Goal: Contribute content: Add original content to the website for others to see

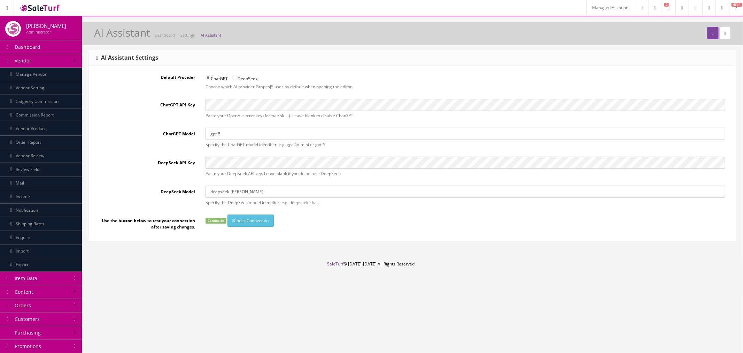
click at [586, 8] on link "Managed Accounts" at bounding box center [610, 7] width 49 height 15
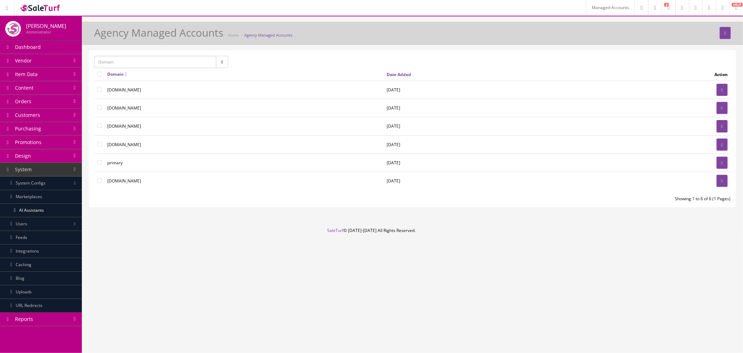
click at [708, 8] on icon at bounding box center [709, 8] width 2 height 4
click at [60, 89] on link "Content" at bounding box center [41, 88] width 82 height 14
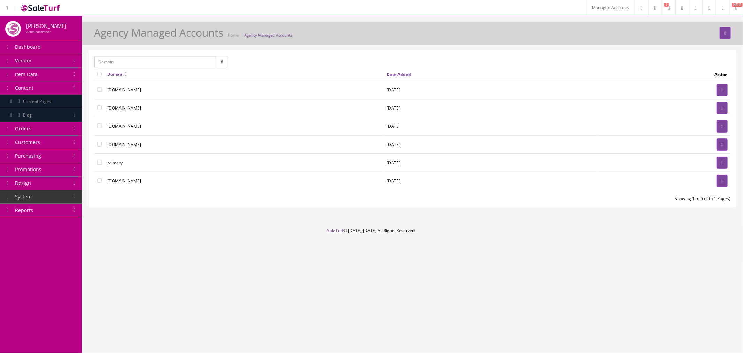
click at [63, 101] on link "Content Pages" at bounding box center [41, 102] width 82 height 14
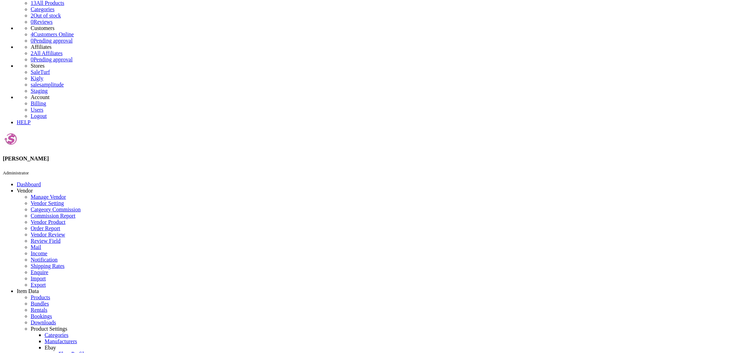
scroll to position [116, 0]
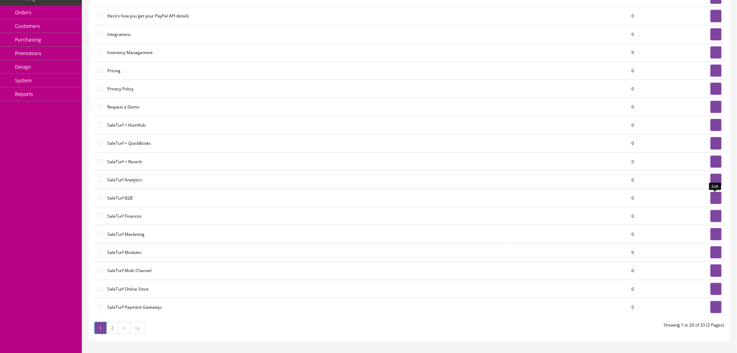
click at [716, 199] on icon at bounding box center [716, 198] width 1 height 4
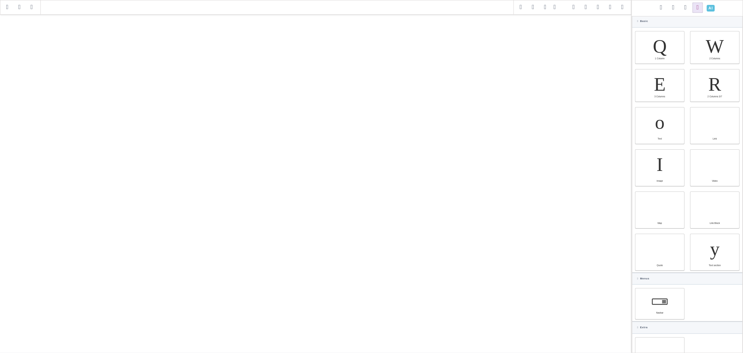
drag, startPoint x: 609, startPoint y: 8, endPoint x: 411, endPoint y: 13, distance: 197.6
click at [609, 8] on span at bounding box center [610, 7] width 10 height 10
click at [711, 9] on span at bounding box center [711, 8] width 12 height 12
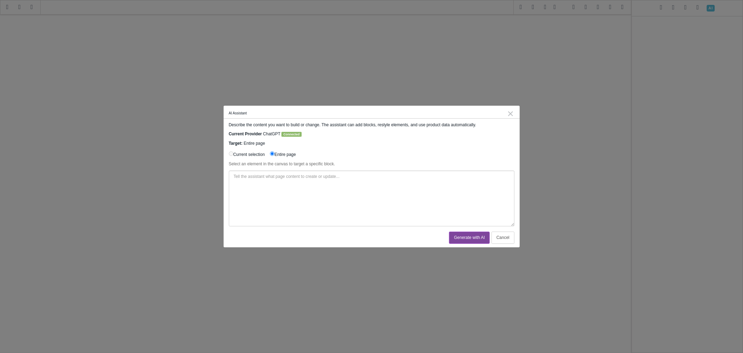
click at [363, 192] on textarea at bounding box center [372, 198] width 286 height 56
click at [298, 178] on textarea "Create me a stunning page like" at bounding box center [372, 198] width 286 height 56
click at [407, 177] on textarea "Create me a stunning page for SaleTurf B2B ECommerce. Reference content from" at bounding box center [372, 198] width 286 height 56
paste textarea "https://www.saleturf.com/"
click at [458, 176] on textarea "Create me a stunning page for SaleTurf B2B ECommerce. Reference content from ht…" at bounding box center [372, 198] width 286 height 56
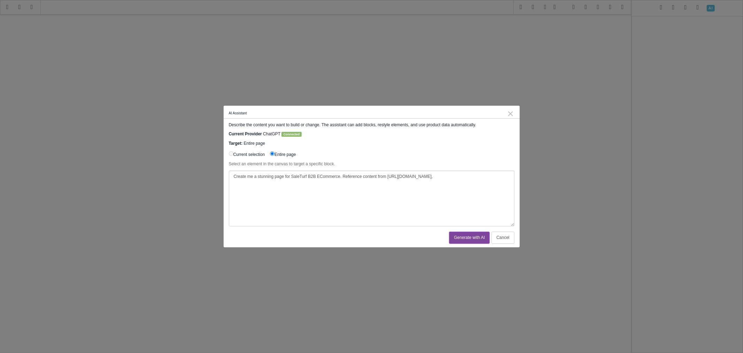
paste textarea "https://www.saleturf.com/online-store"
click at [512, 181] on textarea "Create me a stunning page for SaleTurf B2B ECommerce. Reference content from ht…" at bounding box center [372, 198] width 286 height 56
click at [510, 179] on textarea "Create me a stunning page for SaleTurf B2B ECommerce. Reference content from ht…" at bounding box center [372, 198] width 286 height 56
paste textarea "https://www.saleturf.com/integrations"
click at [321, 185] on textarea "Create me a stunning page for SaleTurf B2B ECommerce. Reference content from ht…" at bounding box center [372, 198] width 286 height 56
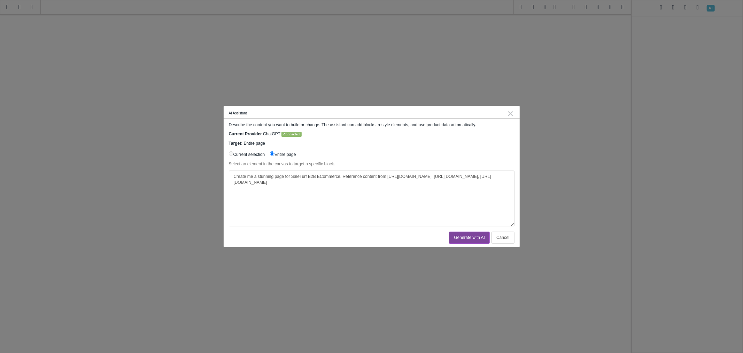
click at [301, 184] on textarea "Create me a stunning page for SaleTurf B2B ECommerce. Reference content from ht…" at bounding box center [372, 198] width 286 height 56
click at [315, 184] on textarea "Create me a stunning page for SaleTurf B2B ECommerce. Reference content from ht…" at bounding box center [372, 198] width 286 height 56
paste textarea "https://www.saleturf.com/integrations"
drag, startPoint x: 302, startPoint y: 185, endPoint x: 387, endPoint y: 185, distance: 84.3
click at [387, 185] on textarea "Create me a stunning page for SaleTurf B2B ECommerce. Reference content from ht…" at bounding box center [372, 198] width 286 height 56
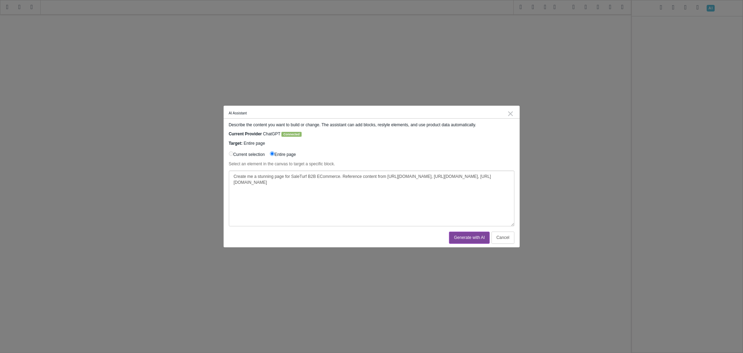
click at [506, 177] on textarea "Create me a stunning page for SaleTurf B2B ECommerce. Reference content from ht…" at bounding box center [372, 198] width 286 height 56
click at [393, 187] on textarea "Create me a stunning page for SaleTurf B2B ECommerce. Reference content from ht…" at bounding box center [372, 198] width 286 height 56
click at [308, 178] on textarea "Create me a stunning page for SaleTurf B2B ECommerce. Reference content from ht…" at bounding box center [372, 198] width 286 height 56
drag, startPoint x: 367, startPoint y: 179, endPoint x: 363, endPoint y: 179, distance: 3.8
click at [363, 179] on textarea "Create me a stunning marketing page for SaleTurf about our features for B2B sel…" at bounding box center [372, 198] width 286 height 56
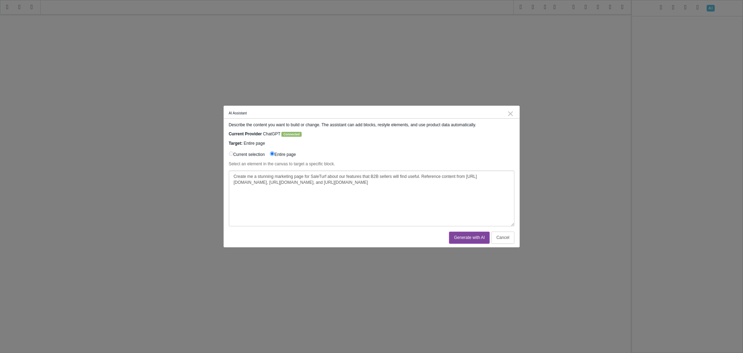
click at [447, 184] on textarea "Create me a stunning marketing page for SaleTurf about our features that B2B se…" at bounding box center [372, 198] width 286 height 56
type textarea "Create me a stunning marketing page for SaleTurf about our features that B2B se…"
click at [462, 240] on button "Generate with AI" at bounding box center [469, 237] width 41 height 12
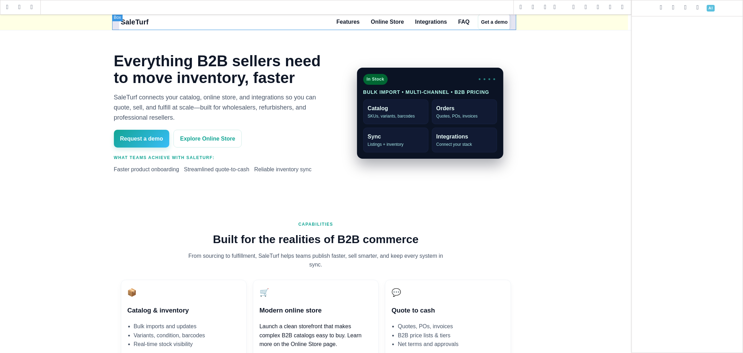
click at [325, 28] on div "SaleTurf Features Online Store Integrations FAQ Get a demo" at bounding box center [316, 22] width 404 height 16
select select "flex"
type input "20"
type input "321.667"
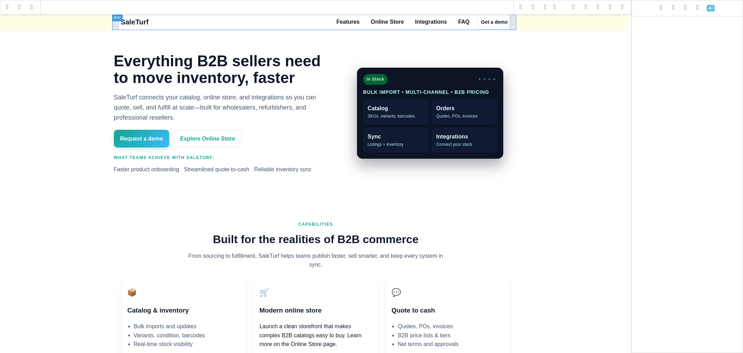
type input "321.667"
type input "rgb(16, 24, 40)"
select select
type input "16"
select select "px"
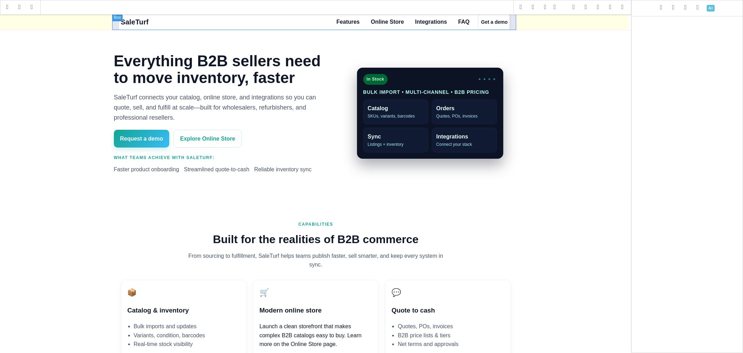
select select
type input "25.6px"
select select
type input "0"
select select "px"
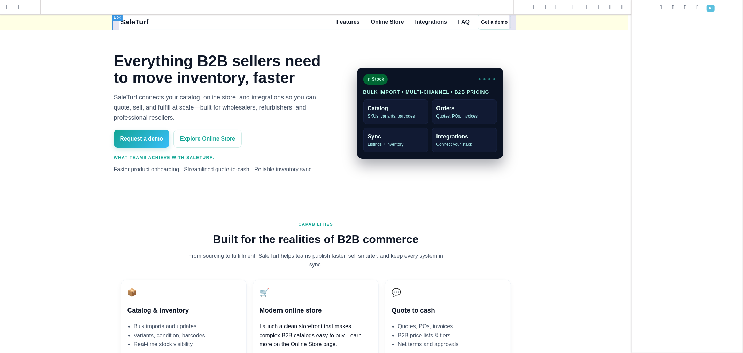
type input "0"
select select "px"
type input "0"
select select "px"
type input "0"
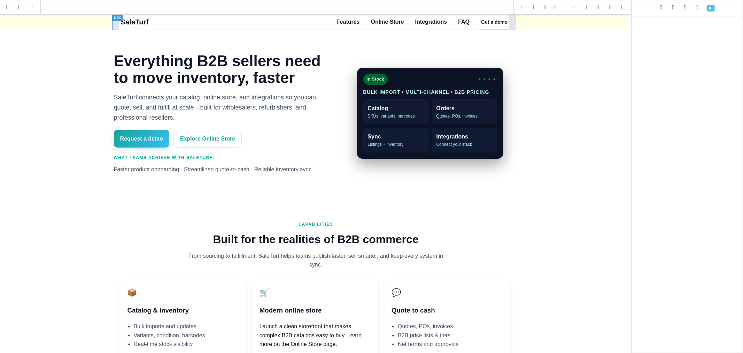
select select "px"
type input "rgb(16, 24, 40)"
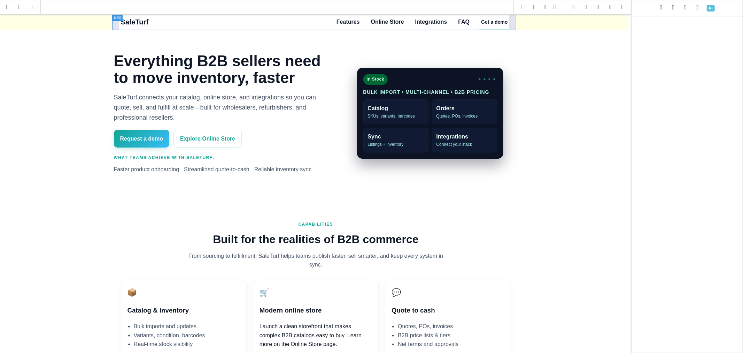
type input "2.22222"
select select "px"
select select "solid"
type input "rgb(59, 151, 227)"
type input "-3.00347"
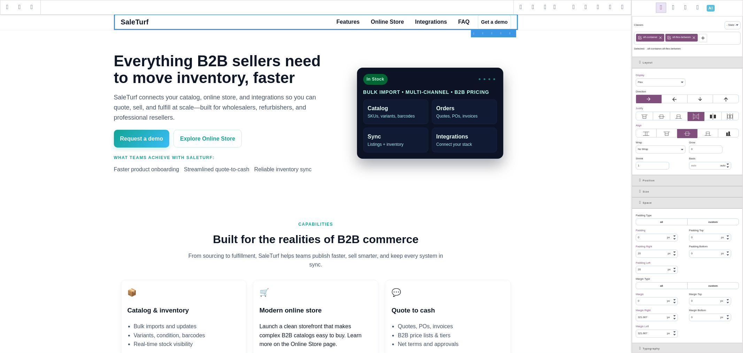
select select "block"
type input "0"
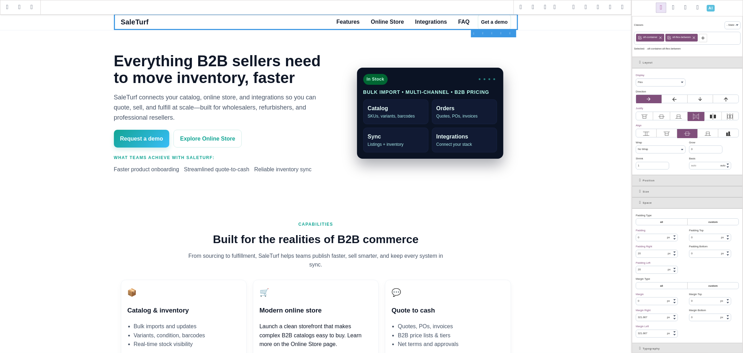
type input "rgb(255, 255, 255)"
type input "1"
select select "solid"
type input "rgb(238, 242, 247)"
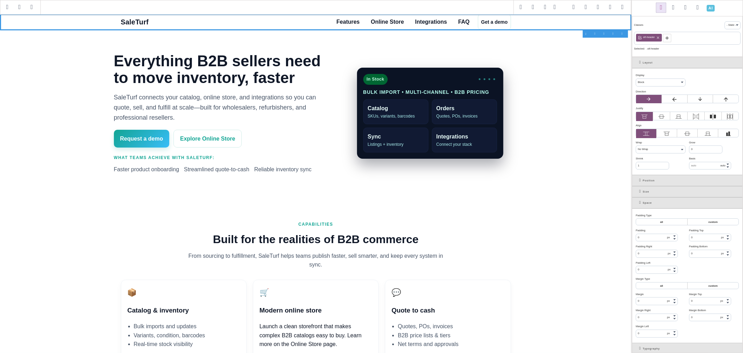
click at [624, 35] on div at bounding box center [623, 34] width 9 height 6
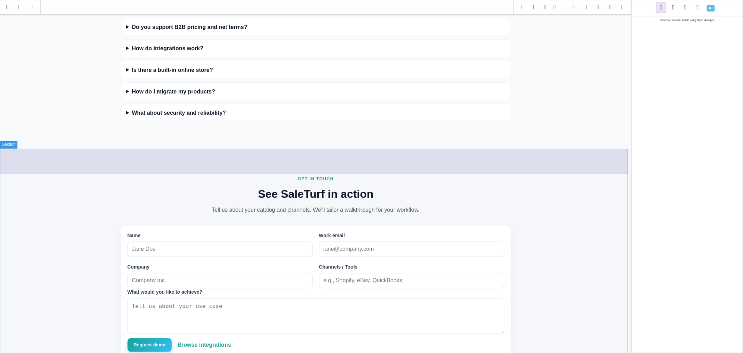
scroll to position [968, 0]
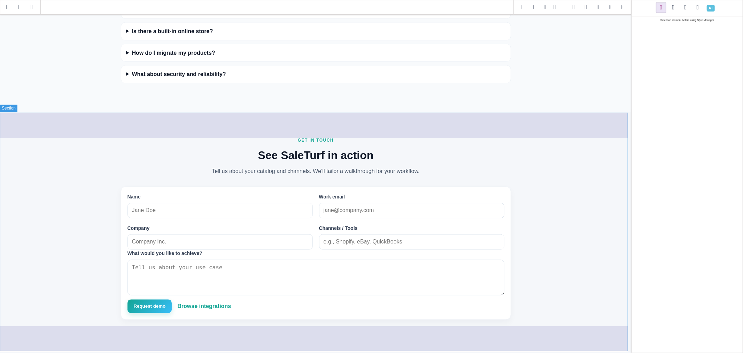
click at [415, 128] on section "Get in touch See SaleTurf in action Tell us about your catalog and channels. We…" at bounding box center [316, 231] width 632 height 238
type input "72"
type input "transparent"
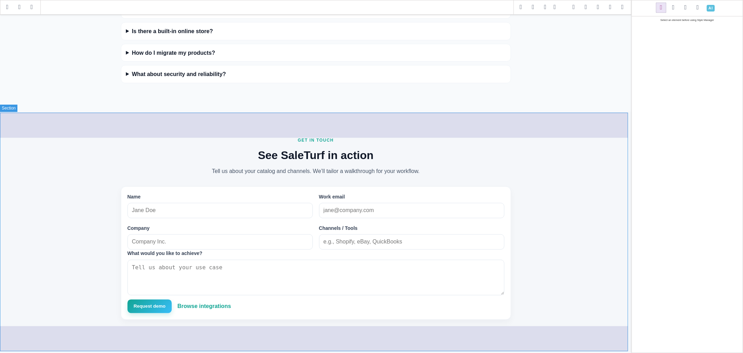
type input "0"
select select "none"
type input "rgb(16, 24, 40)"
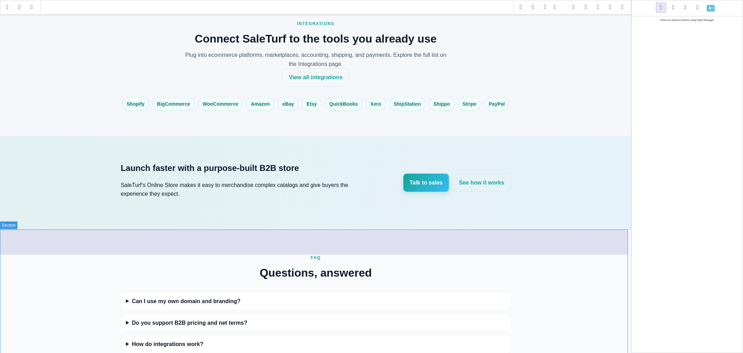
scroll to position [623, 0]
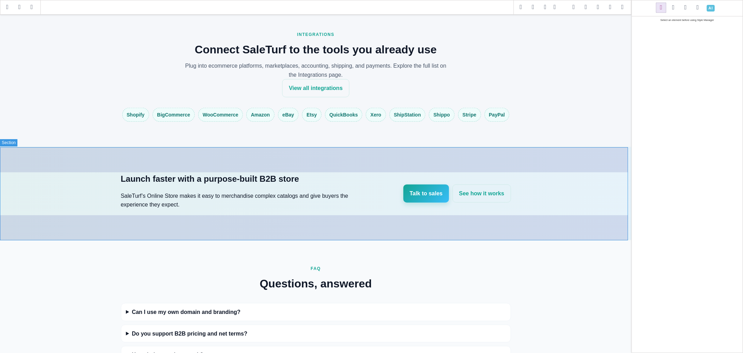
click at [486, 155] on section "Launch faster with a purpose‑built B2B store SaleTurf’s Online Store makes it e…" at bounding box center [316, 193] width 632 height 93
type input "1.11111"
select select "solid"
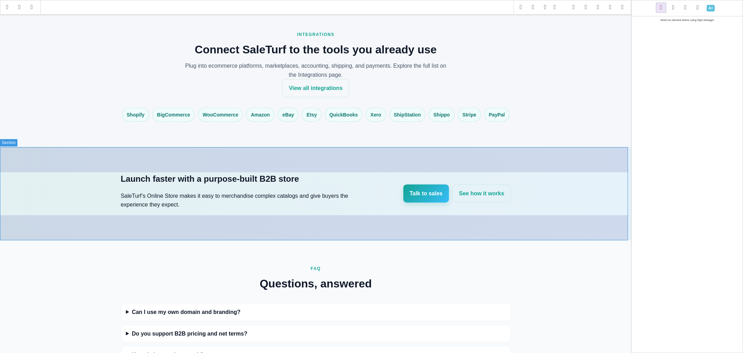
type input "rgb(230, 244, 241)"
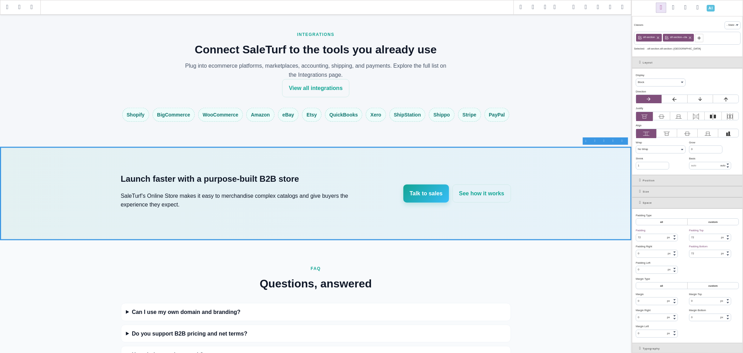
click at [692, 40] on icon at bounding box center [690, 38] width 4 height 4
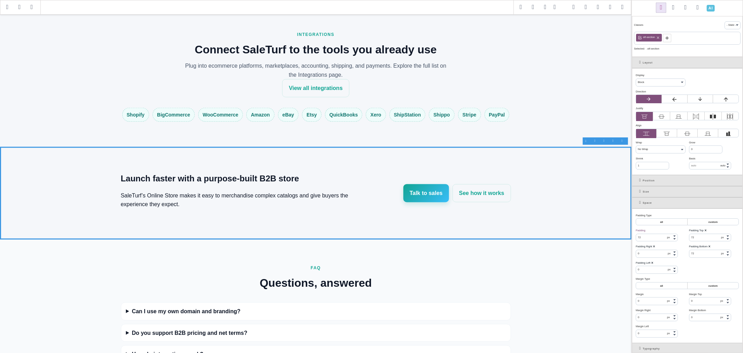
click at [660, 40] on icon at bounding box center [658, 38] width 4 height 4
type input "0"
select select "none"
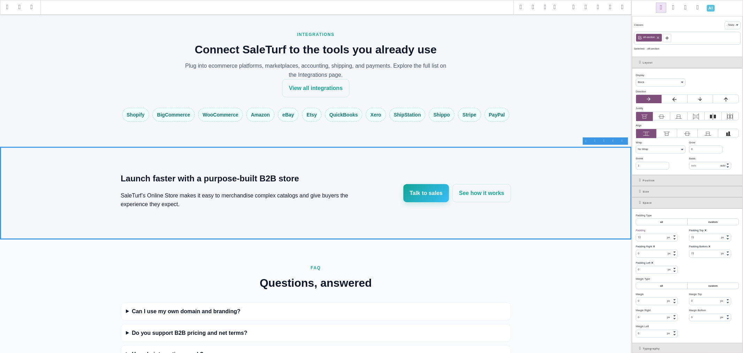
type input "rgb(16, 24, 40)"
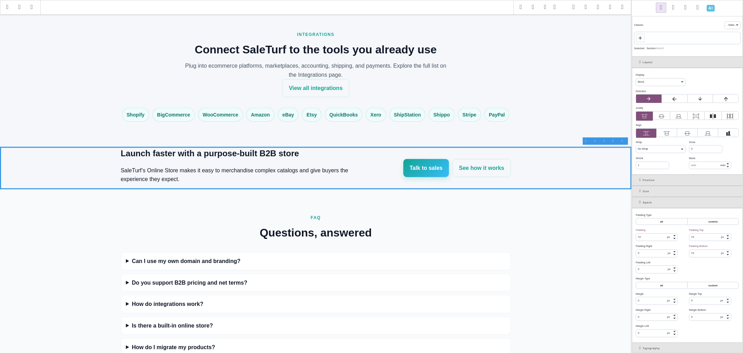
click at [644, 41] on span at bounding box center [640, 38] width 8 height 8
paste input "st-cta-bottom"
type input "st-cta-bottom"
type input "0"
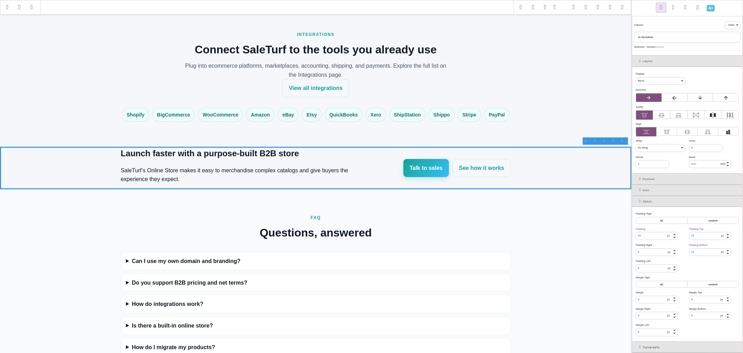
type input "0"
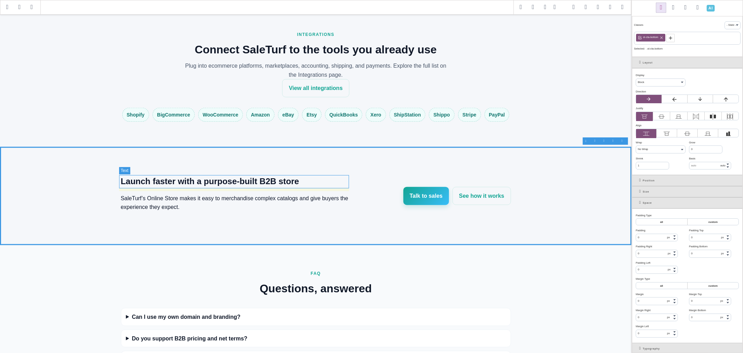
click at [293, 182] on h2 "Launch faster with a purpose‑built B2B store" at bounding box center [236, 181] width 230 height 13
type input "8"
type input "rgb(15, 23, 42)"
type input "24"
select select "700"
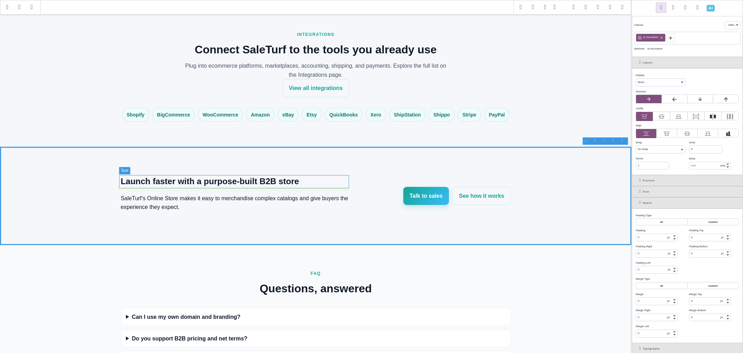
select select
type input "38.4px"
select select
type input "rgb(15, 23, 42)"
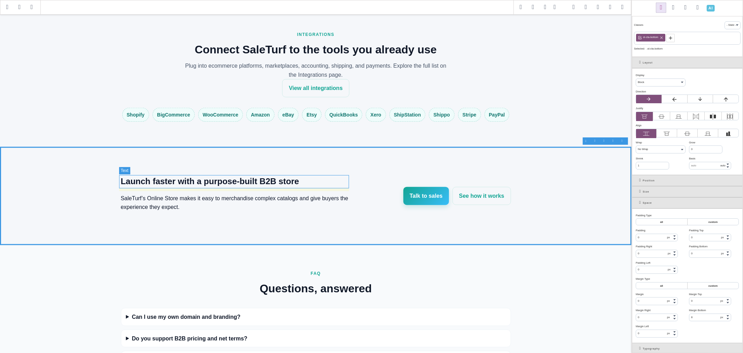
type input "rgb(15, 23, 42)"
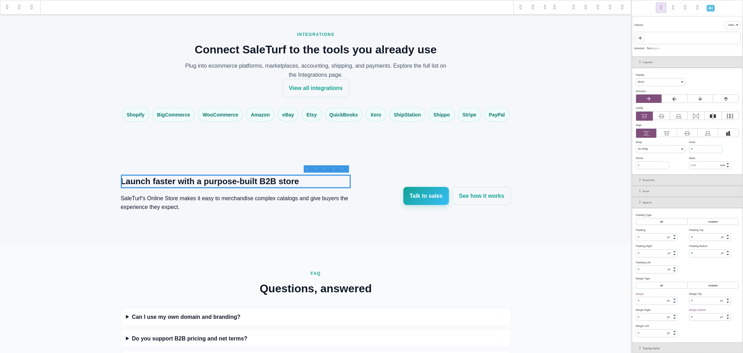
type input "0"
type input "16"
select select "normal"
type input "25.6px"
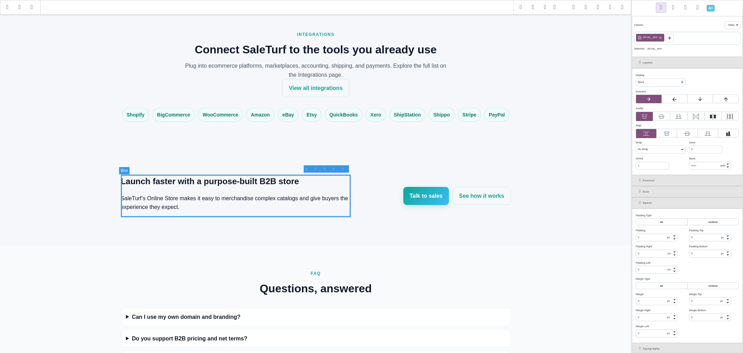
select select
type input "20"
type input "321.667"
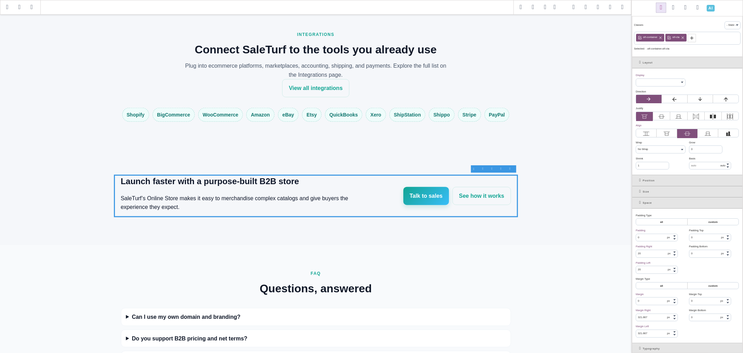
click at [684, 39] on icon at bounding box center [683, 37] width 2 height 2
select select "auto"
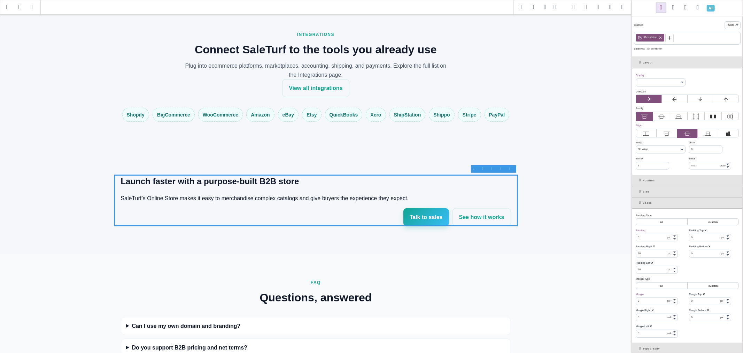
click at [662, 39] on icon at bounding box center [661, 37] width 2 height 2
select select "block"
type input "321.667"
select select "px"
type input "321.667"
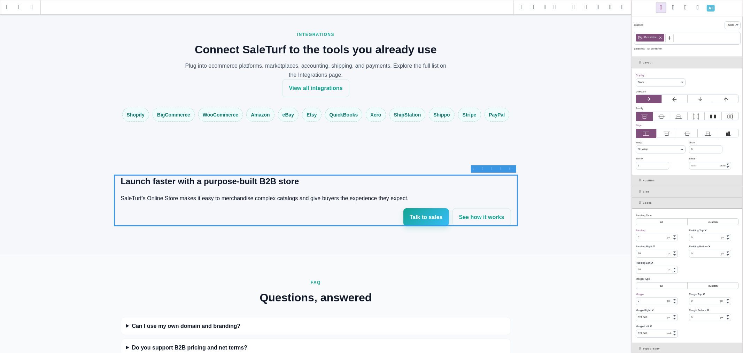
select select "px"
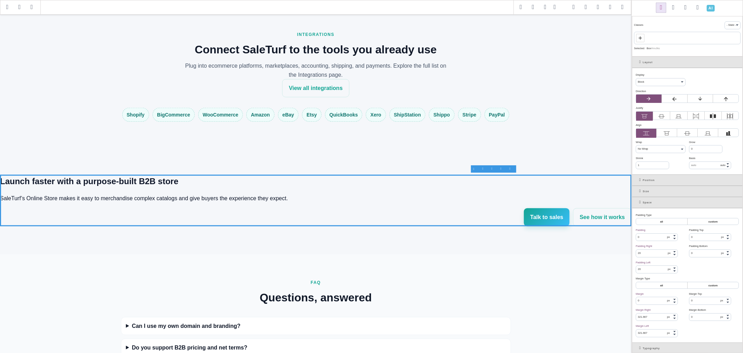
click at [641, 39] on icon at bounding box center [640, 37] width 3 height 3
paste input "st-container"
type input "st-container"
type input "0"
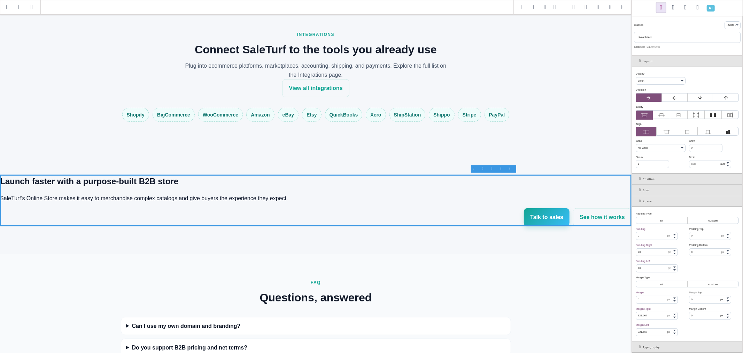
type input "0"
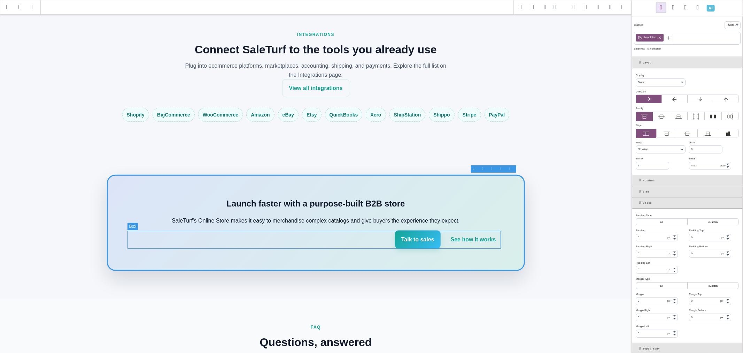
click at [346, 233] on div "Talk to sales See how it works" at bounding box center [316, 239] width 374 height 18
select select "flex"
select select "center"
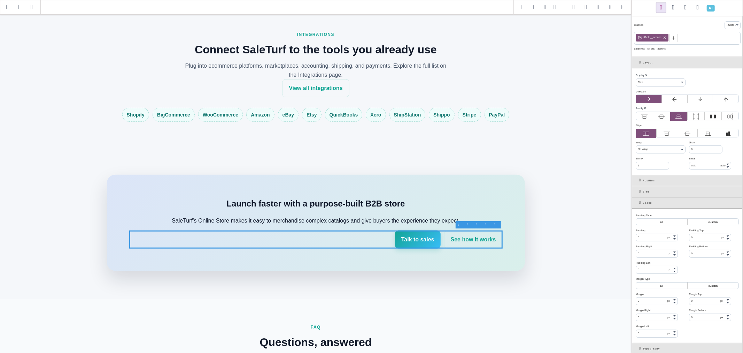
click at [666, 39] on icon at bounding box center [664, 37] width 2 height 2
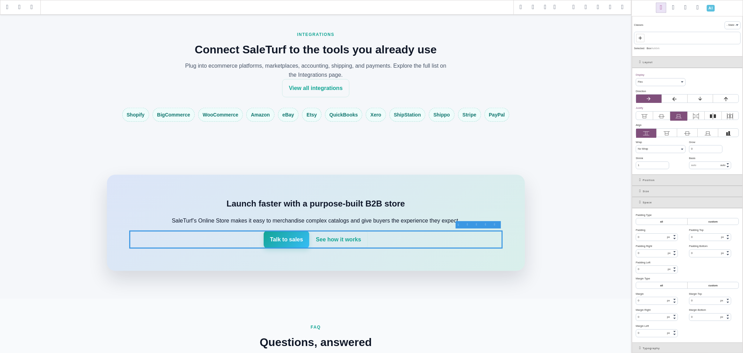
click at [645, 39] on span at bounding box center [640, 38] width 8 height 8
paste input "st-cta-group"
type input "st-cta-group"
select select "block"
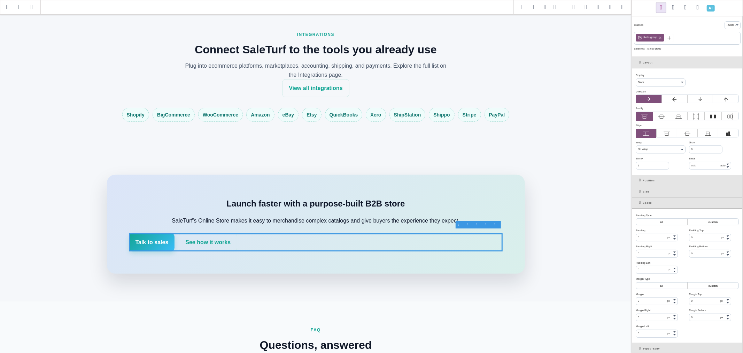
click at [672, 40] on icon at bounding box center [670, 38] width 6 height 6
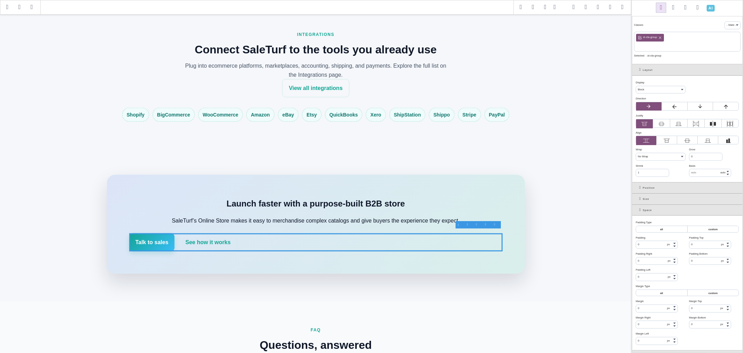
paste input "st-cta-center"
type input "st-cta-center"
select select "flex"
select select "wrap"
type input "24"
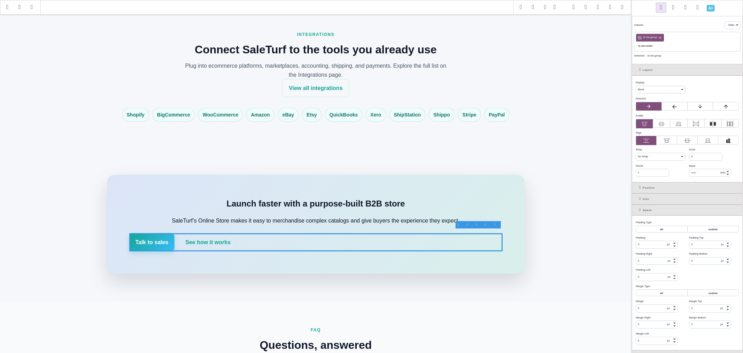
type input "24"
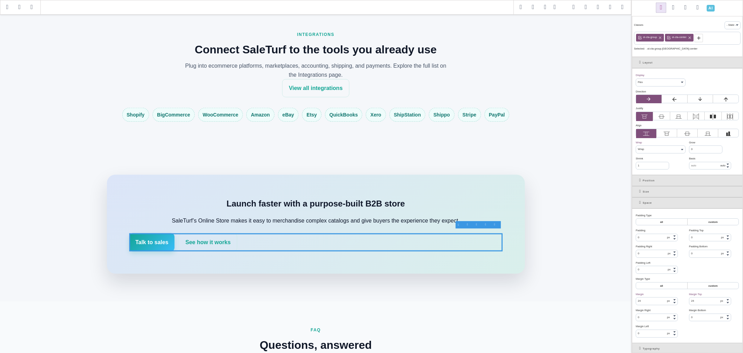
click at [662, 118] on icon at bounding box center [662, 117] width 6 height 4
click at [0, 0] on input "radio" at bounding box center [0, 0] width 0 height 0
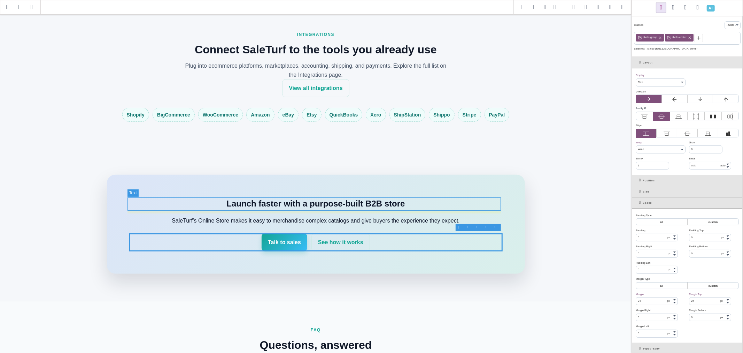
click at [256, 207] on h2 "Launch faster with a purpose‑built B2B store" at bounding box center [316, 203] width 374 height 13
select select "block"
select select "nowrap"
type input "0"
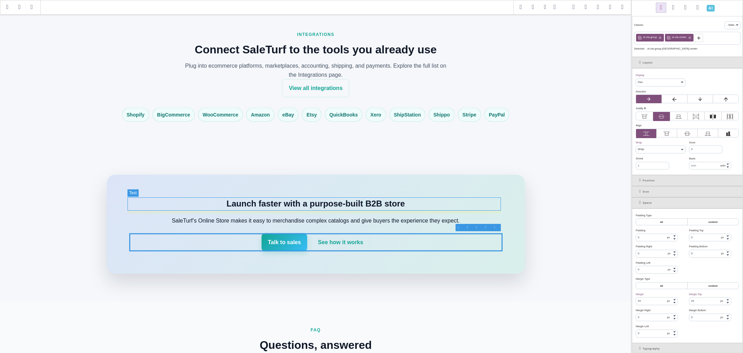
type input "8"
type input "24"
select select "700"
type input "38.4px"
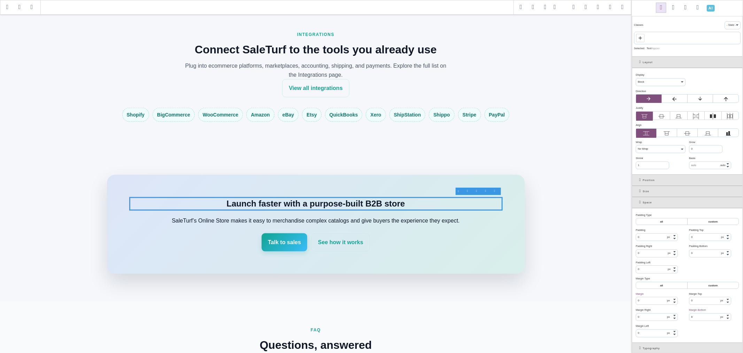
click at [645, 40] on span at bounding box center [640, 38] width 8 height 8
paste input "st-title"
type input "st-title"
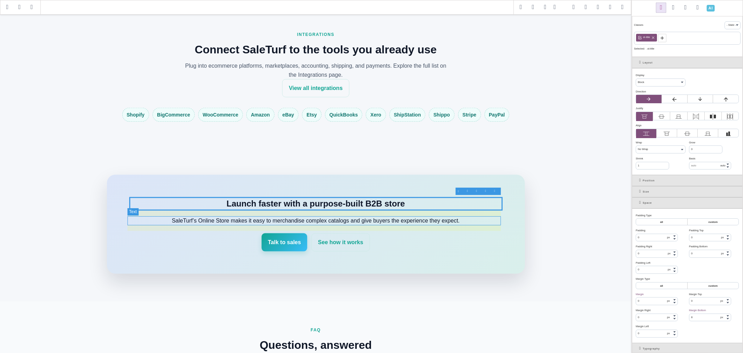
click at [422, 221] on p "SaleTurf’s Online Store makes it easy to merchandise complex catalogs and give …" at bounding box center [316, 220] width 374 height 9
type input "16"
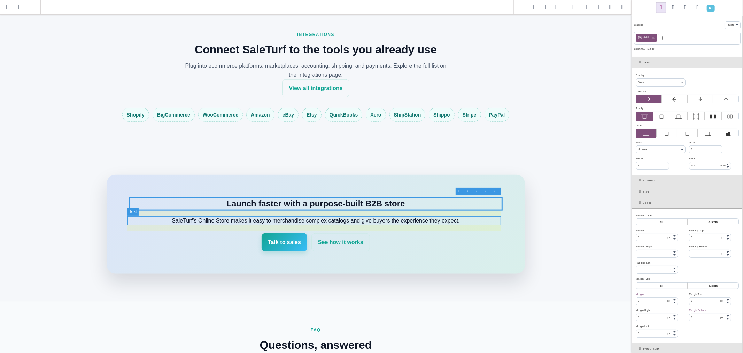
select select "normal"
type input "25.6px"
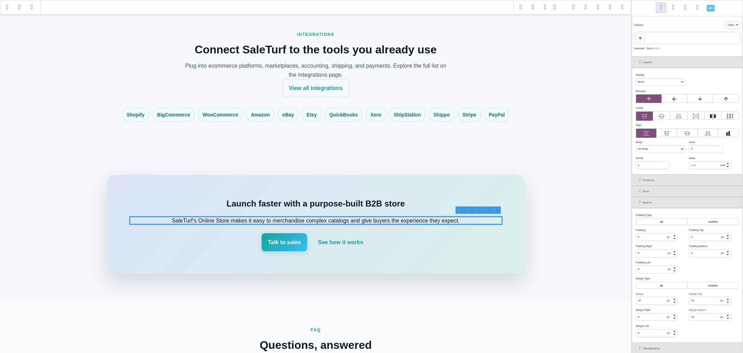
click at [644, 41] on span at bounding box center [640, 38] width 8 height 8
paste input ".st-subtitle"
type input ".st-subtitle"
click at [301, 248] on link "Talk to sales" at bounding box center [285, 242] width 46 height 18
select select
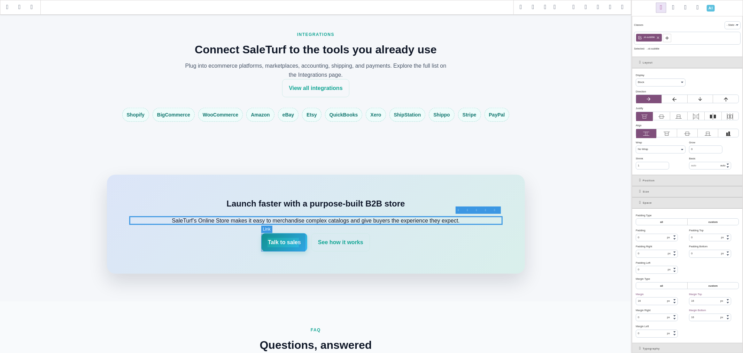
type input "12"
type input "18"
type input "12"
type input "18"
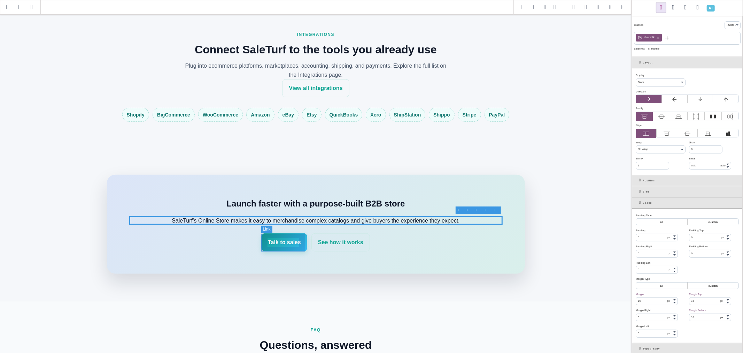
type input "0"
type input "rgb(255, 255, 255)"
select select "700"
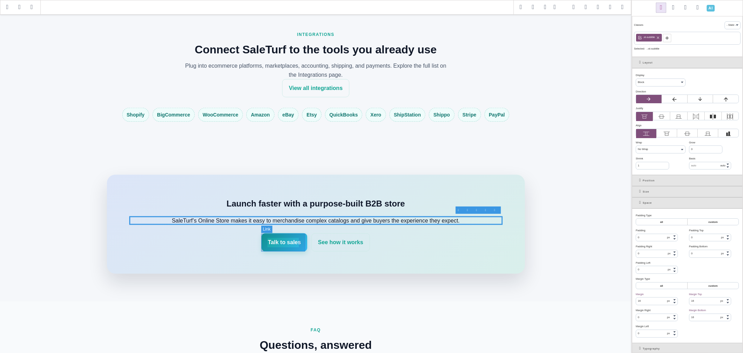
select select
type input "initial"
select select
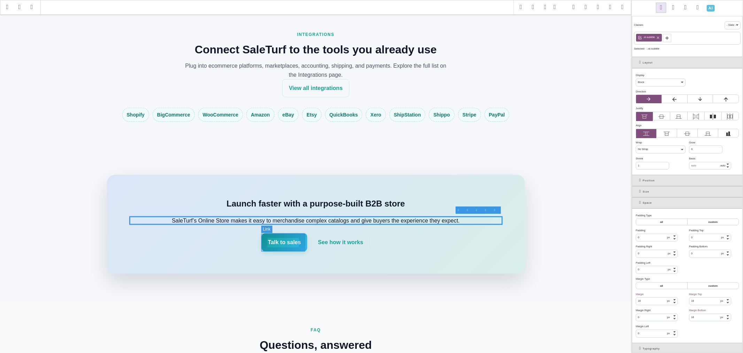
select select
type input "initial"
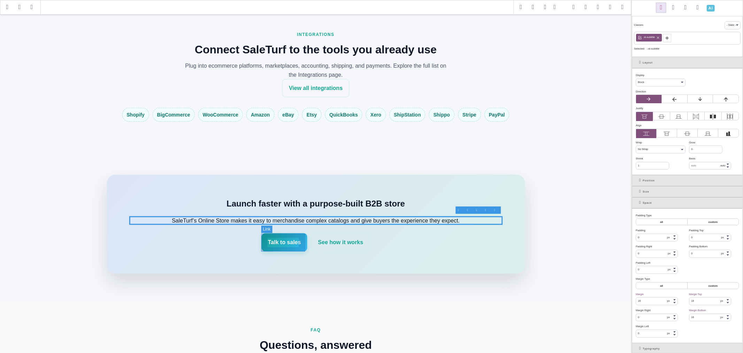
type input "initial"
type input "10"
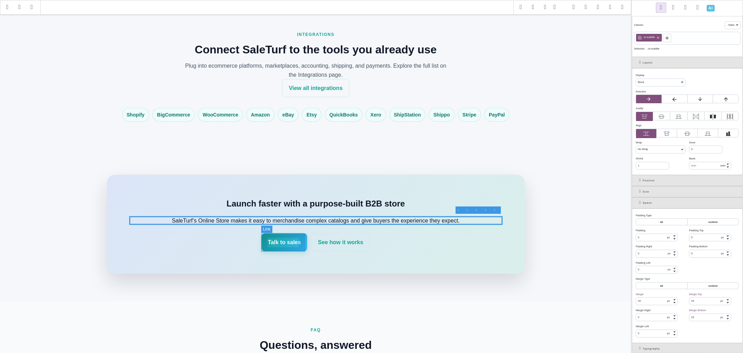
type input "10"
type input "initial"
select select
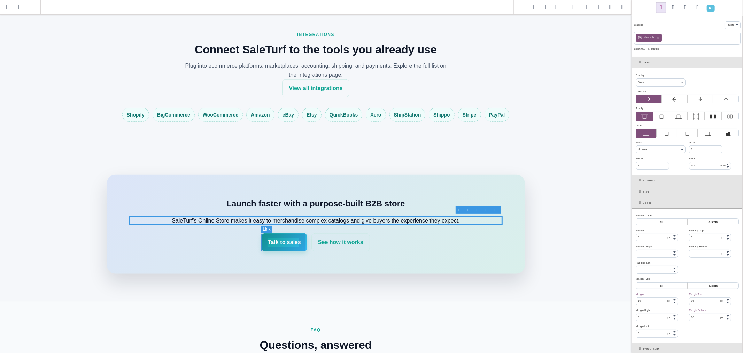
type input "initial"
select select
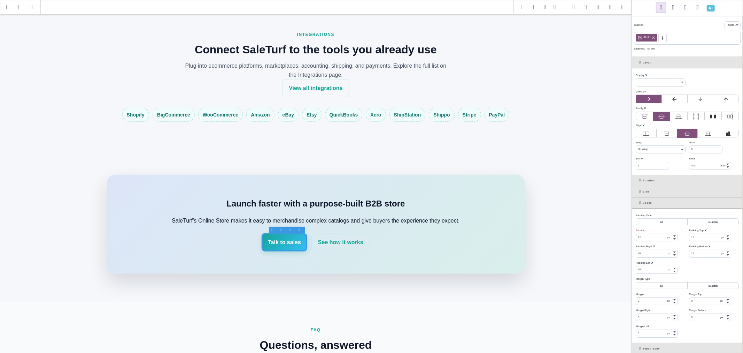
click at [655, 39] on icon at bounding box center [653, 37] width 2 height 2
select select "flex"
select select
type input "transparent"
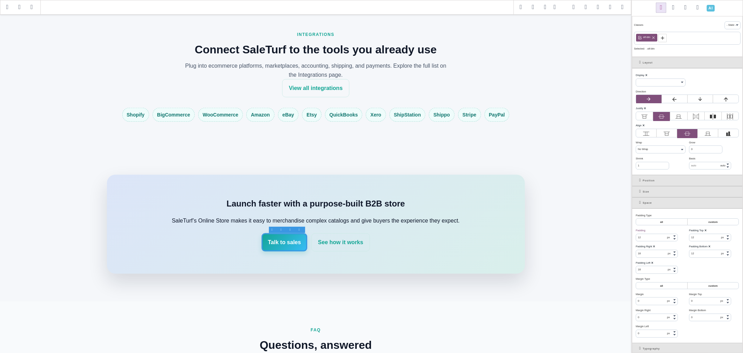
select select "none"
type input "rgb(255, 255, 255)"
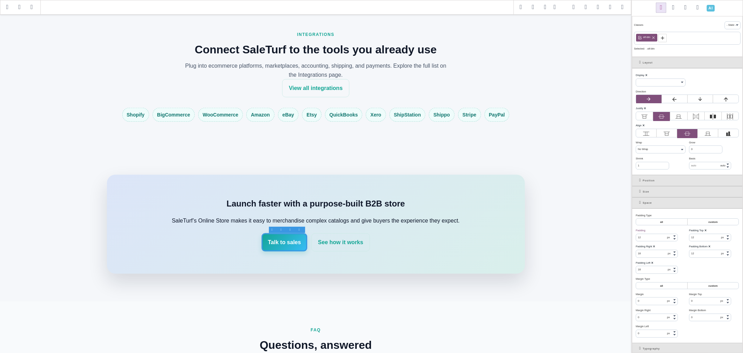
type input "rgb(255, 255, 255)"
type input "none"
type input "100%"
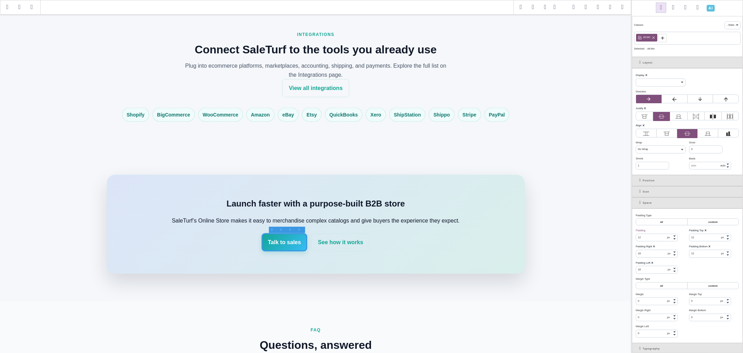
type input "1"
select select "px"
type input "0"
select select "px"
select select "stretch"
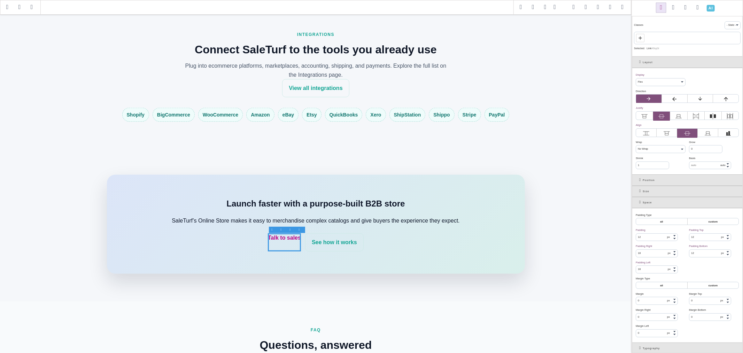
click at [642, 40] on icon at bounding box center [641, 38] width 6 height 6
type input "st-btn"
select select "block"
type input "0"
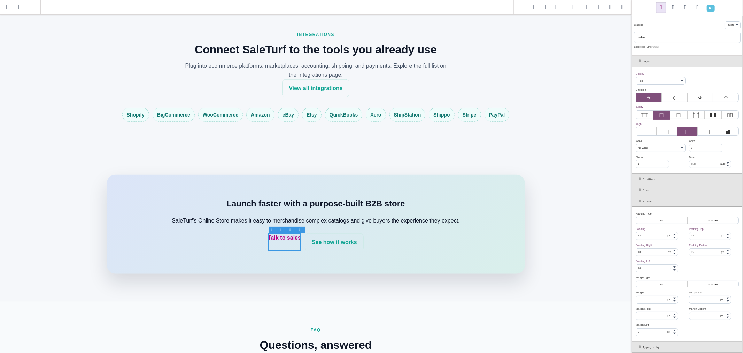
type input "0"
type input "rgb(185, 1, 135)"
select select "600"
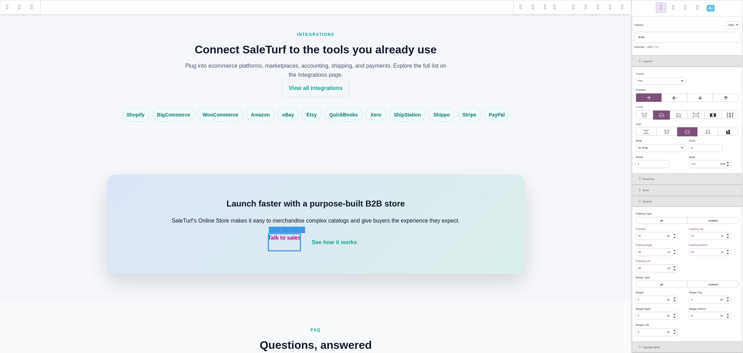
select select
type input "rgb(185, 1, 135)"
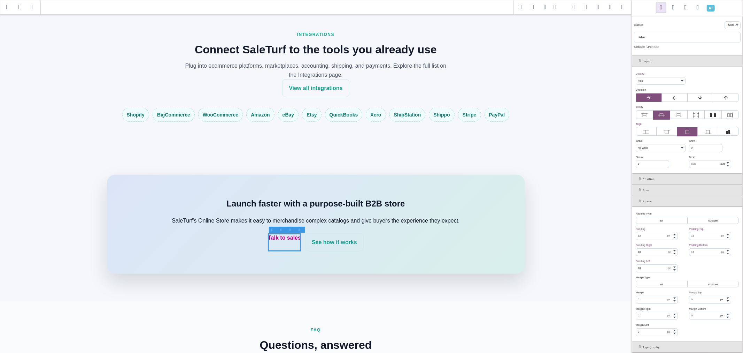
type input "rgb(185, 1, 135)"
type input "0"
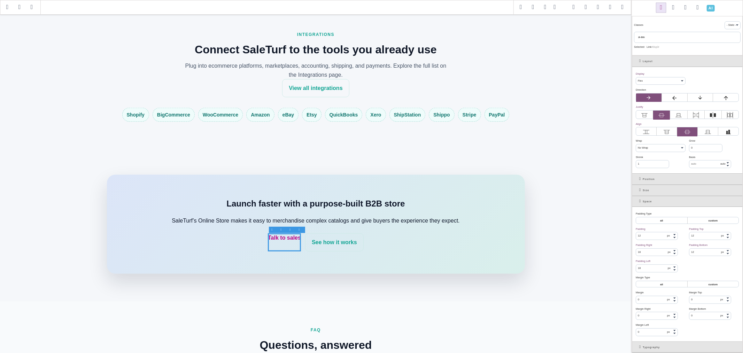
type input "0"
click at [646, 39] on span "st-btn" at bounding box center [646, 38] width 9 height 4
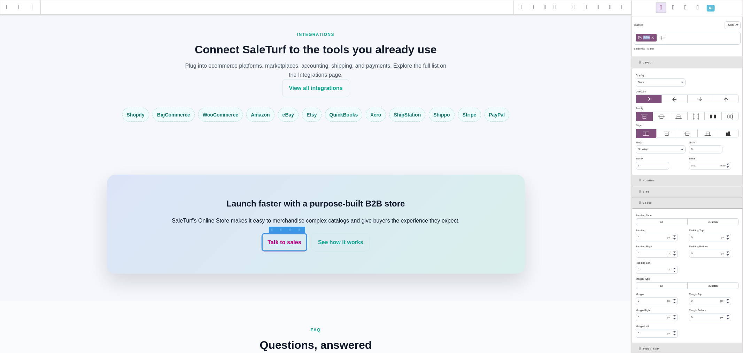
click at [646, 39] on span "st-btn" at bounding box center [646, 38] width 9 height 4
copy span "st-btn"
click at [360, 246] on link "See how it works" at bounding box center [340, 242] width 59 height 18
select select "flex"
type input "12"
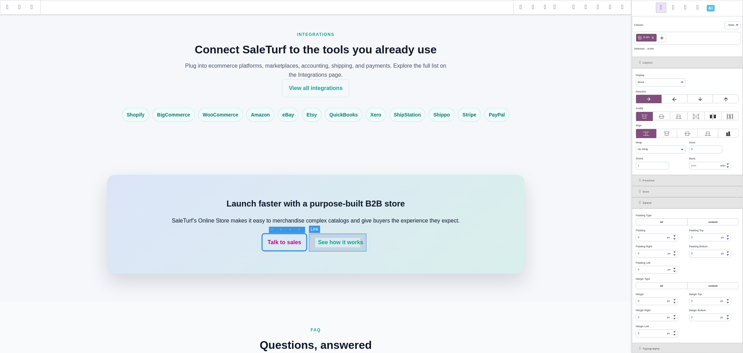
type input "12"
type input "18"
type input "12"
type input "18"
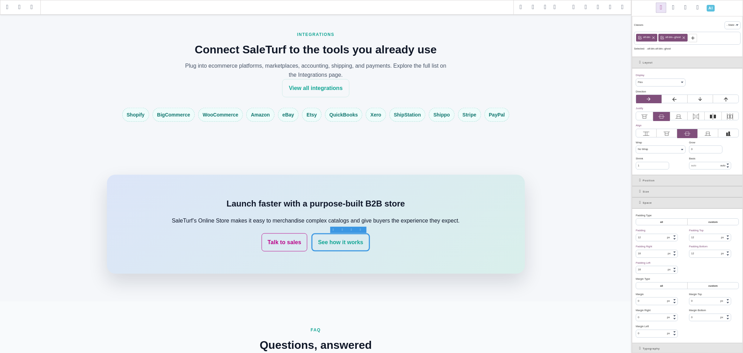
click at [655, 39] on icon at bounding box center [653, 37] width 2 height 2
click at [664, 40] on icon at bounding box center [662, 38] width 4 height 4
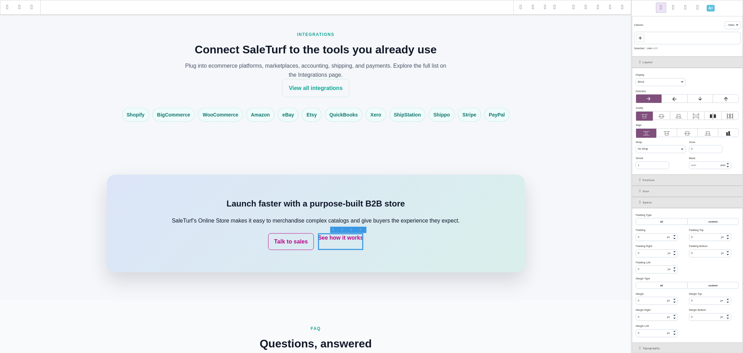
click at [640, 41] on icon at bounding box center [641, 38] width 6 height 6
paste input "st-btn"
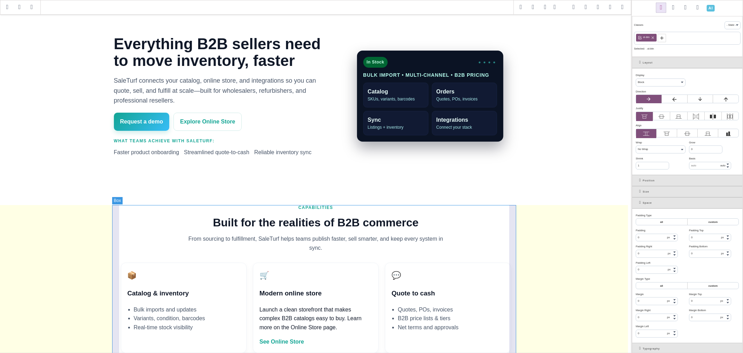
scroll to position [0, 0]
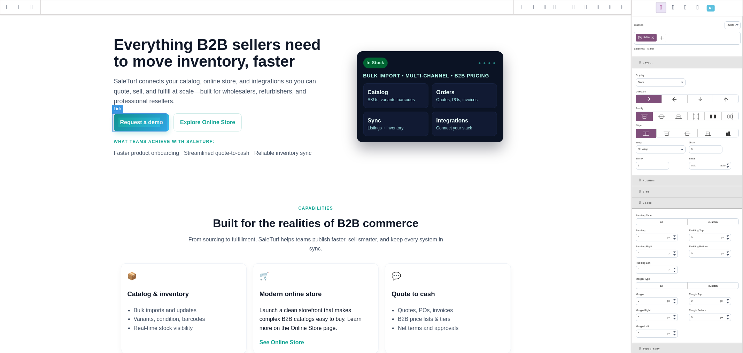
click at [163, 126] on link "Request a demo" at bounding box center [142, 122] width 56 height 18
click at [655, 40] on icon at bounding box center [654, 38] width 4 height 4
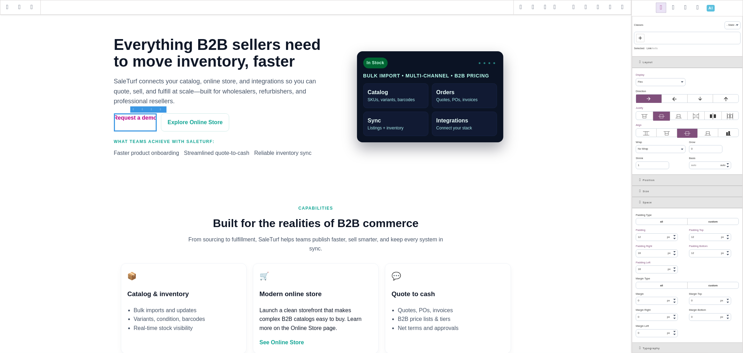
click at [642, 38] on icon at bounding box center [641, 38] width 6 height 6
paste input "st-btn"
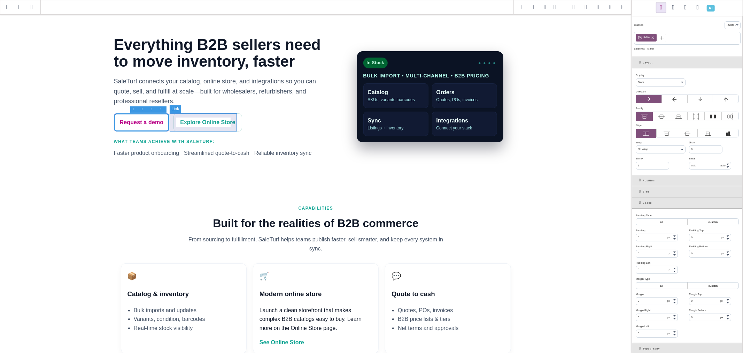
click at [233, 127] on link "Explore Online Store" at bounding box center [208, 122] width 68 height 18
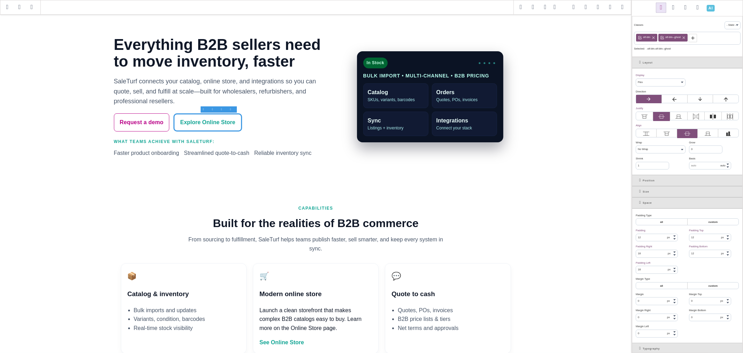
click at [655, 40] on icon at bounding box center [654, 38] width 4 height 4
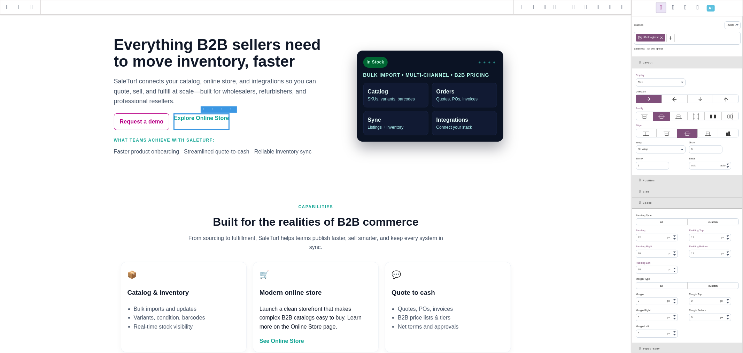
click at [663, 39] on icon at bounding box center [662, 37] width 2 height 2
click at [639, 41] on icon at bounding box center [641, 38] width 6 height 6
paste input "st-btn"
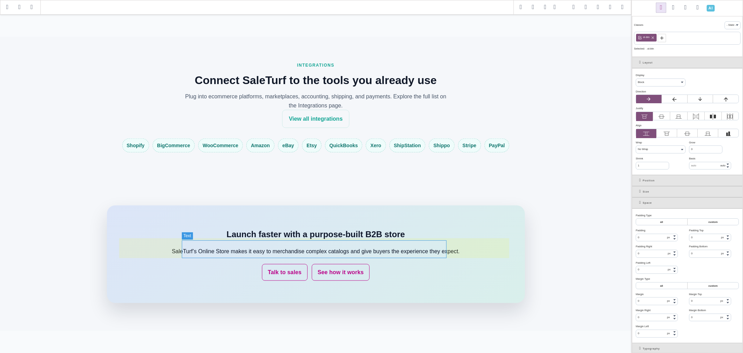
scroll to position [619, 0]
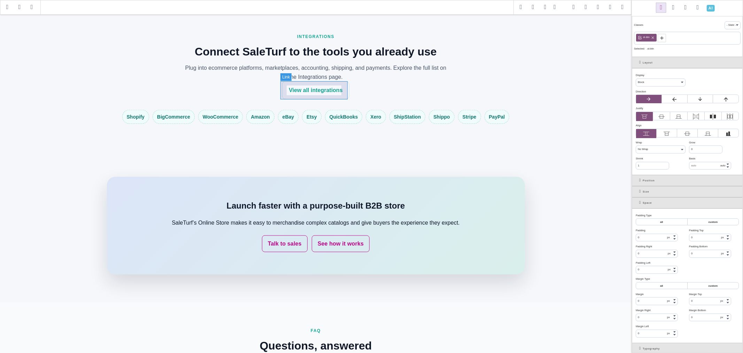
click at [344, 96] on link "View all integrations" at bounding box center [315, 90] width 67 height 18
click at [685, 39] on icon at bounding box center [684, 37] width 2 height 2
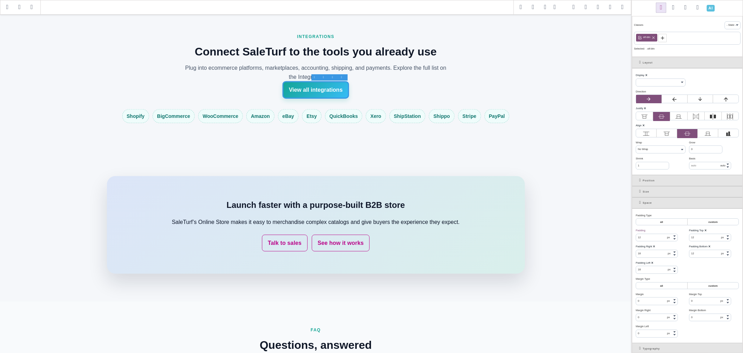
click at [655, 39] on icon at bounding box center [654, 38] width 4 height 4
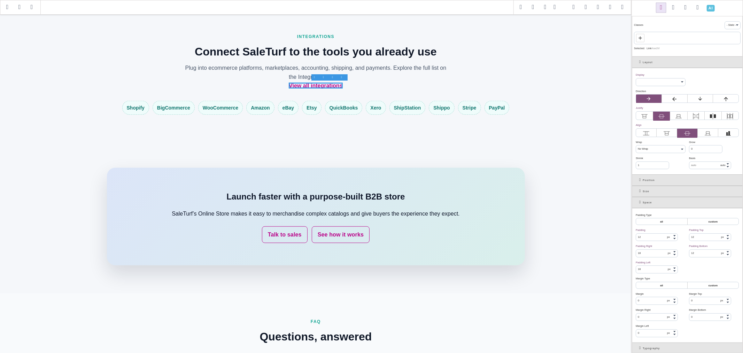
click at [643, 40] on icon at bounding box center [641, 38] width 6 height 6
paste input "st-btn"
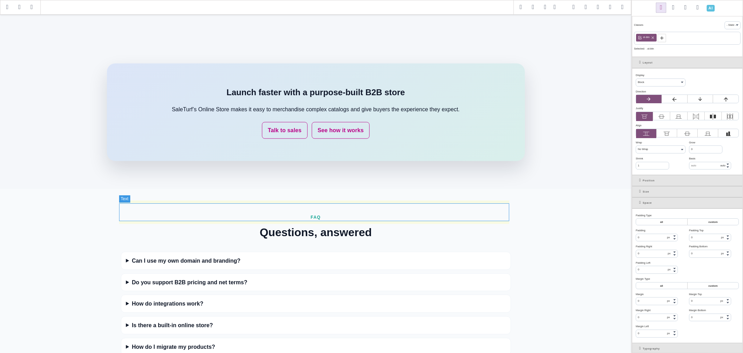
scroll to position [718, 0]
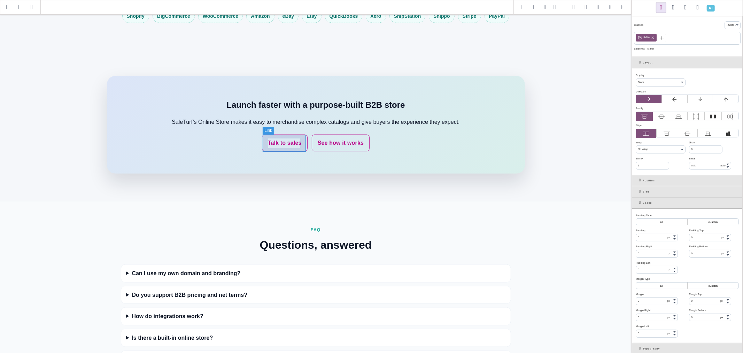
click at [300, 137] on link "Talk to sales" at bounding box center [285, 142] width 46 height 17
click at [664, 41] on icon at bounding box center [662, 38] width 6 height 6
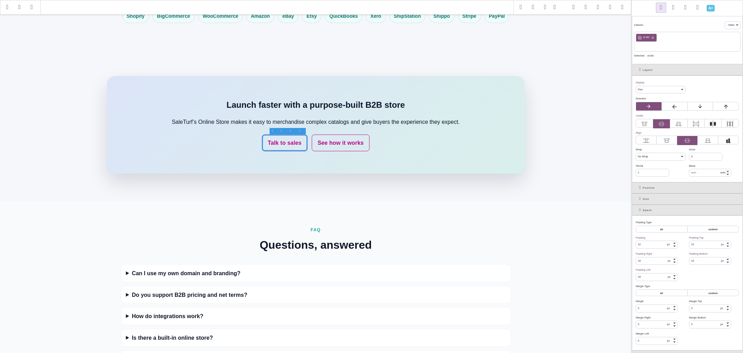
paste input "st-btn-primary"
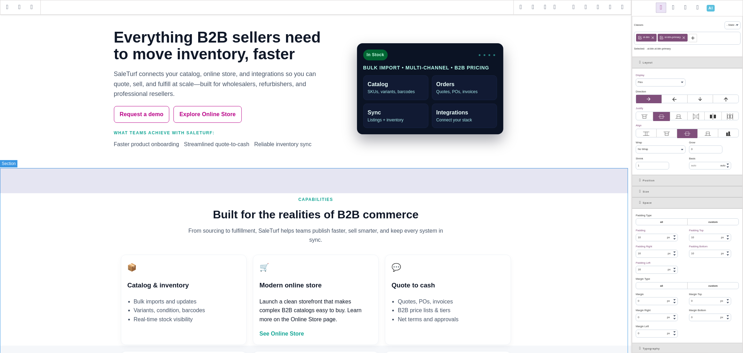
scroll to position [0, 0]
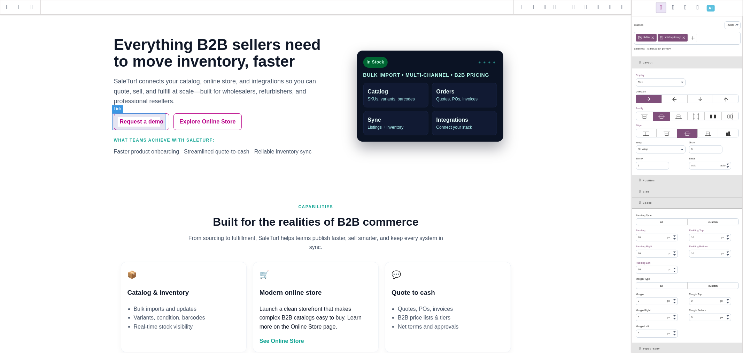
click at [164, 127] on link "Request a demo" at bounding box center [142, 121] width 56 height 17
click at [663, 39] on icon at bounding box center [662, 38] width 6 height 6
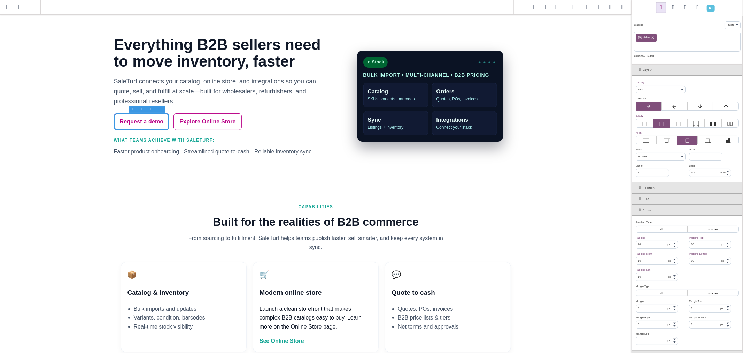
paste input "st-btn-primary"
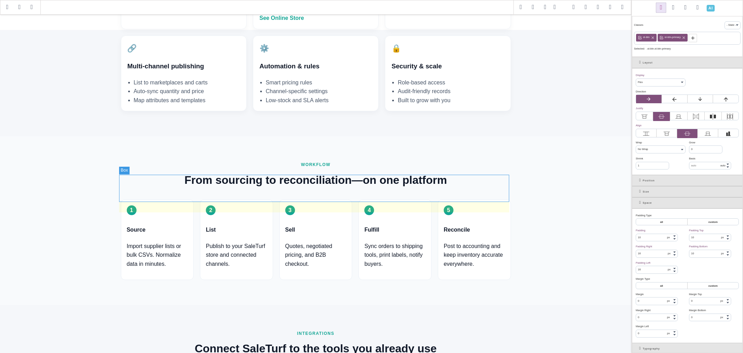
scroll to position [426, 0]
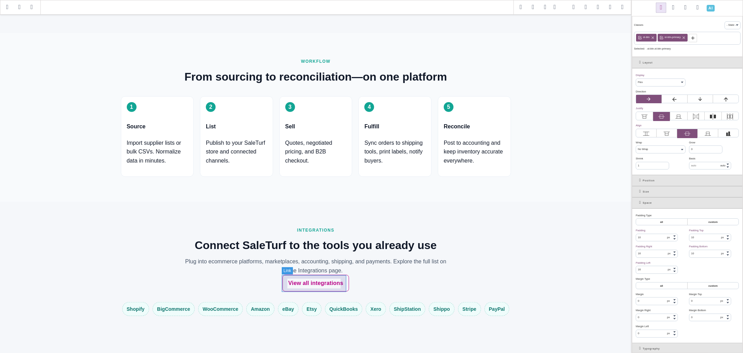
click at [342, 278] on link "View all integrations" at bounding box center [316, 283] width 67 height 17
click at [666, 41] on span at bounding box center [662, 38] width 8 height 8
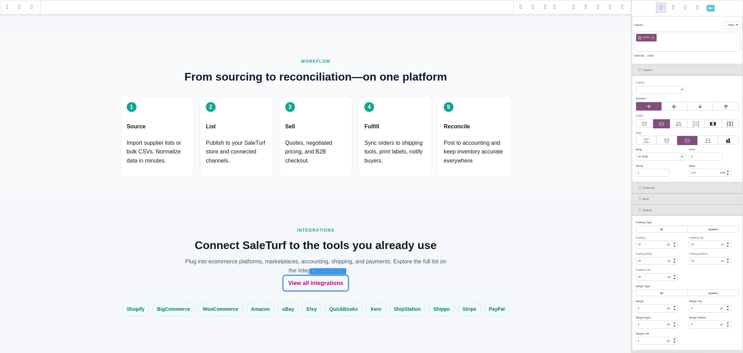
paste input "st-btn-primary"
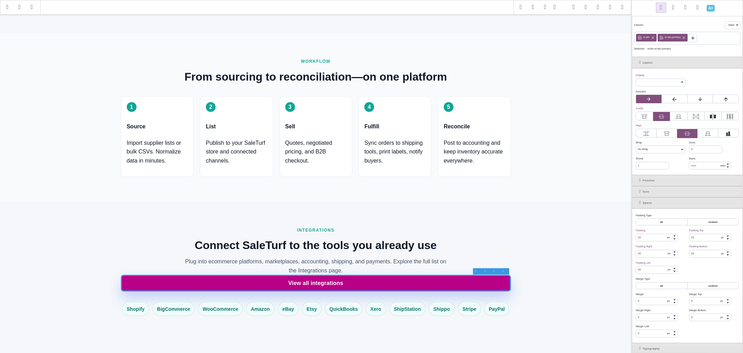
click at [686, 40] on icon at bounding box center [684, 38] width 4 height 4
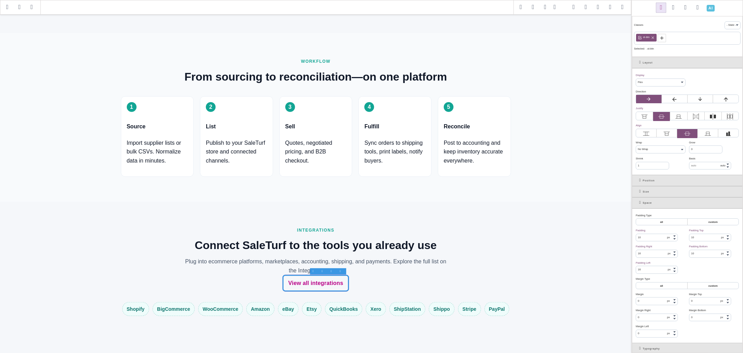
click at [665, 41] on icon at bounding box center [662, 38] width 6 height 6
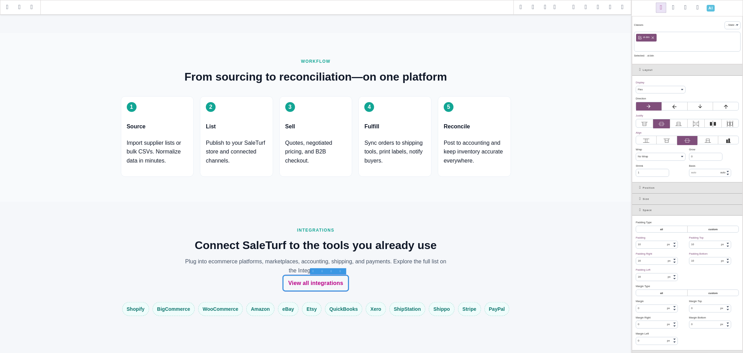
paste input "st-btn-primary"
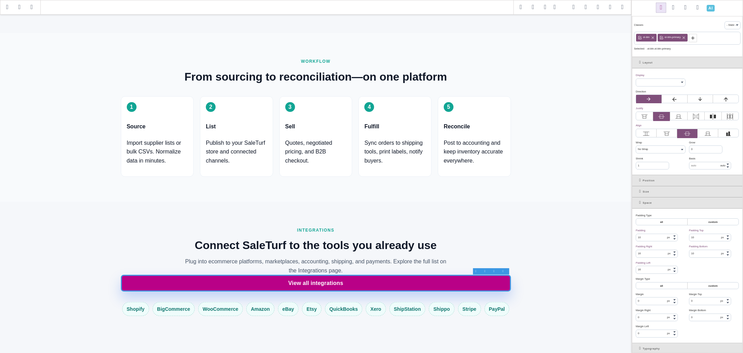
click at [685, 39] on icon at bounding box center [684, 37] width 2 height 2
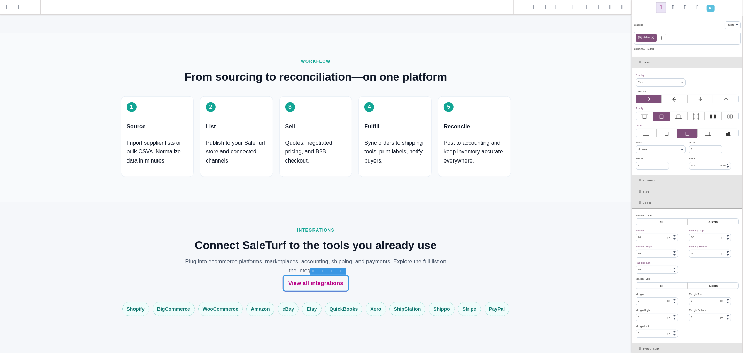
click at [664, 41] on icon at bounding box center [662, 38] width 6 height 6
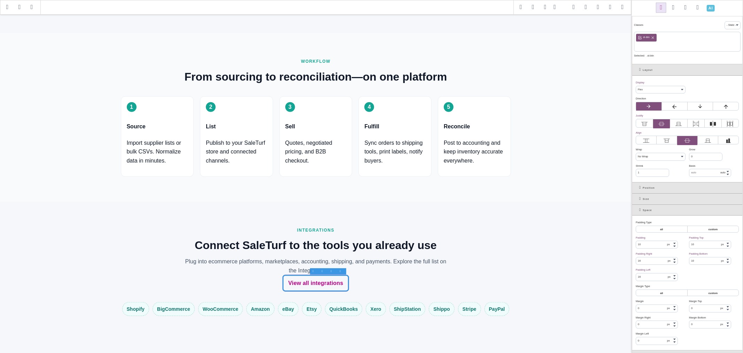
paste input "st-btn-ghost"
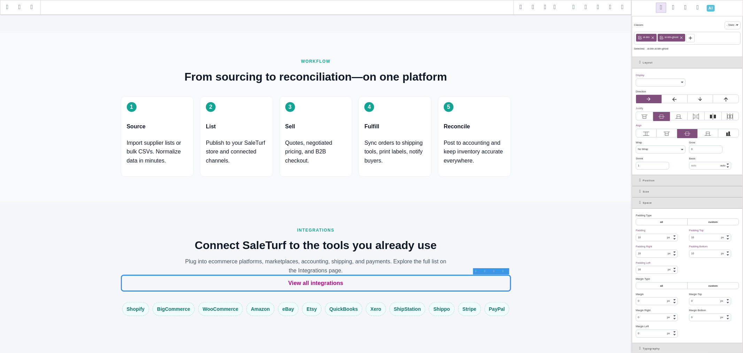
click at [684, 39] on icon at bounding box center [681, 38] width 4 height 4
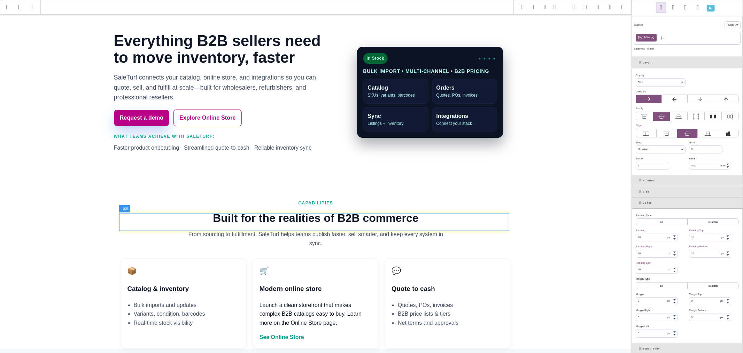
scroll to position [0, 0]
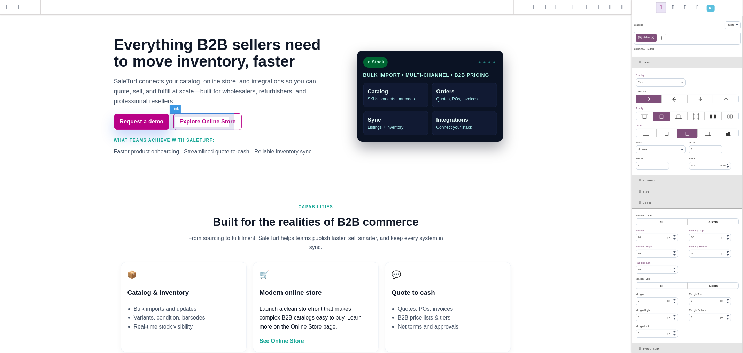
click at [227, 127] on link "Explore Online Store" at bounding box center [208, 121] width 68 height 17
click at [663, 39] on icon at bounding box center [661, 37] width 3 height 3
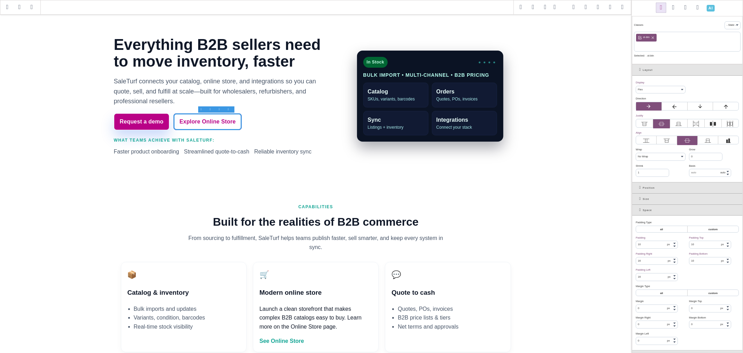
paste input "st-btn-ghost"
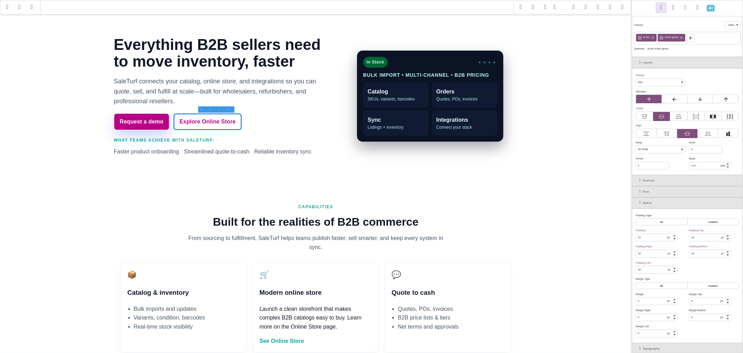
click at [720, 57] on div "Classes - State - Hover Click Even/Odd st-btn st-btn-ghost Selected: .st-btn.st…" at bounding box center [687, 36] width 111 height 42
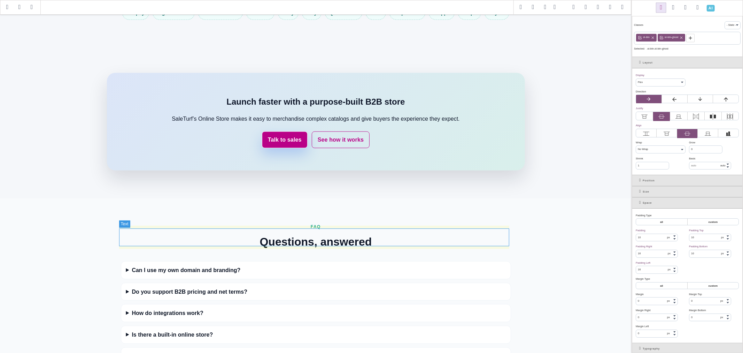
scroll to position [736, 0]
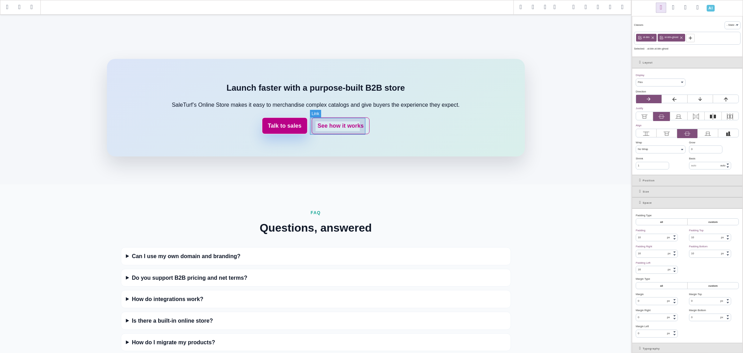
click at [359, 133] on link "See how it works" at bounding box center [341, 125] width 58 height 17
click at [661, 40] on icon at bounding box center [662, 38] width 6 height 6
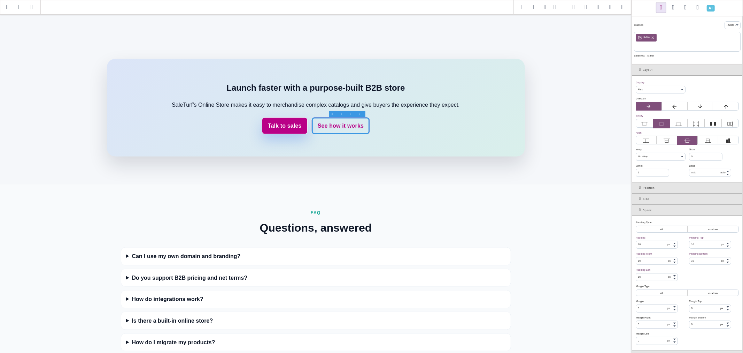
paste input "st-btn-ghost"
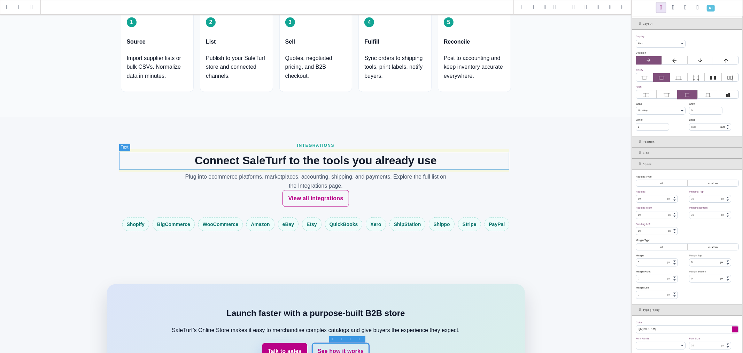
scroll to position [503, 0]
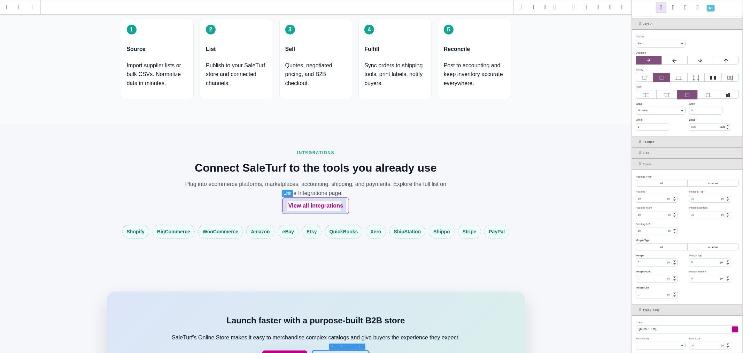
click at [340, 211] on link "View all integrations" at bounding box center [316, 205] width 67 height 17
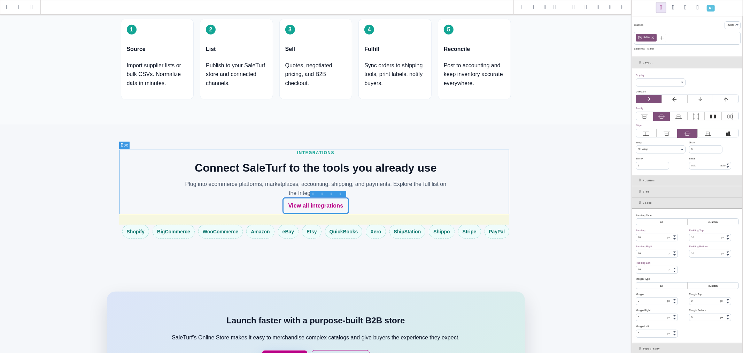
click at [214, 207] on div "Integrations Connect SaleTurf to the tools you already use Plug into ecommerce …" at bounding box center [316, 181] width 390 height 64
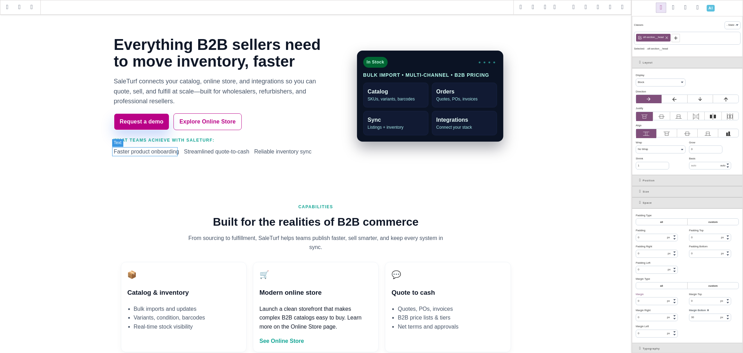
click at [145, 152] on li "Faster product onboarding" at bounding box center [147, 151] width 66 height 9
drag, startPoint x: 150, startPoint y: 152, endPoint x: 172, endPoint y: 152, distance: 22.3
click at [172, 152] on li "Faster product onboarding" at bounding box center [147, 151] width 66 height 9
click at [214, 152] on li "Streamlined quote-to-cash" at bounding box center [217, 151] width 66 height 9
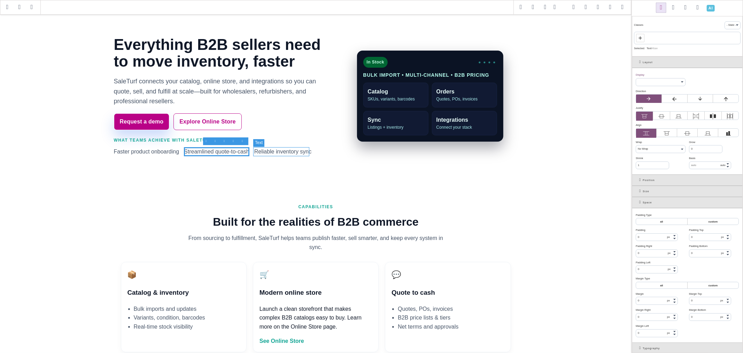
click at [283, 154] on li "Reliable inventory sync" at bounding box center [282, 151] width 57 height 9
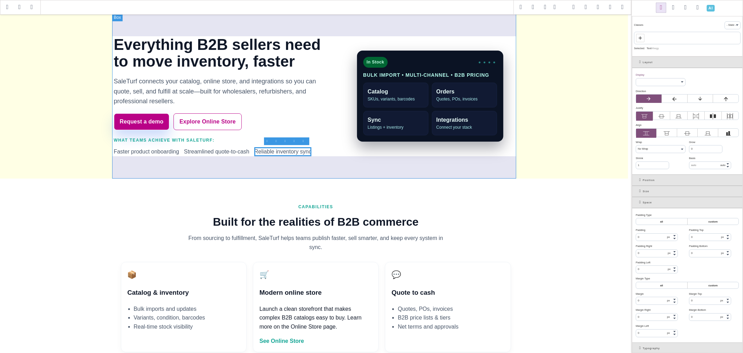
click at [334, 154] on div "Everything B2B sellers need to move inventory, faster SaleTurf connects your ca…" at bounding box center [316, 96] width 404 height 164
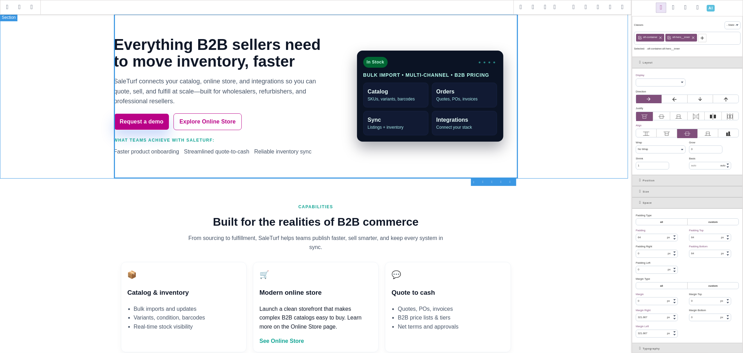
click at [556, 141] on section "Everything B2B sellers need to move inventory, faster SaleTurf connects your ca…" at bounding box center [316, 96] width 632 height 164
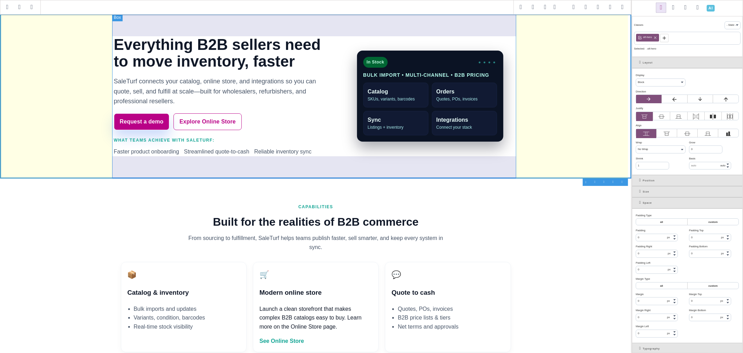
click at [332, 27] on div "Everything B2B sellers need to move inventory, faster SaleTurf connects your ca…" at bounding box center [316, 96] width 404 height 164
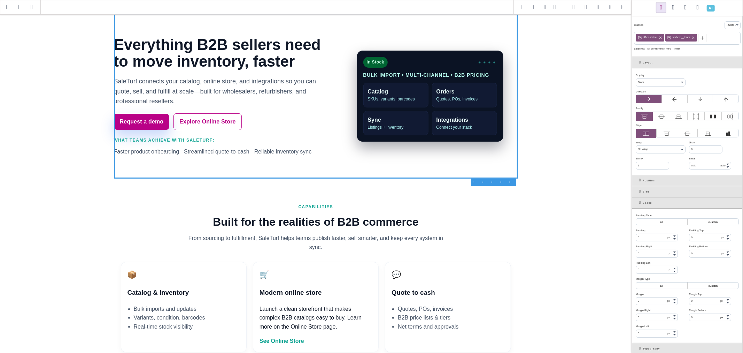
click at [483, 182] on div at bounding box center [484, 182] width 9 height 6
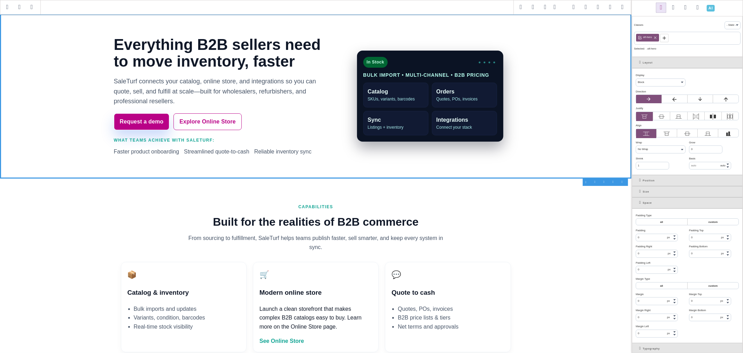
click at [657, 40] on icon at bounding box center [655, 38] width 4 height 4
click at [643, 40] on icon at bounding box center [641, 38] width 6 height 6
paste input "st-hero"
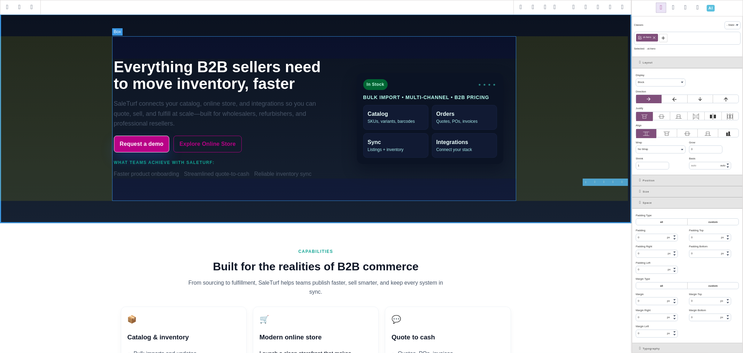
click at [143, 52] on div "Everything B2B sellers need to move inventory, faster SaleTurf connects your ca…" at bounding box center [316, 118] width 404 height 164
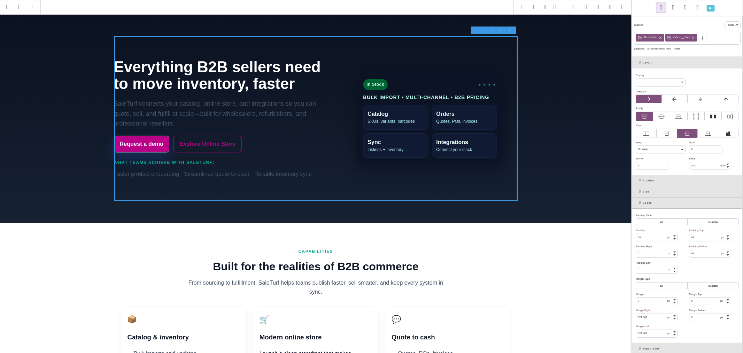
click at [694, 39] on icon at bounding box center [693, 37] width 2 height 2
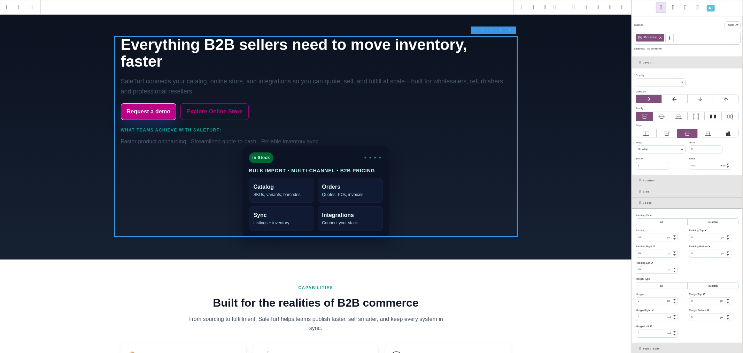
click at [663, 40] on icon at bounding box center [661, 38] width 4 height 4
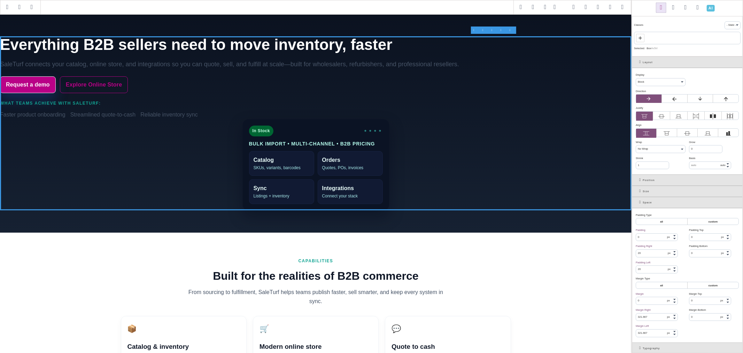
click at [643, 40] on icon at bounding box center [641, 38] width 6 height 6
paste input "st-container"
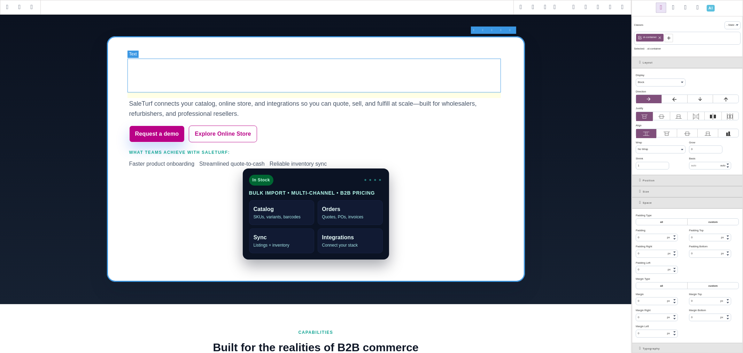
click at [207, 77] on h1 "Everything B2B sellers need to move inventory, faster" at bounding box center [316, 76] width 374 height 34
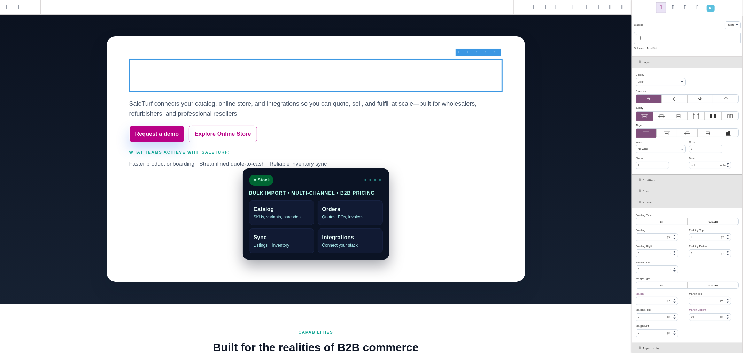
click at [639, 42] on span at bounding box center [640, 38] width 8 height 8
paste input "st-hero-title"
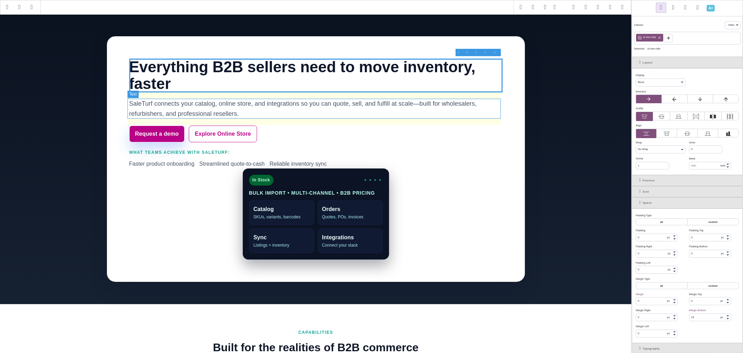
click at [287, 113] on p "SaleTurf connects your catalog, online store, and integrations so you can quote…" at bounding box center [316, 109] width 374 height 20
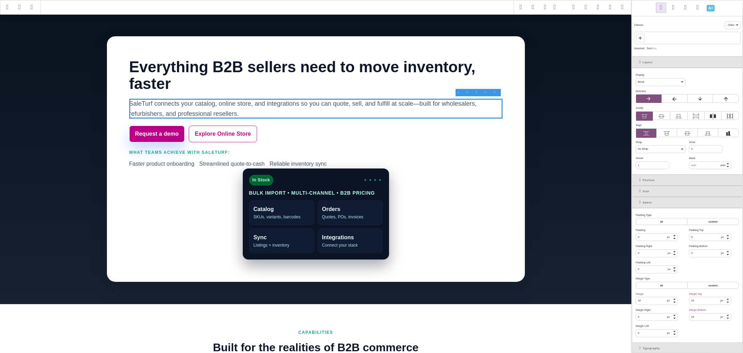
click at [642, 42] on span at bounding box center [640, 38] width 8 height 8
paste input "st-hero-sub"
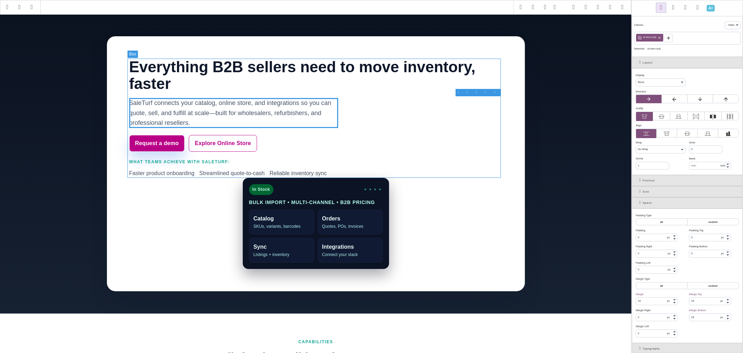
click at [275, 95] on div "Everything B2B sellers need to move inventory, faster SaleTurf connects your ca…" at bounding box center [316, 118] width 374 height 119
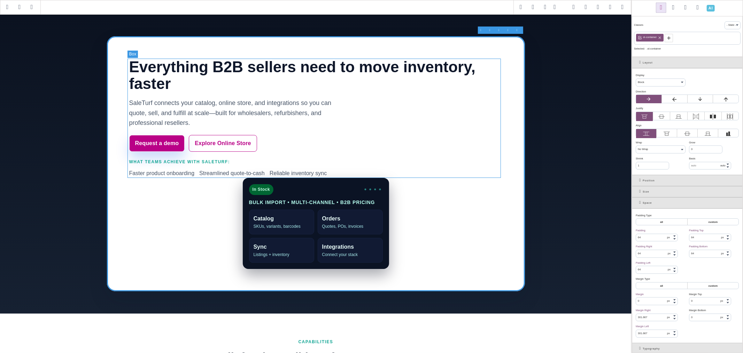
click at [490, 123] on div "Everything B2B sellers need to move inventory, faster SaleTurf connects your ca…" at bounding box center [316, 118] width 374 height 119
click at [671, 39] on icon at bounding box center [669, 37] width 3 height 3
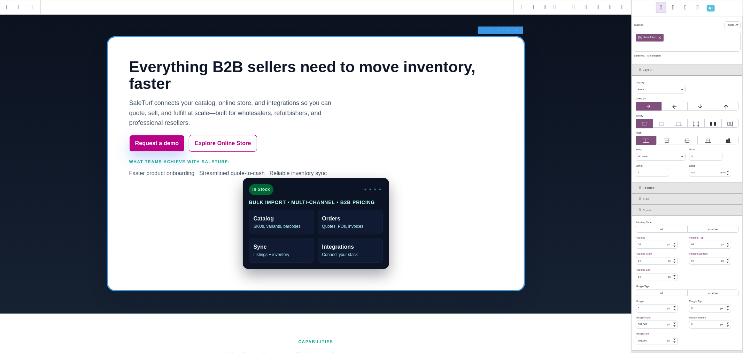
paste input "st-grid"
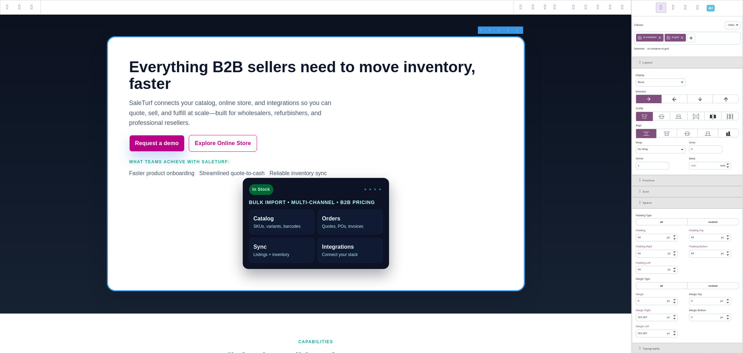
click at [694, 39] on icon at bounding box center [691, 38] width 6 height 6
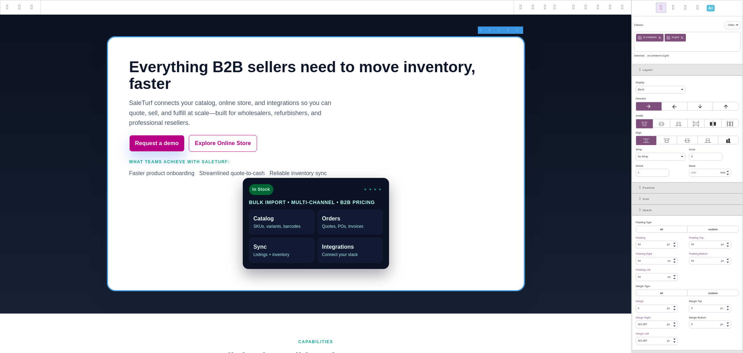
paste input "st-grid-2"
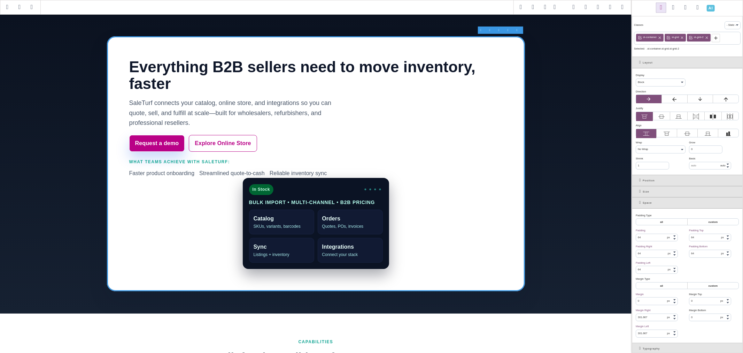
click at [686, 39] on div "st-grid" at bounding box center [675, 38] width 21 height 8
click at [684, 40] on icon at bounding box center [682, 38] width 4 height 4
click at [686, 39] on icon at bounding box center [684, 37] width 2 height 2
click at [671, 39] on icon at bounding box center [669, 37] width 3 height 3
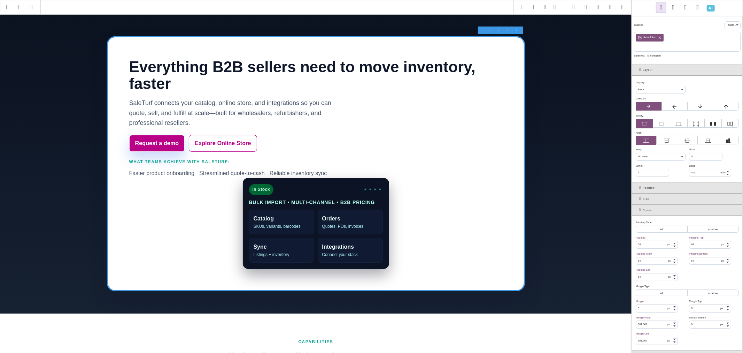
paste input "st-grid"
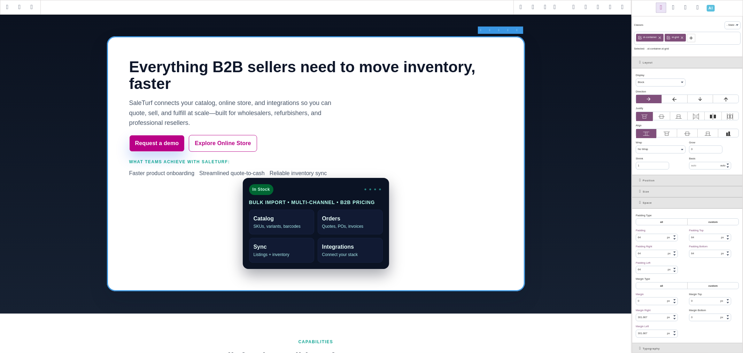
click at [662, 86] on select "Block Inline Inline Block Flex None Contents Table Table Row Table Cell" at bounding box center [660, 82] width 49 height 7
click at [636, 86] on select "Block Inline Inline Block Flex None Contents Table Table Row Table Cell" at bounding box center [660, 82] width 49 height 7
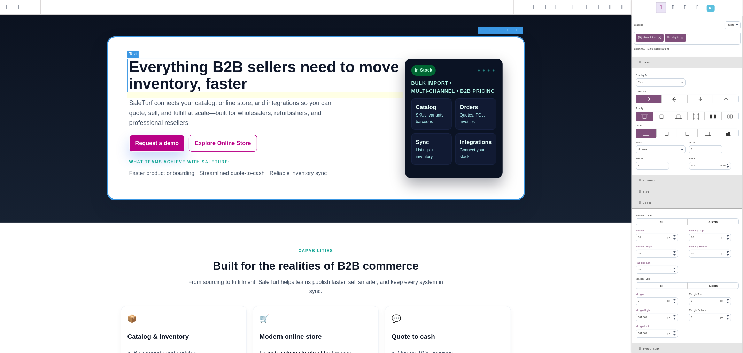
click at [397, 67] on h1 "Everything B2B sellers need to move inventory, faster" at bounding box center [267, 76] width 276 height 34
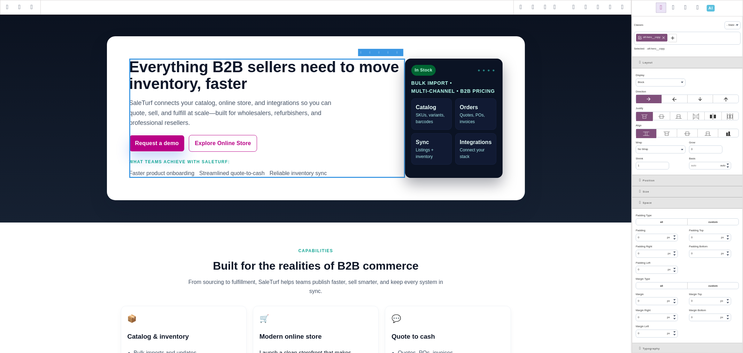
click at [640, 64] on icon at bounding box center [640, 62] width 3 height 4
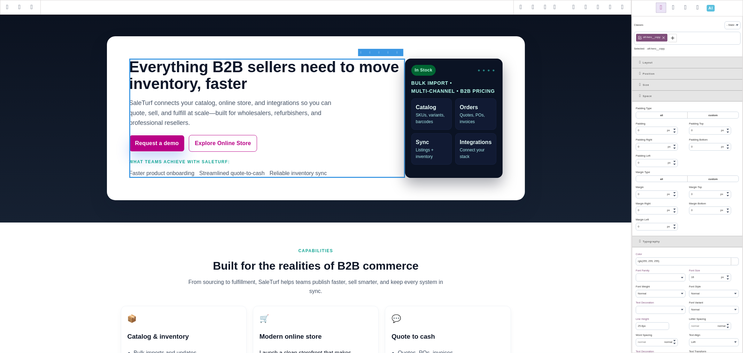
click at [639, 86] on icon at bounding box center [640, 85] width 3 height 4
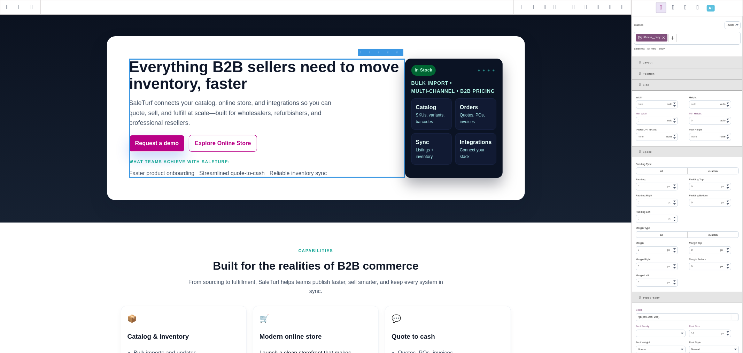
click at [657, 108] on input "text" at bounding box center [656, 104] width 41 height 7
click at [677, 100] on div "Width ⨯" at bounding box center [660, 98] width 48 height 4
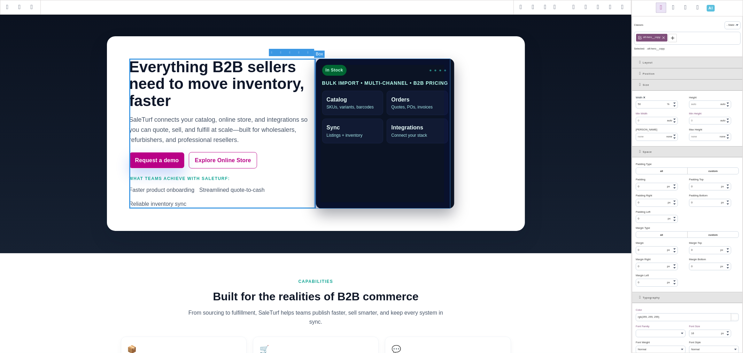
click at [445, 63] on div "In Stock Bulk Import • Multi‑Channel • B2B Pricing Catalog SKUs, variants, barc…" at bounding box center [385, 134] width 139 height 150
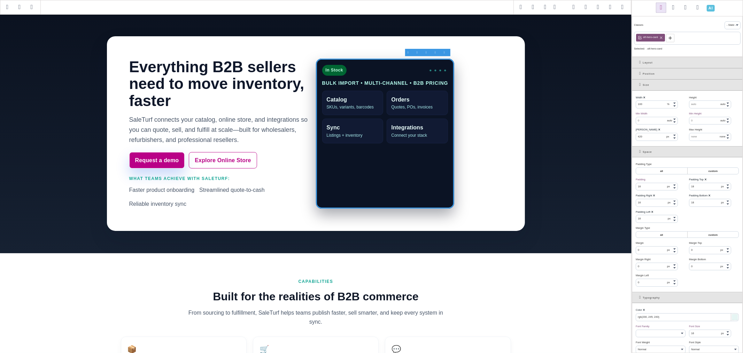
click at [659, 108] on input "100" at bounding box center [656, 104] width 41 height 7
click at [661, 108] on input "100" at bounding box center [656, 104] width 41 height 7
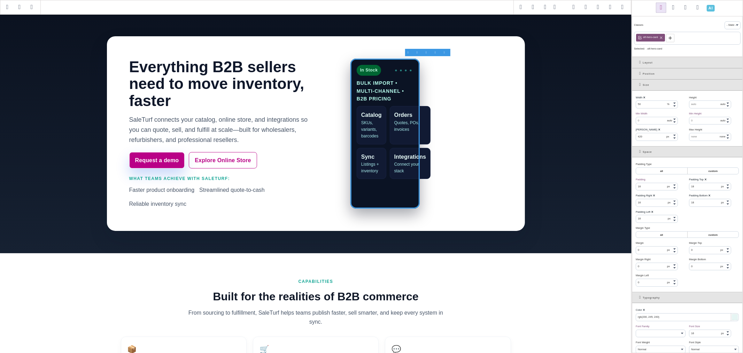
click at [661, 100] on div "Width ⨯" at bounding box center [660, 98] width 48 height 4
click at [658, 108] on input "50" at bounding box center [656, 104] width 41 height 7
click at [659, 100] on div "Width ⨯" at bounding box center [660, 98] width 48 height 4
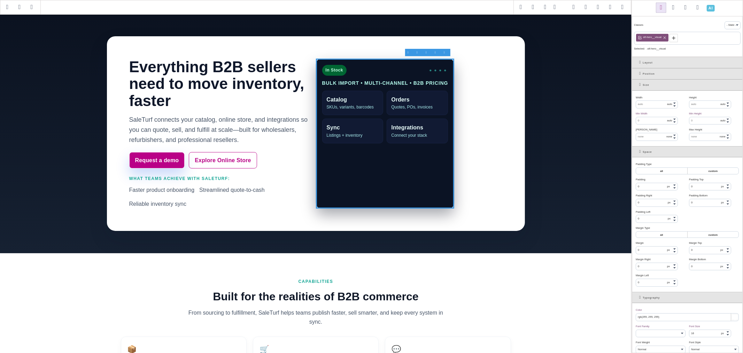
click at [656, 108] on input "text" at bounding box center [656, 104] width 41 height 7
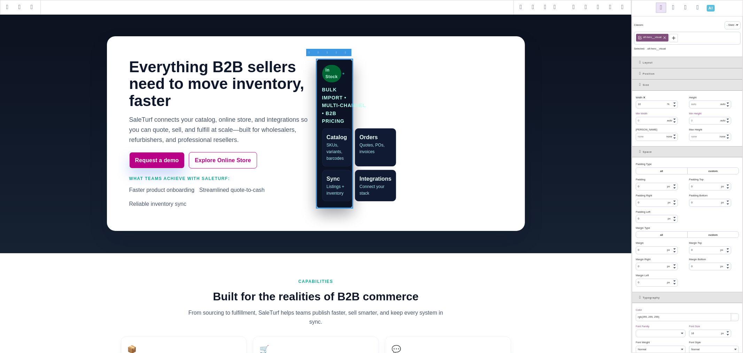
click at [665, 100] on div "Width ⨯" at bounding box center [660, 98] width 48 height 4
click at [646, 108] on input "10" at bounding box center [656, 104] width 41 height 7
click at [656, 100] on div "Width ⨯" at bounding box center [660, 98] width 48 height 4
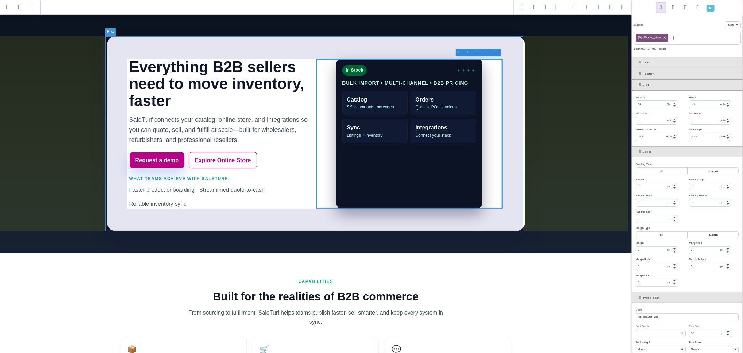
click at [314, 49] on div "Everything B2B sellers need to move inventory, faster SaleTurf connects your ca…" at bounding box center [316, 133] width 418 height 194
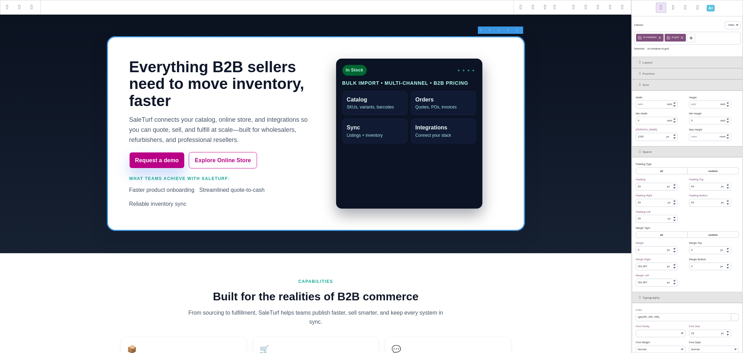
click at [31, 8] on span at bounding box center [31, 7] width 10 height 10
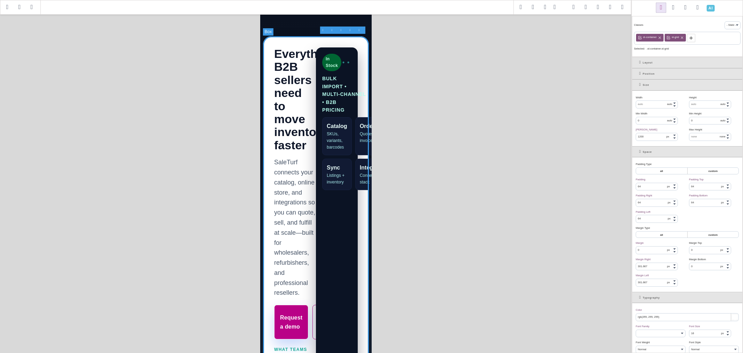
click at [21, 8] on span at bounding box center [19, 7] width 10 height 10
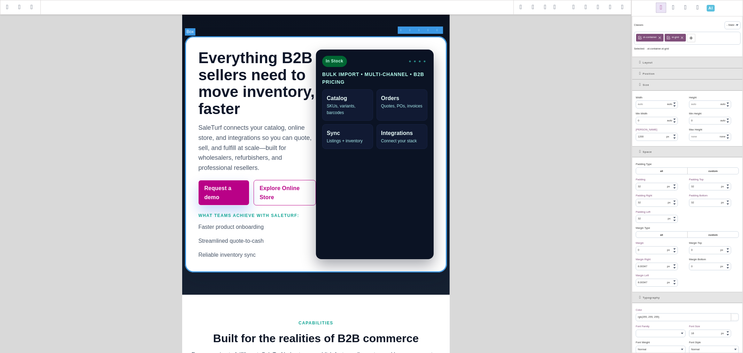
click at [10, 7] on span at bounding box center [7, 7] width 10 height 10
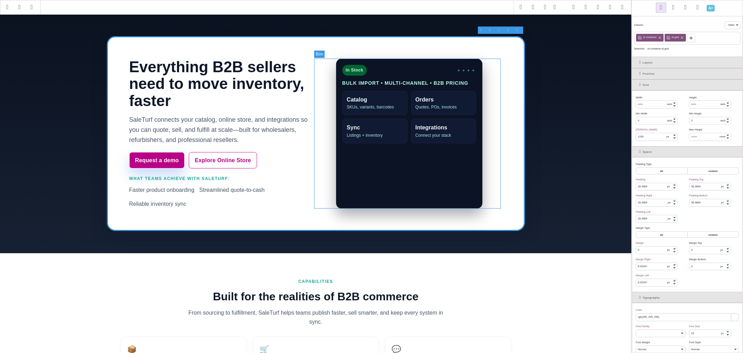
click at [319, 59] on div "In Stock Bulk Import • Multi‑Channel • B2B Pricing Catalog SKUs, variants, barc…" at bounding box center [409, 134] width 187 height 150
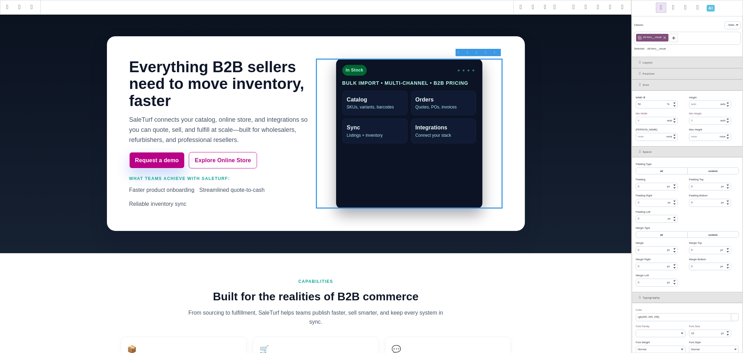
click at [638, 68] on div "Layout" at bounding box center [687, 62] width 110 height 11
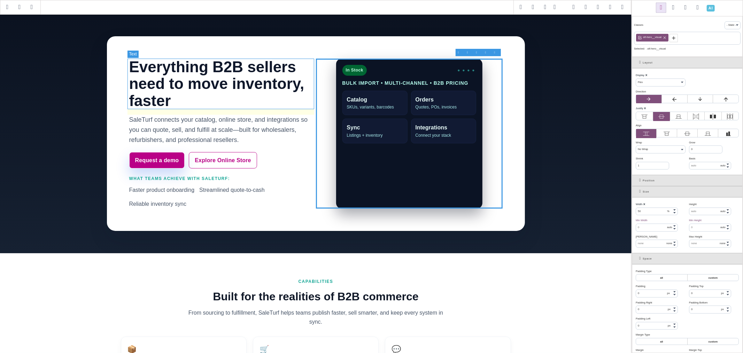
click at [309, 70] on h1 "Everything B2B sellers need to move inventory, faster" at bounding box center [222, 84] width 187 height 51
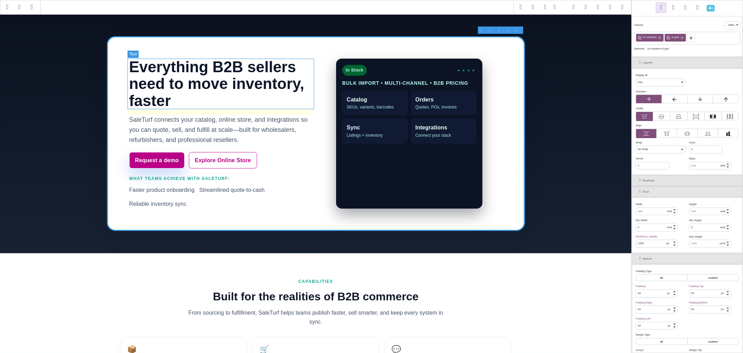
click at [285, 59] on h1 "Everything B2B sellers need to move inventory, faster" at bounding box center [222, 84] width 187 height 51
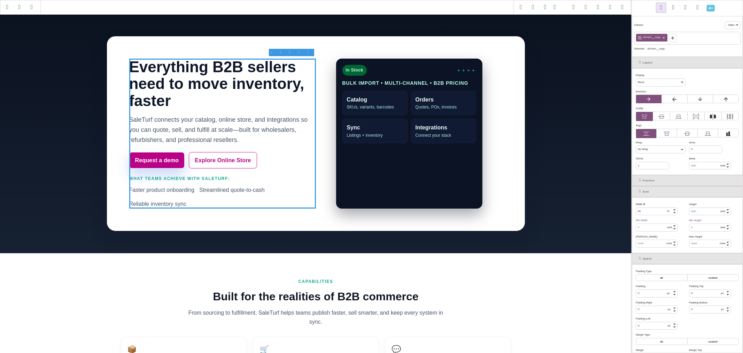
click at [660, 86] on select "Block Inline Inline Block Flex None Contents Table Table Row Table Cell" at bounding box center [660, 82] width 49 height 7
click at [636, 86] on select "Block Inline Inline Block Flex None Contents Table Table Row Table Cell" at bounding box center [660, 82] width 49 height 7
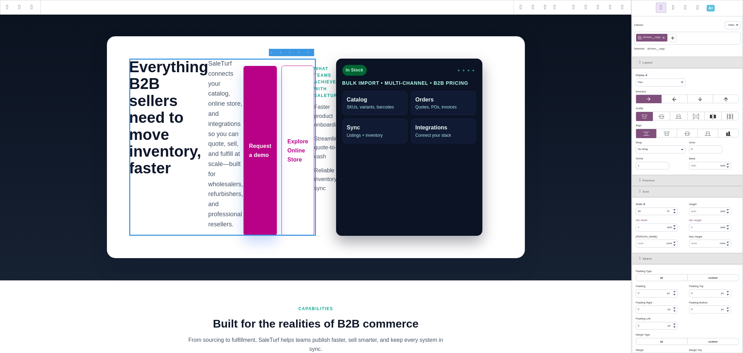
click at [693, 103] on label at bounding box center [700, 99] width 25 height 8
click at [0, 0] on input "radio" at bounding box center [0, 0] width 0 height 0
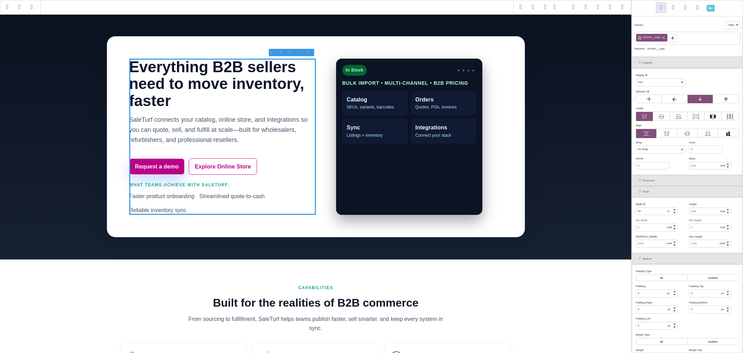
click at [703, 100] on div "Display ⨯ Block Inline Inline Block Flex None Contents Table Table Row Table Ce…" at bounding box center [687, 121] width 110 height 106
click at [319, 61] on div "In Stock Bulk Import • Multi‑Channel • B2B Pricing Catalog SKUs, variants, barc…" at bounding box center [409, 137] width 187 height 156
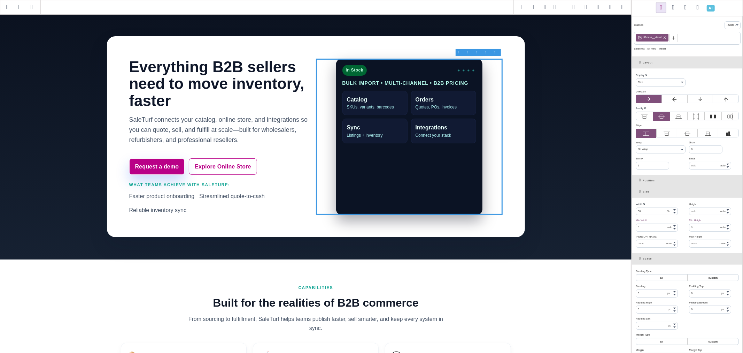
click at [695, 103] on label at bounding box center [700, 99] width 25 height 8
click at [0, 0] on input "radio" at bounding box center [0, 0] width 0 height 0
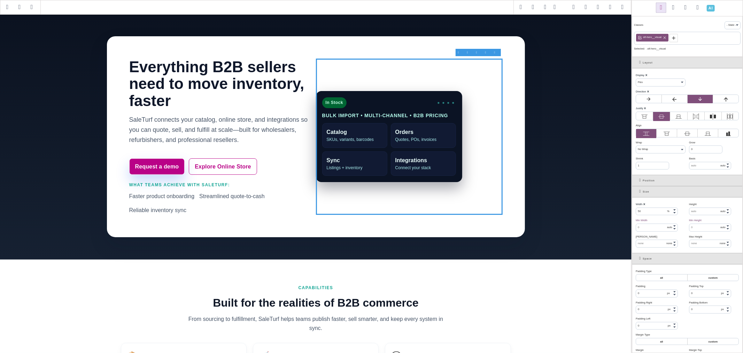
click at [684, 137] on icon at bounding box center [687, 133] width 6 height 6
click at [0, 0] on input "radio" at bounding box center [0, 0] width 0 height 0
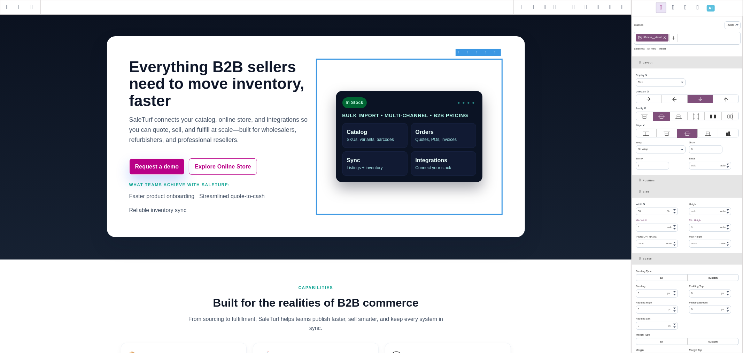
click at [29, 8] on span at bounding box center [31, 7] width 10 height 10
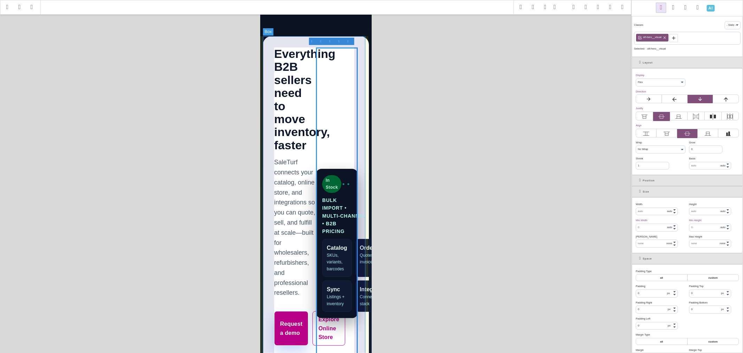
click at [271, 48] on div "Everything B2B sellers need to move inventory, faster SaleTurf connects your ca…" at bounding box center [316, 243] width 106 height 414
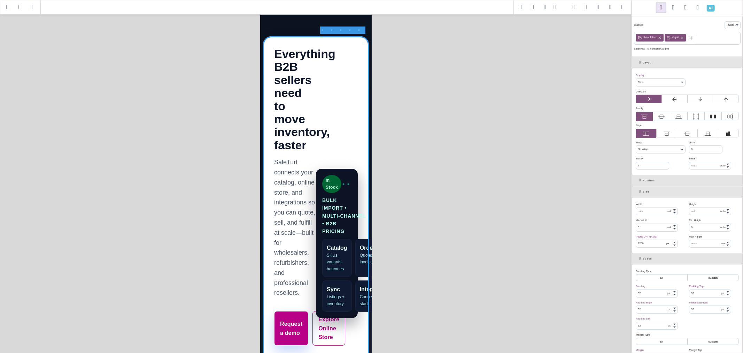
click at [698, 102] on icon at bounding box center [701, 99] width 6 height 6
click at [0, 0] on input "radio" at bounding box center [0, 0] width 0 height 0
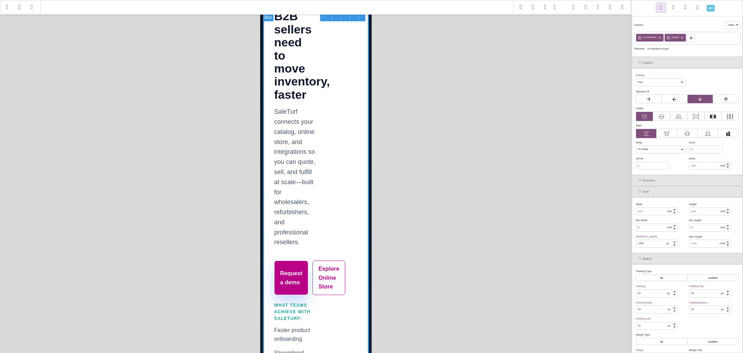
scroll to position [39, 0]
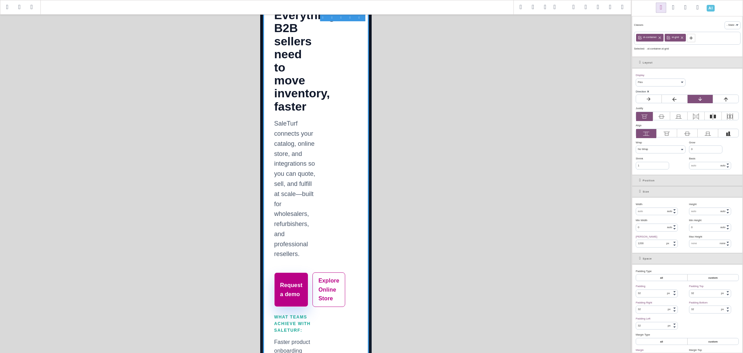
click at [651, 102] on icon at bounding box center [649, 99] width 6 height 6
click at [0, 0] on input "radio" at bounding box center [0, 0] width 0 height 0
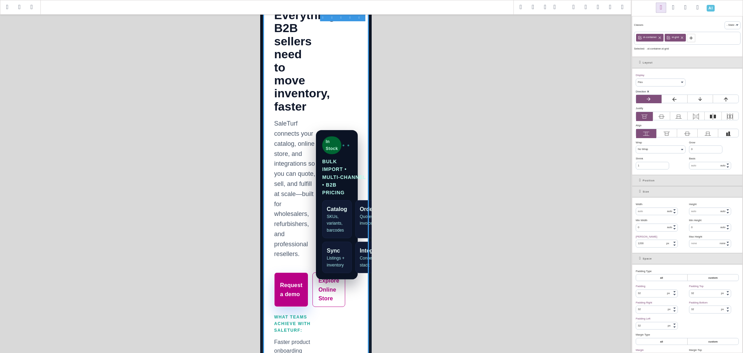
click at [656, 86] on select "Block Inline Inline Block Flex None Contents Table Table Row Table Cell" at bounding box center [660, 82] width 49 height 7
click at [674, 121] on label at bounding box center [678, 116] width 17 height 9
click at [0, 0] on input "radio" at bounding box center [0, 0] width 0 height 0
click at [646, 110] on b "⨯" at bounding box center [645, 108] width 2 height 3
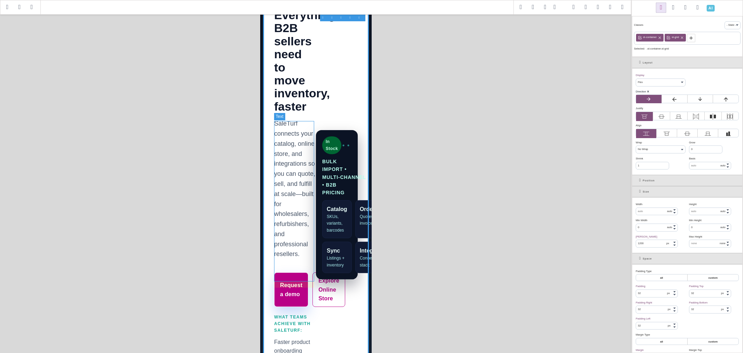
scroll to position [0, 0]
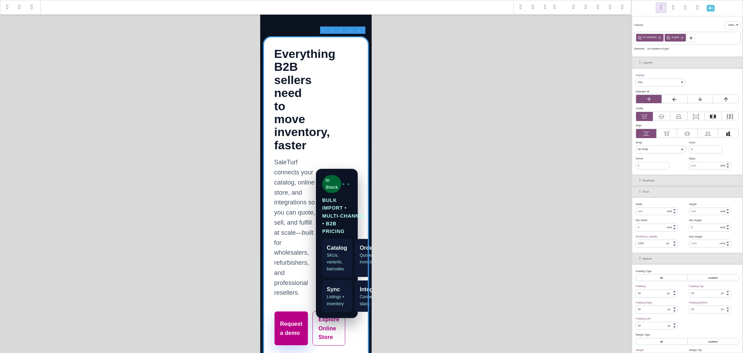
click at [668, 153] on select "No Wrap Wrap Wrap Reverse" at bounding box center [660, 149] width 49 height 7
click at [636, 153] on select "No Wrap Wrap Wrap Reverse" at bounding box center [660, 149] width 49 height 7
click at [668, 153] on select "No Wrap Wrap Wrap Reverse" at bounding box center [660, 149] width 49 height 7
click at [645, 144] on b "⨯" at bounding box center [644, 142] width 2 height 3
click at [266, 46] on div "Everything B2B sellers need to move inventory, faster SaleTurf connects your ca…" at bounding box center [316, 243] width 106 height 414
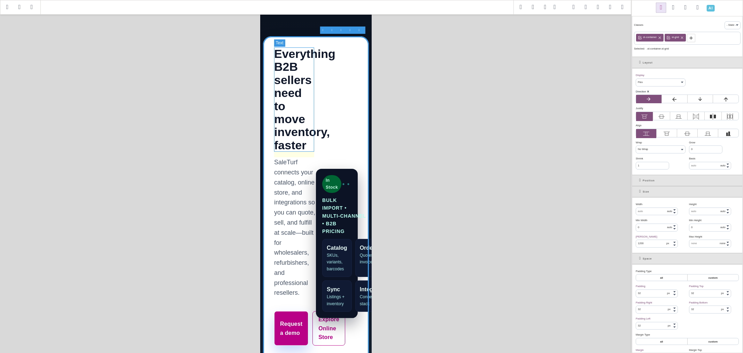
click at [277, 49] on h1 "Everything B2B sellers need to move inventory, faster" at bounding box center [295, 99] width 42 height 104
click at [5, 8] on span at bounding box center [7, 7] width 10 height 10
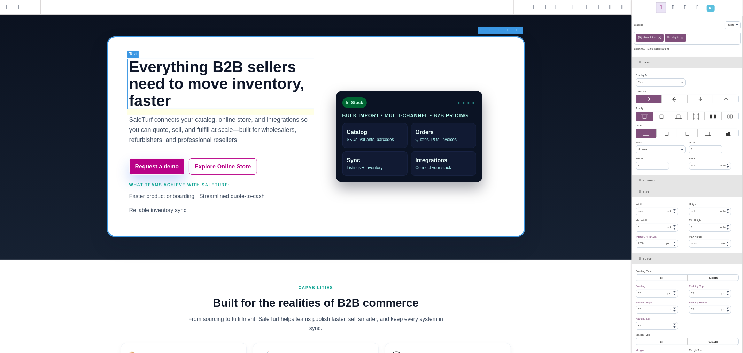
click at [133, 59] on h1 "Everything B2B sellers need to move inventory, faster" at bounding box center [222, 84] width 187 height 51
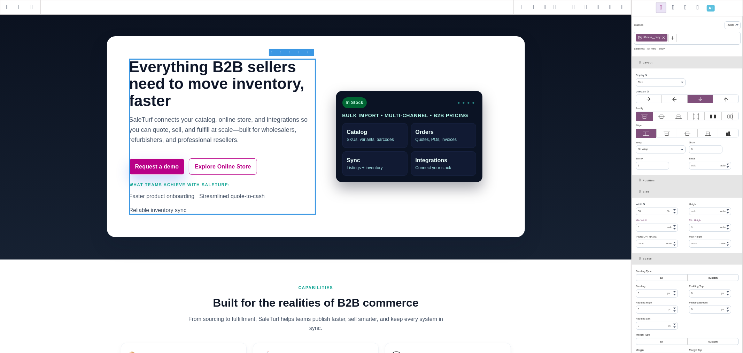
click at [648, 77] on b "⨯" at bounding box center [646, 75] width 2 height 3
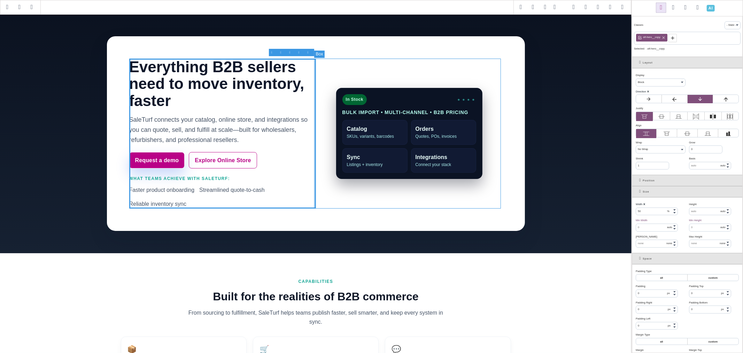
click at [321, 63] on div "In Stock Bulk Import • Multi‑Channel • B2B Pricing Catalog SKUs, variants, barc…" at bounding box center [409, 134] width 187 height 150
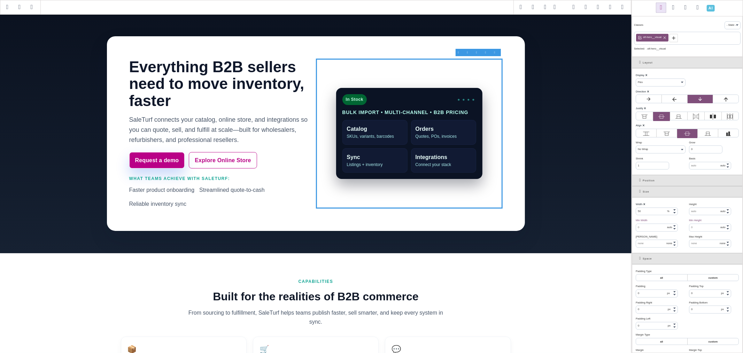
click at [648, 77] on b "⨯" at bounding box center [646, 75] width 2 height 3
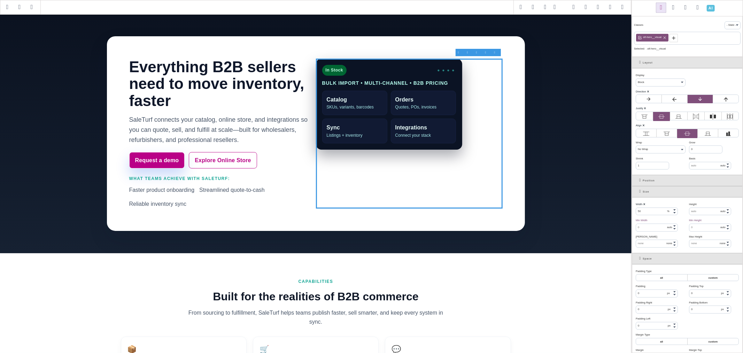
click at [649, 93] on b "⨯" at bounding box center [648, 91] width 2 height 3
click at [646, 110] on b "⨯" at bounding box center [645, 108] width 2 height 3
click at [659, 120] on icon at bounding box center [662, 116] width 6 height 6
click at [0, 0] on input "radio" at bounding box center [0, 0] width 0 height 0
click at [646, 110] on b "⨯" at bounding box center [645, 108] width 2 height 3
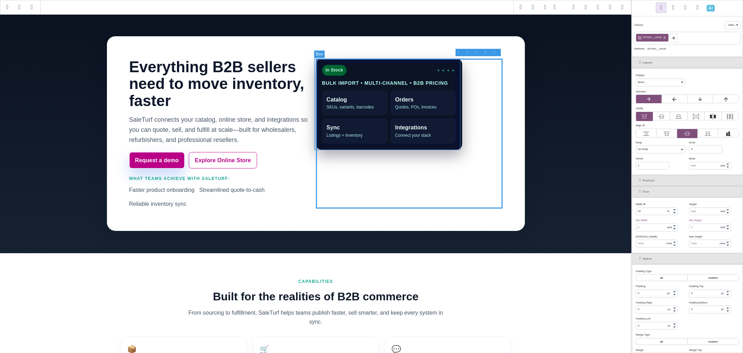
click at [449, 146] on div "In Stock Bulk Import • Multi‑Channel • B2B Pricing Catalog SKUs, variants, barc…" at bounding box center [389, 104] width 146 height 91
click at [458, 148] on div "In Stock Bulk Import • Multi‑Channel • B2B Pricing Catalog SKUs, variants, barc…" at bounding box center [389, 104] width 146 height 91
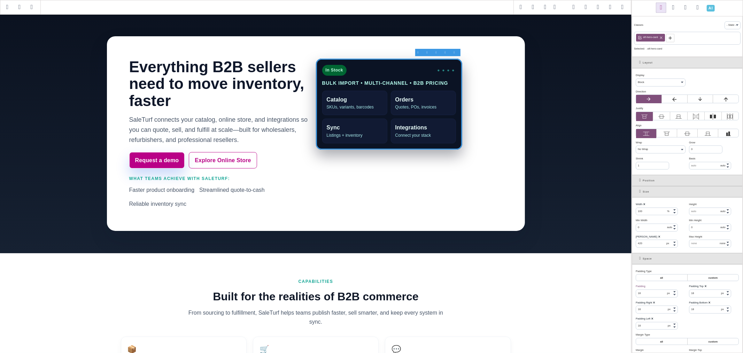
click at [659, 120] on icon at bounding box center [662, 116] width 6 height 6
click at [0, 0] on input "radio" at bounding box center [0, 0] width 0 height 0
click at [684, 137] on icon at bounding box center [687, 133] width 6 height 6
click at [0, 0] on input "radio" at bounding box center [0, 0] width 0 height 0
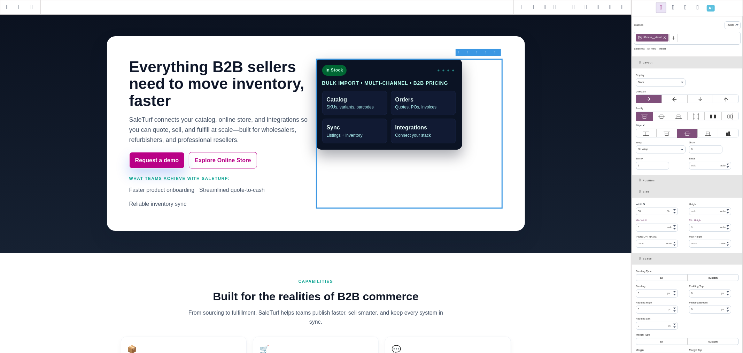
click at [654, 86] on div "Block Inline Inline Block Flex None Contents Table Table Row Table Cell" at bounding box center [661, 82] width 50 height 8
click at [654, 86] on select "Block Inline Inline Block Flex None Contents Table Table Row Table Cell" at bounding box center [660, 82] width 49 height 7
click at [636, 86] on select "Block Inline Inline Block Flex None Contents Table Table Row Table Cell" at bounding box center [660, 82] width 49 height 7
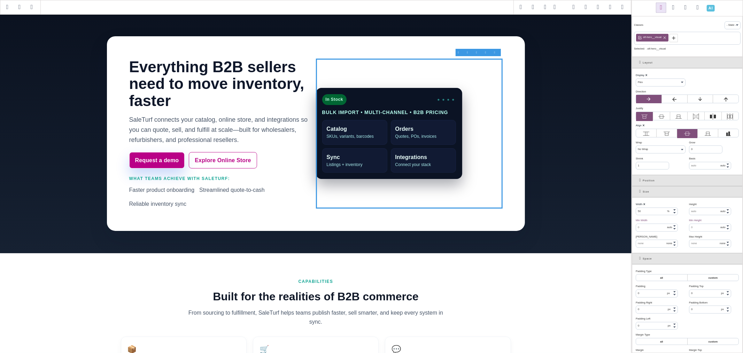
click at [674, 121] on label at bounding box center [678, 116] width 17 height 9
click at [0, 0] on input "radio" at bounding box center [0, 0] width 0 height 0
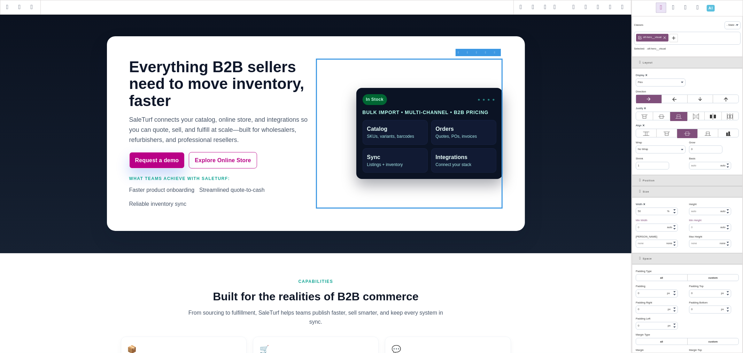
click at [664, 120] on icon at bounding box center [662, 116] width 6 height 6
click at [0, 0] on input "radio" at bounding box center [0, 0] width 0 height 0
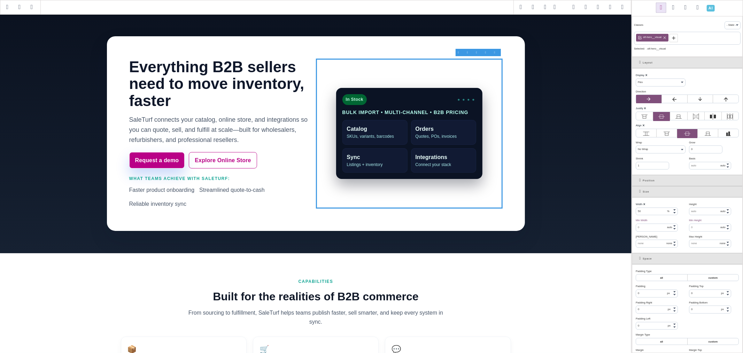
click at [20, 9] on span at bounding box center [19, 7] width 10 height 10
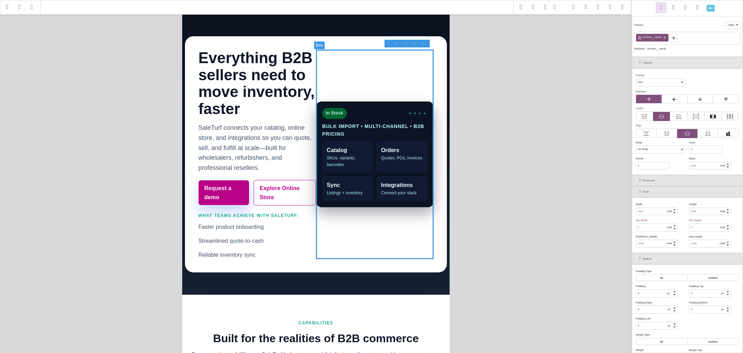
click at [30, 8] on span at bounding box center [31, 7] width 10 height 10
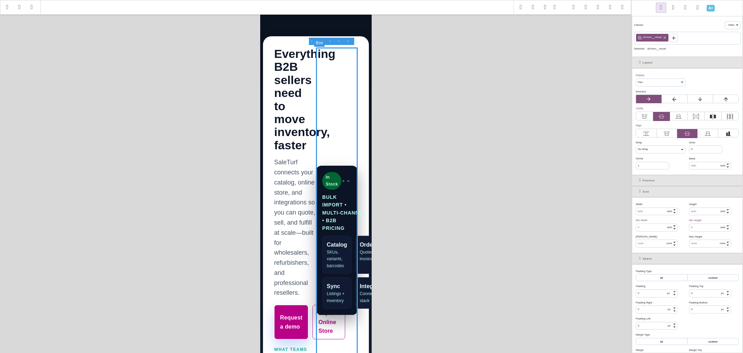
click at [22, 7] on span at bounding box center [19, 7] width 10 height 10
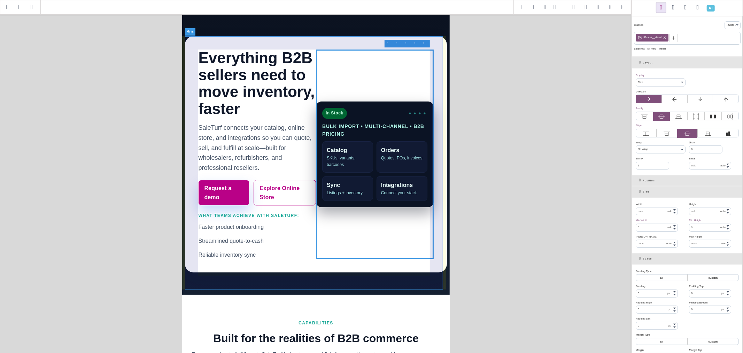
click at [206, 44] on div "Everything B2B sellers need to move inventory, faster SaleTurf connects your ca…" at bounding box center [316, 154] width 262 height 236
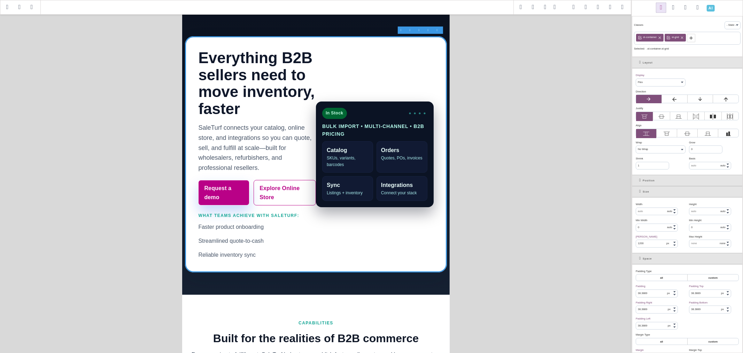
click at [31, 8] on span at bounding box center [31, 7] width 10 height 10
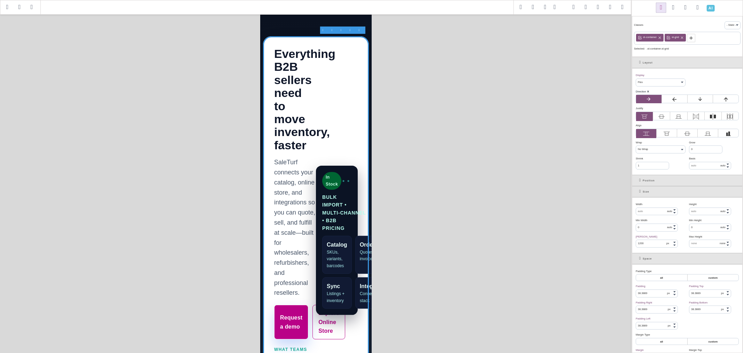
click at [692, 103] on label at bounding box center [700, 99] width 25 height 8
click at [0, 0] on input "radio" at bounding box center [0, 0] width 0 height 0
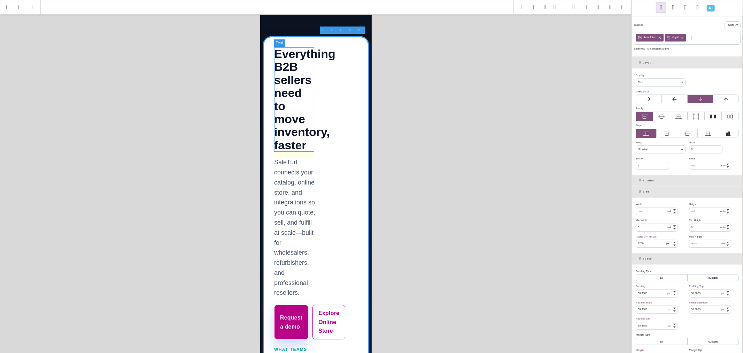
click at [308, 89] on h1 "Everything B2B sellers need to move inventory, faster" at bounding box center [295, 99] width 42 height 104
click at [279, 48] on h1 "Everything B2B sellers need to move inventory, faster" at bounding box center [295, 99] width 42 height 104
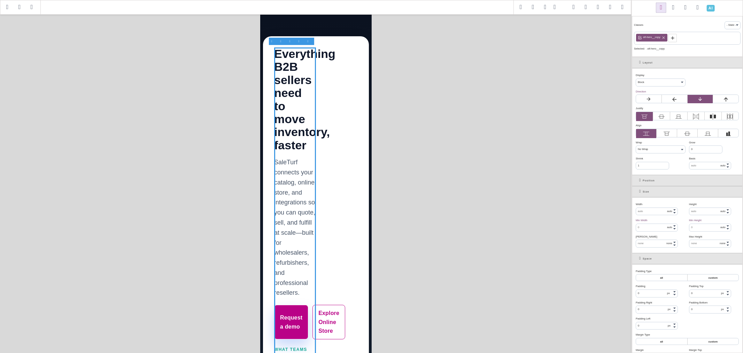
click at [663, 215] on input "text" at bounding box center [656, 211] width 41 height 7
click at [666, 206] on div "Width ⨯" at bounding box center [660, 204] width 48 height 4
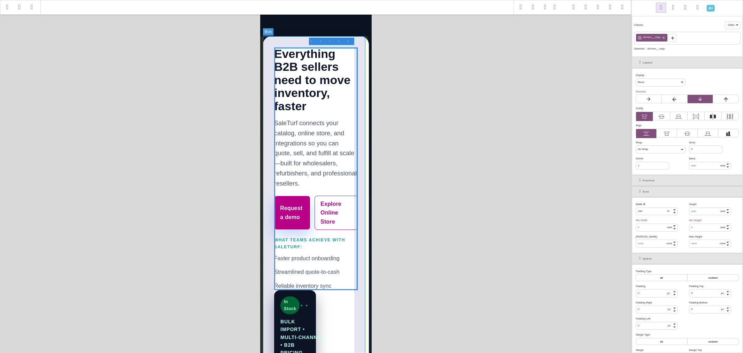
click at [320, 301] on div "Everything B2B sellers need to move inventory, faster SaleTurf connects your ca…" at bounding box center [316, 243] width 106 height 414
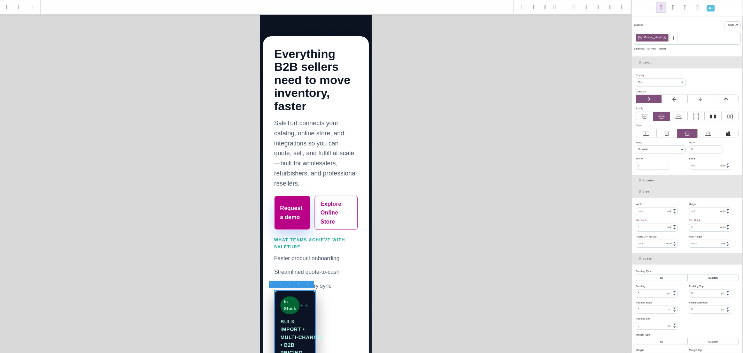
click at [647, 215] on input "text" at bounding box center [656, 211] width 41 height 7
click at [659, 206] on div "Width ⨯" at bounding box center [660, 204] width 48 height 4
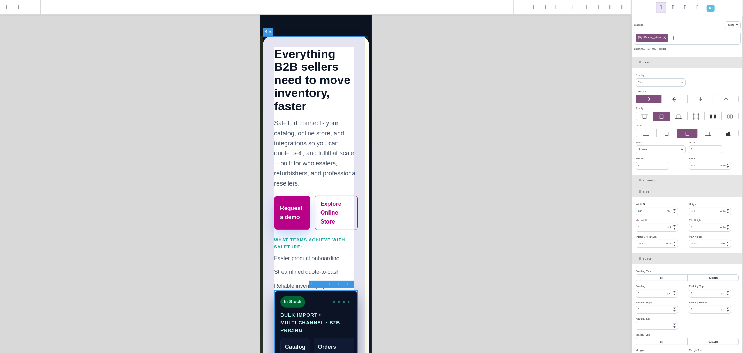
click at [282, 41] on div "Everything B2B sellers need to move inventory, faster SaleTurf connects your ca…" at bounding box center [316, 232] width 106 height 392
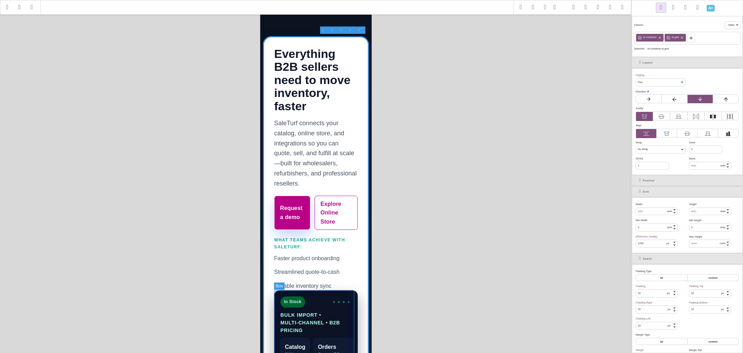
click at [353, 299] on div "In Stock Bulk Import • Multi‑Channel • B2B Pricing Catalog SKUs, variants, barc…" at bounding box center [316, 353] width 84 height 126
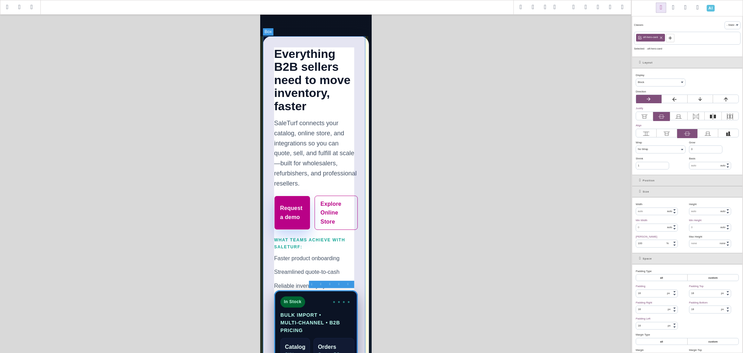
click at [271, 121] on div "Everything B2B sellers need to move inventory, faster SaleTurf connects your ca…" at bounding box center [316, 232] width 106 height 392
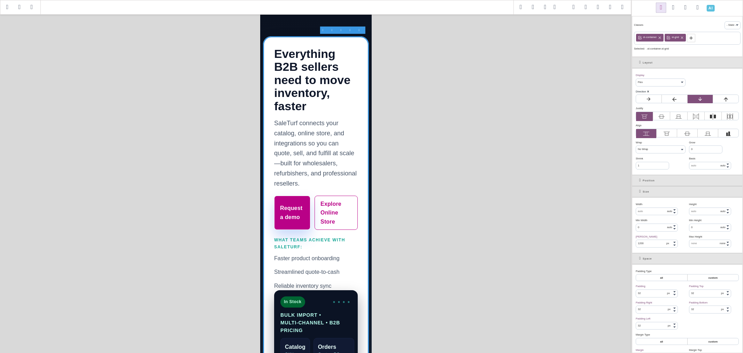
click at [664, 186] on div "Position" at bounding box center [687, 180] width 110 height 11
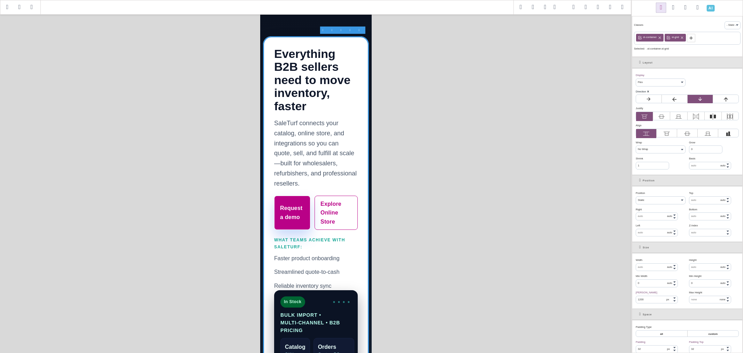
click at [664, 186] on div "Position" at bounding box center [687, 180] width 110 height 11
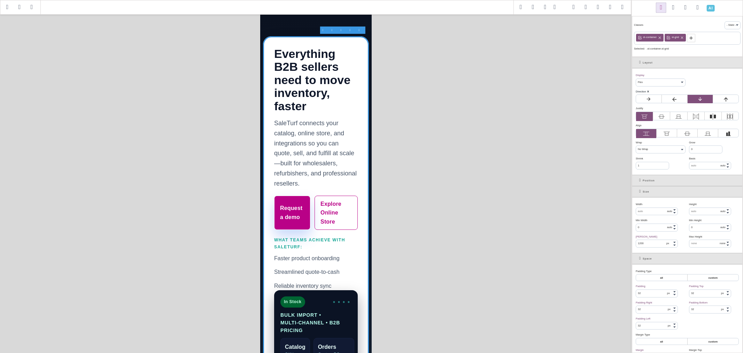
click at [641, 193] on icon at bounding box center [640, 191] width 3 height 4
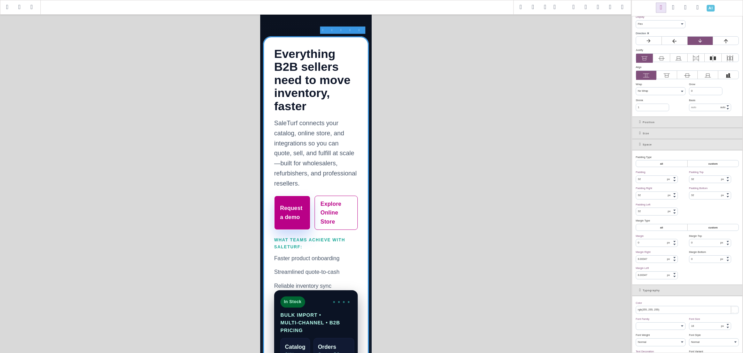
scroll to position [77, 0]
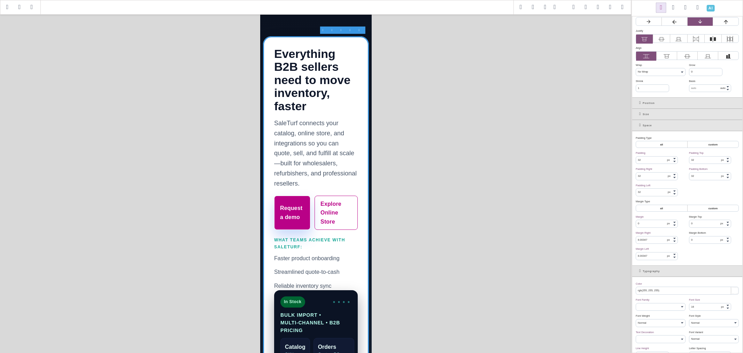
click at [640, 127] on icon at bounding box center [640, 125] width 3 height 4
click at [638, 142] on div "Typography" at bounding box center [687, 136] width 110 height 11
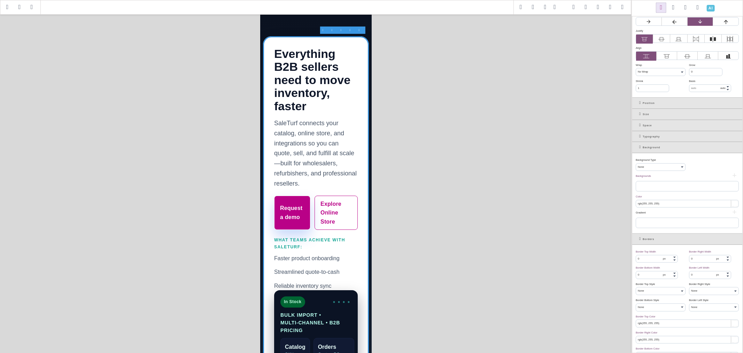
click at [639, 149] on icon at bounding box center [640, 147] width 3 height 4
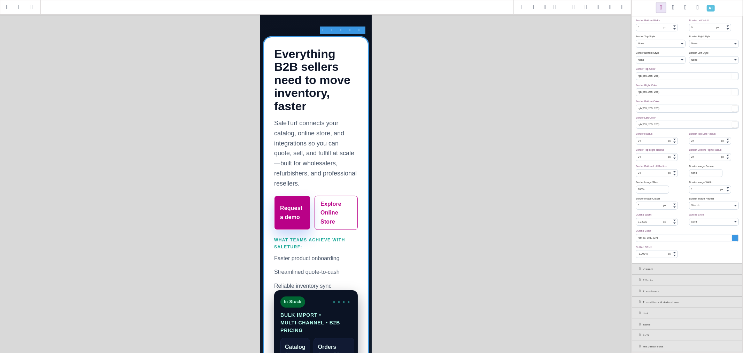
scroll to position [309, 0]
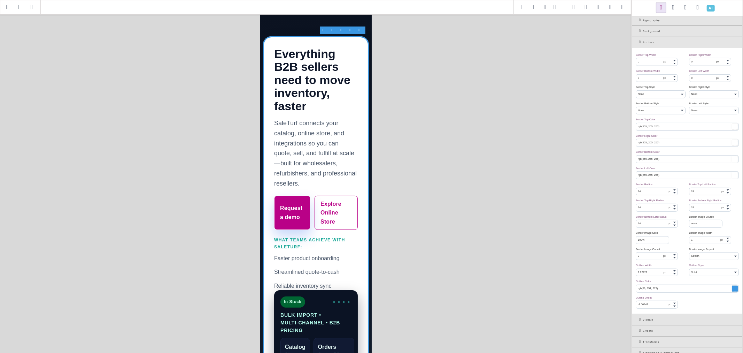
click at [638, 48] on div "Borders" at bounding box center [687, 42] width 110 height 11
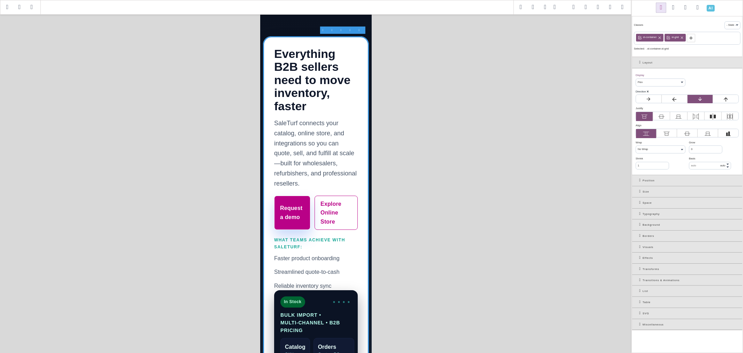
click at [638, 330] on div "Miscellaneous" at bounding box center [687, 324] width 110 height 11
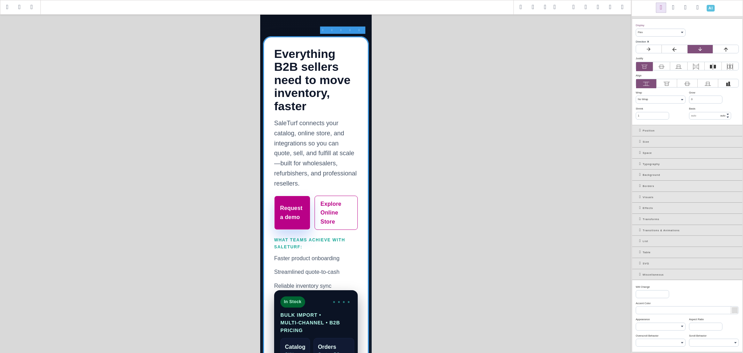
click at [639, 247] on div "Table" at bounding box center [687, 252] width 110 height 11
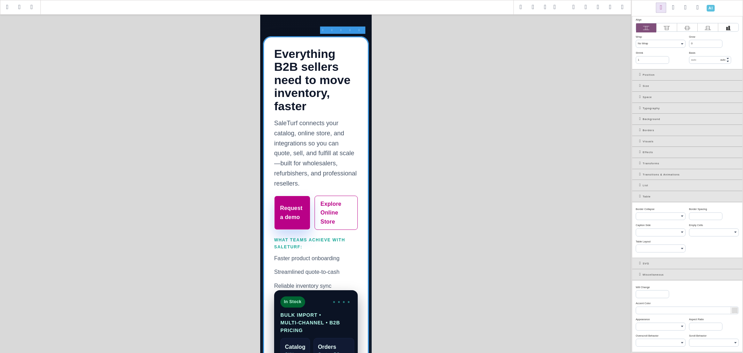
scroll to position [193, 0]
click at [641, 180] on div "List" at bounding box center [687, 185] width 110 height 11
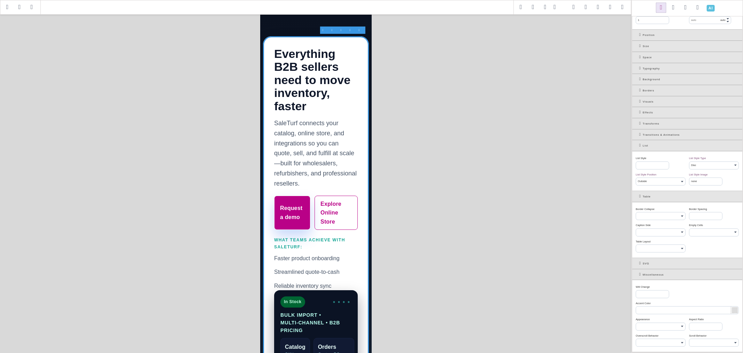
click at [639, 122] on div "Transforms" at bounding box center [687, 123] width 110 height 11
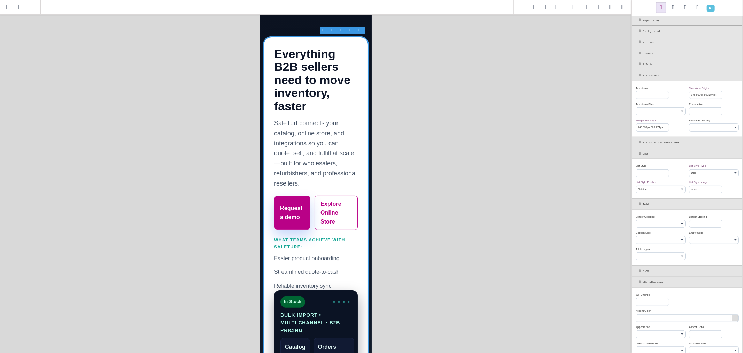
click at [640, 66] on icon at bounding box center [640, 64] width 3 height 4
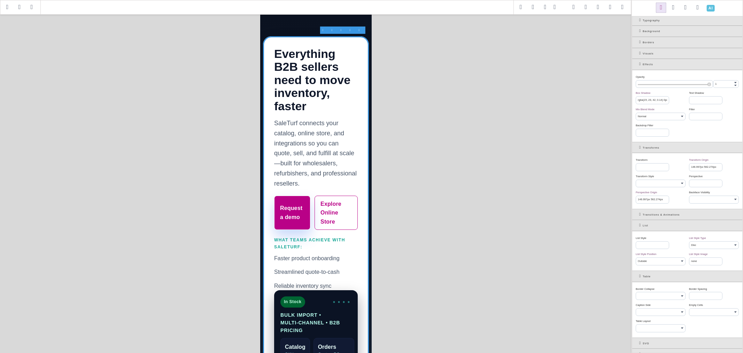
click at [639, 55] on icon at bounding box center [640, 53] width 3 height 4
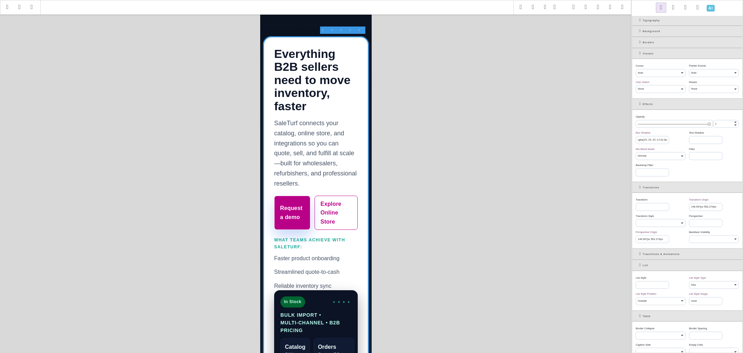
click at [638, 48] on div "Borders" at bounding box center [687, 42] width 110 height 11
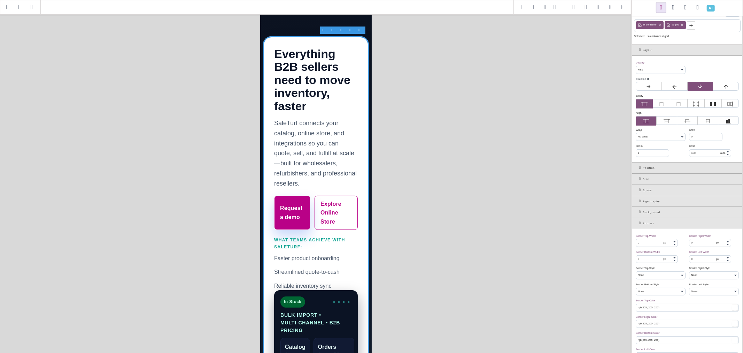
scroll to position [0, 0]
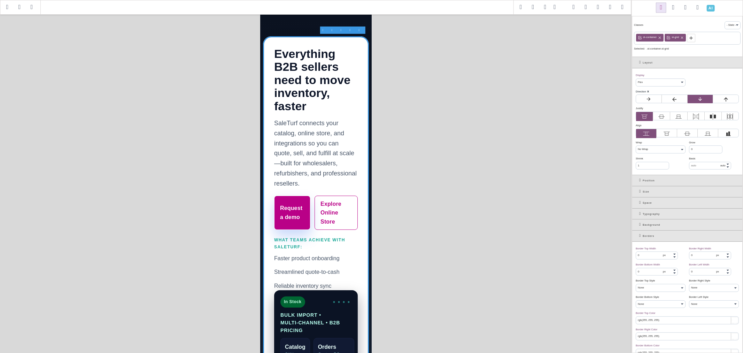
click at [5, 8] on span at bounding box center [7, 7] width 10 height 10
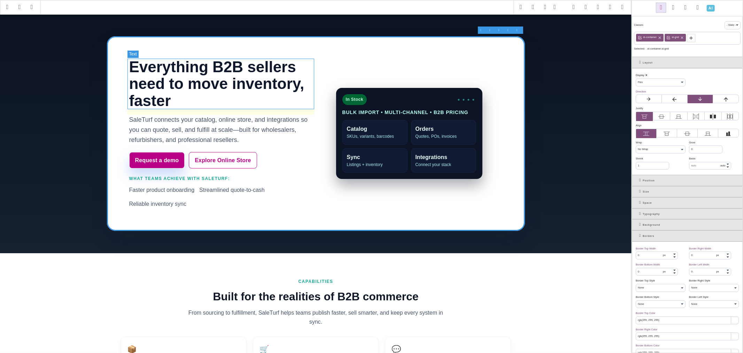
click at [187, 64] on h1 "Everything B2B sellers need to move inventory, faster" at bounding box center [222, 84] width 187 height 51
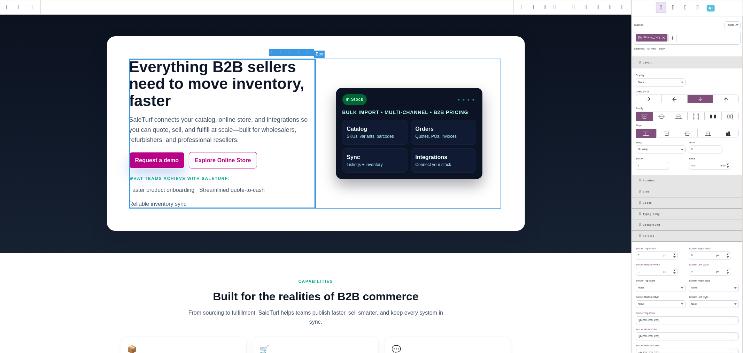
click at [339, 196] on div "In Stock Bulk Import • Multi‑Channel • B2B Pricing Catalog SKUs, variants, barc…" at bounding box center [409, 134] width 187 height 150
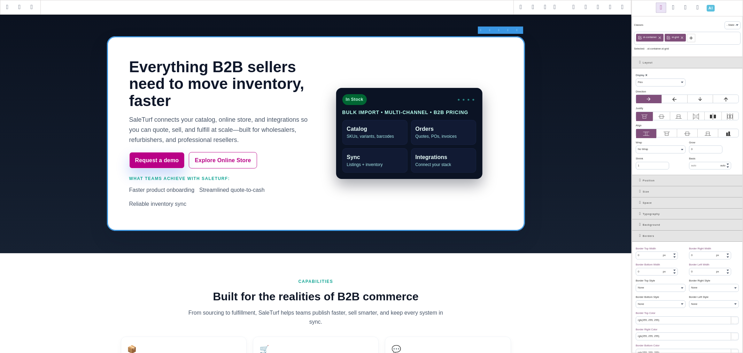
click at [694, 39] on icon at bounding box center [691, 38] width 6 height 6
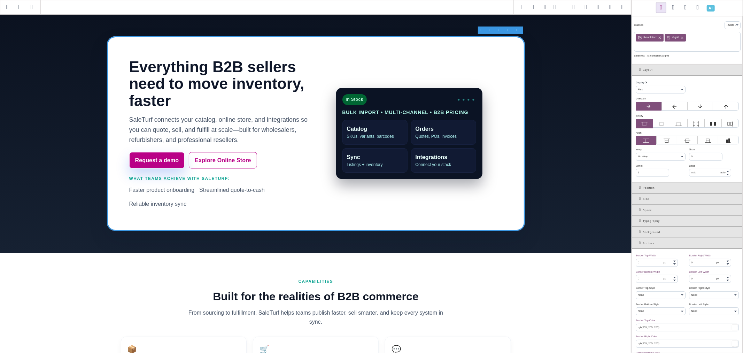
paste input "st-grid-2"
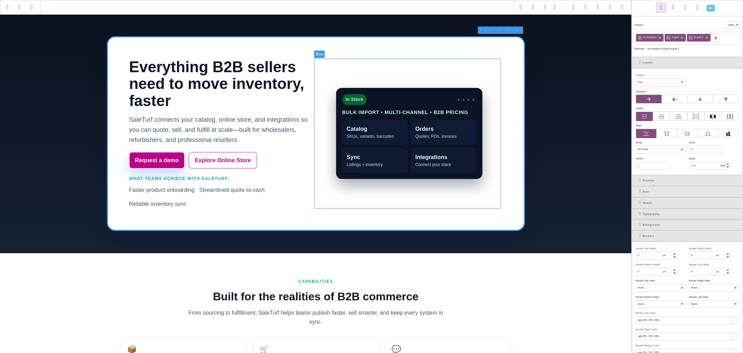
click at [343, 66] on div "In Stock Bulk Import • Multi‑Channel • B2B Pricing Catalog SKUs, variants, barc…" at bounding box center [409, 134] width 187 height 150
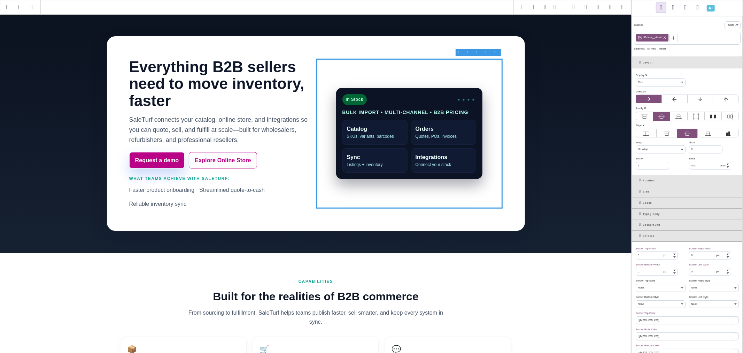
click at [666, 39] on icon at bounding box center [665, 37] width 2 height 2
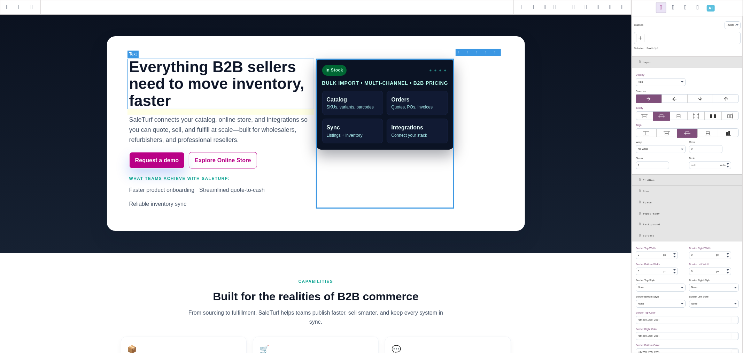
click at [305, 108] on h1 "Everything B2B sellers need to move inventory, faster" at bounding box center [222, 84] width 187 height 51
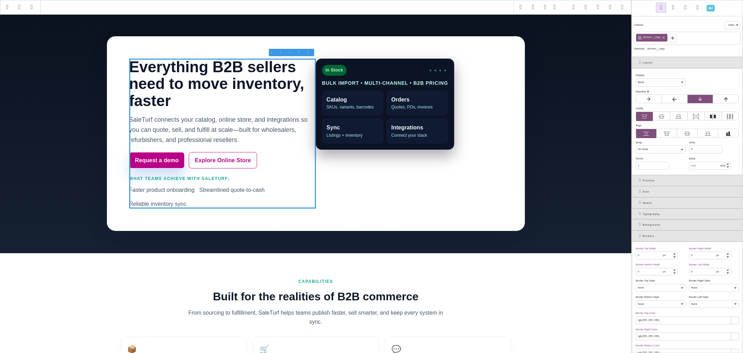
click at [666, 40] on icon at bounding box center [664, 38] width 4 height 4
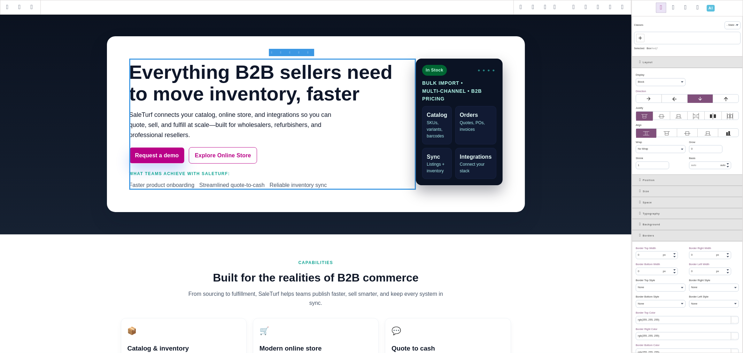
click at [30, 11] on span at bounding box center [31, 7] width 10 height 10
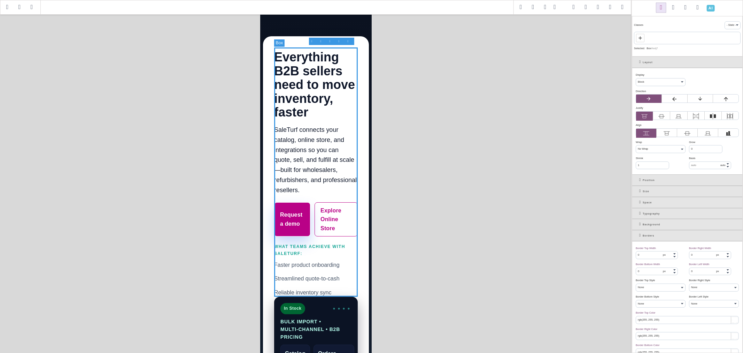
click at [9, 8] on span at bounding box center [7, 7] width 10 height 10
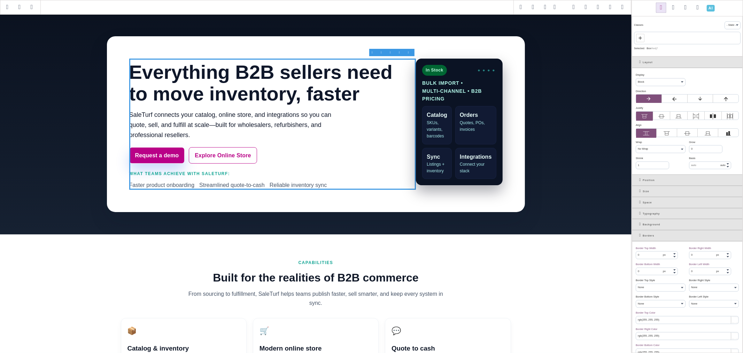
click at [638, 197] on div "Size" at bounding box center [687, 191] width 110 height 11
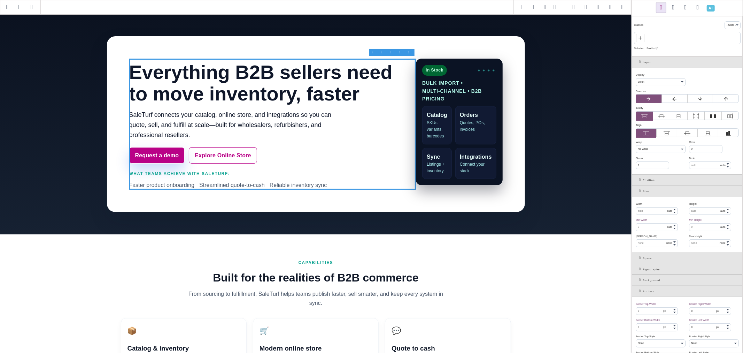
click at [653, 215] on input "text" at bounding box center [656, 210] width 41 height 7
click at [658, 206] on div "Width ⨯" at bounding box center [660, 204] width 48 height 4
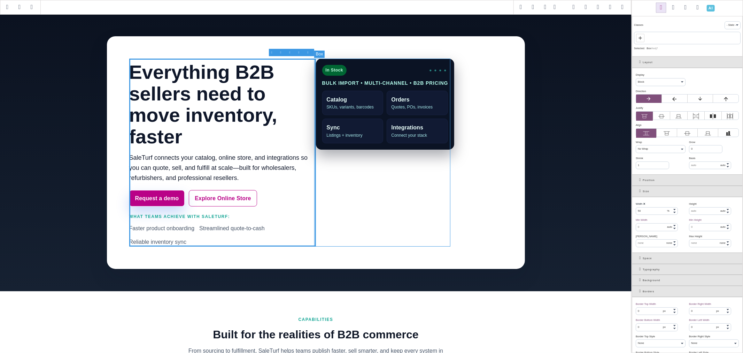
click at [444, 204] on div "In Stock Bulk Import • Multi‑Channel • B2B Pricing Catalog SKUs, variants, barc…" at bounding box center [385, 153] width 139 height 188
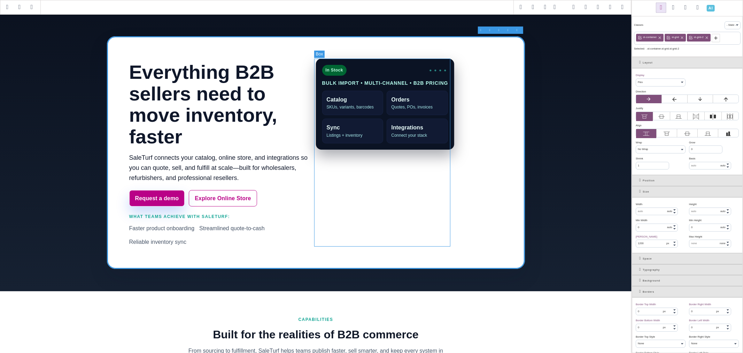
click at [434, 160] on div "In Stock Bulk Import • Multi‑Channel • B2B Pricing Catalog SKUs, variants, barc…" at bounding box center [385, 153] width 139 height 188
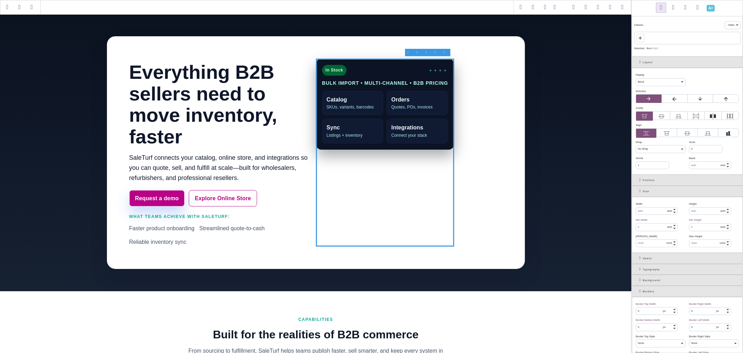
click at [659, 215] on input "text" at bounding box center [656, 210] width 41 height 7
click at [669, 206] on div "Width ⨯" at bounding box center [660, 204] width 48 height 4
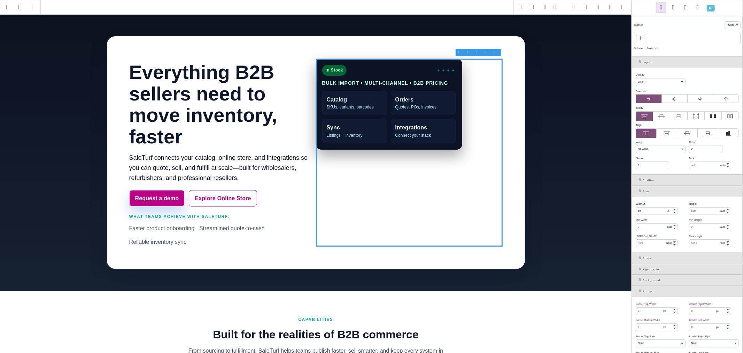
click at [664, 121] on label at bounding box center [661, 115] width 17 height 9
click at [0, 0] on input "radio" at bounding box center [0, 0] width 0 height 0
click at [684, 136] on icon at bounding box center [687, 133] width 6 height 6
click at [0, 0] on input "radio" at bounding box center [0, 0] width 0 height 0
click at [681, 137] on div "Align ⨯" at bounding box center [687, 129] width 107 height 15
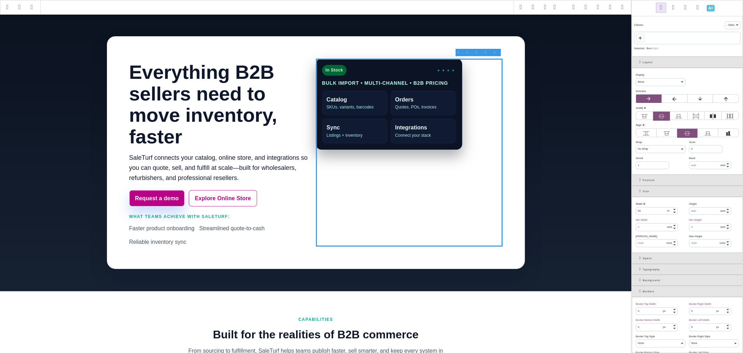
click at [660, 119] on icon at bounding box center [662, 116] width 6 height 6
click at [0, 0] on input "radio" at bounding box center [0, 0] width 0 height 0
click at [646, 109] on b "⨯" at bounding box center [645, 107] width 2 height 3
click at [645, 126] on b "⨯" at bounding box center [644, 124] width 2 height 3
click at [459, 141] on div "In Stock Bulk Import • Multi‑Channel • B2B Pricing Catalog SKUs, variants, barc…" at bounding box center [389, 104] width 146 height 91
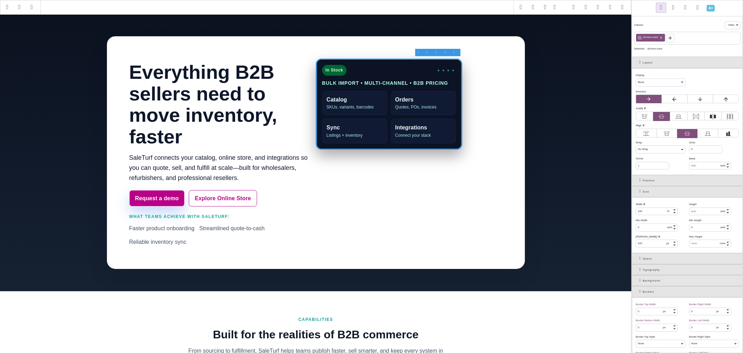
click at [639, 193] on icon at bounding box center [640, 191] width 3 height 4
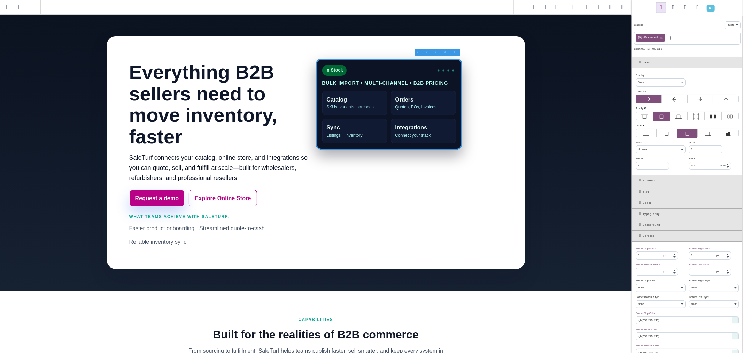
click at [638, 208] on div "Space" at bounding box center [687, 202] width 110 height 11
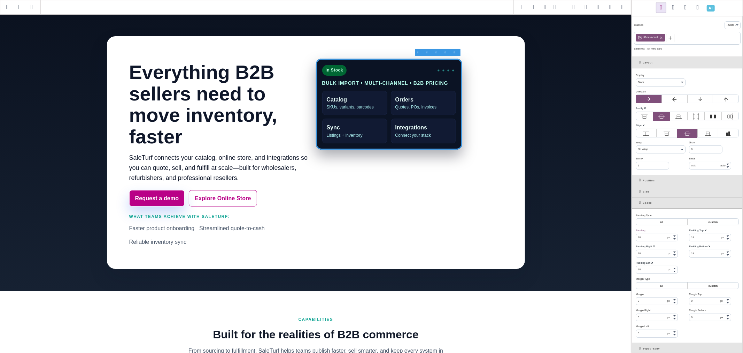
click at [652, 241] on input "18" at bounding box center [656, 237] width 41 height 7
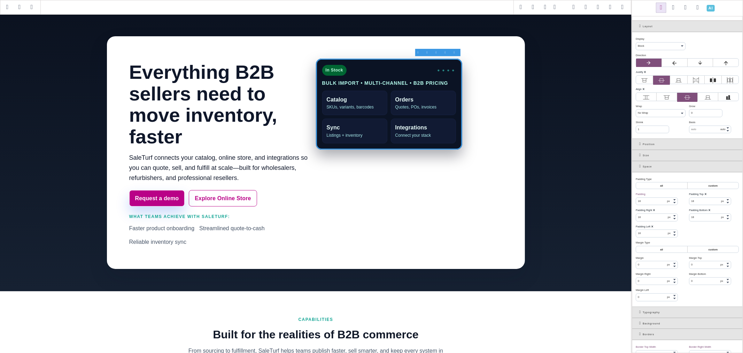
scroll to position [116, 0]
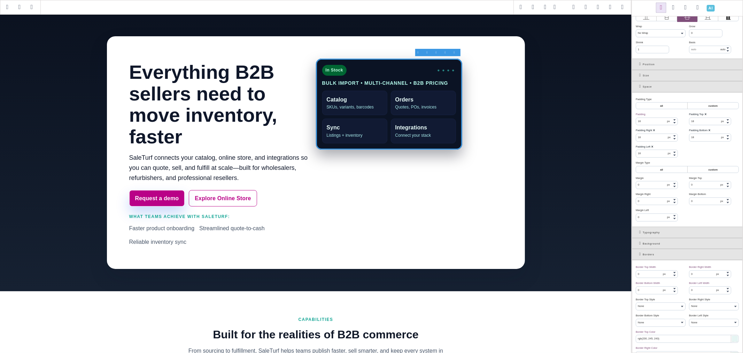
click at [656, 189] on input "0" at bounding box center [656, 184] width 41 height 7
click at [657, 180] on div "Margin ⨯" at bounding box center [660, 178] width 48 height 4
click at [707, 189] on input "0" at bounding box center [710, 184] width 41 height 7
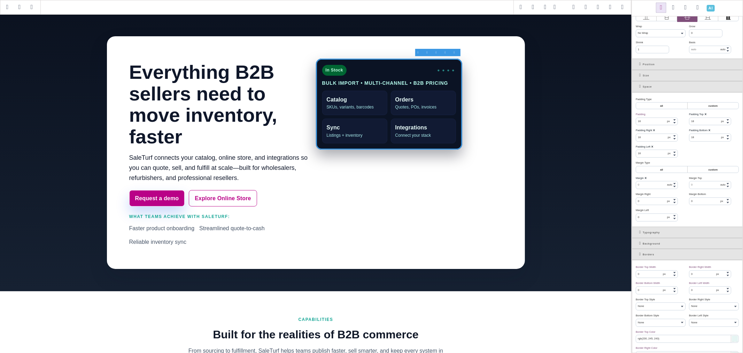
click at [715, 180] on div "Margin Top ⨯" at bounding box center [713, 178] width 48 height 4
click at [650, 205] on input "0" at bounding box center [656, 201] width 41 height 7
click at [661, 205] on input "0" at bounding box center [656, 201] width 41 height 7
click at [703, 205] on input "0" at bounding box center [710, 201] width 41 height 7
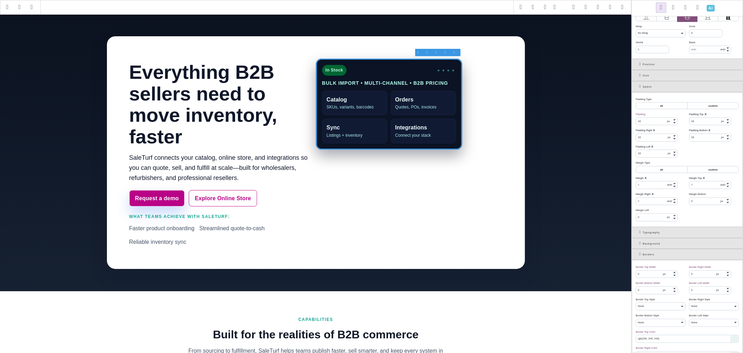
click at [703, 205] on input "0" at bounding box center [710, 201] width 41 height 7
click at [718, 196] on div "Margin Bottom ⨯" at bounding box center [713, 194] width 48 height 4
click at [655, 221] on input "0" at bounding box center [656, 217] width 41 height 7
click at [661, 221] on div "Margin Left ⨯ px % em rem auto" at bounding box center [660, 214] width 53 height 14
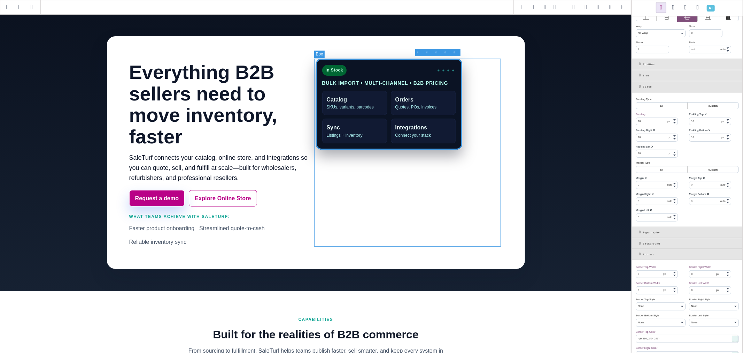
click at [464, 85] on div "In Stock Bulk Import • Multi‑Channel • B2B Pricing Catalog SKUs, variants, barc…" at bounding box center [409, 153] width 187 height 188
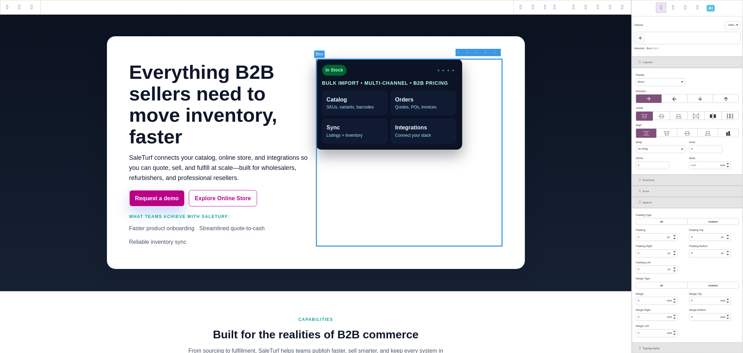
click at [459, 60] on div "In Stock Bulk Import • Multi‑Channel • B2B Pricing Catalog SKUs, variants, barc…" at bounding box center [409, 153] width 187 height 188
click at [459, 60] on div "In Stock Bulk Import • Multi‑Channel • B2B Pricing Catalog SKUs, variants, barc…" at bounding box center [389, 104] width 146 height 91
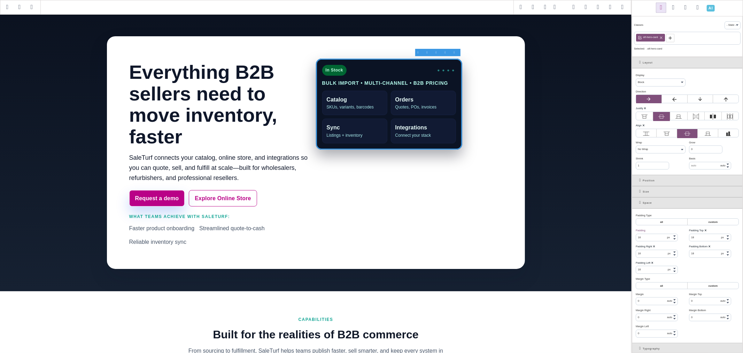
click at [657, 86] on select "Block Inline Inline Block Flex None Contents Table Table Row Table Cell" at bounding box center [660, 82] width 49 height 7
click at [636, 86] on select "Block Inline Inline Block Flex None Contents Table Table Row Table Cell" at bounding box center [660, 82] width 49 height 7
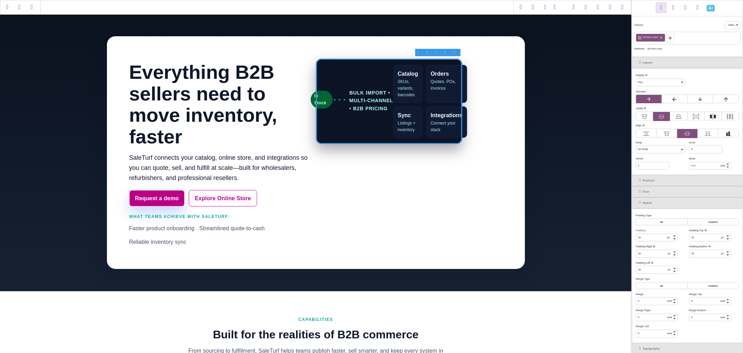
click at [648, 77] on div "Display ⨯" at bounding box center [660, 76] width 48 height 4
click at [647, 77] on b "⨯" at bounding box center [646, 75] width 2 height 3
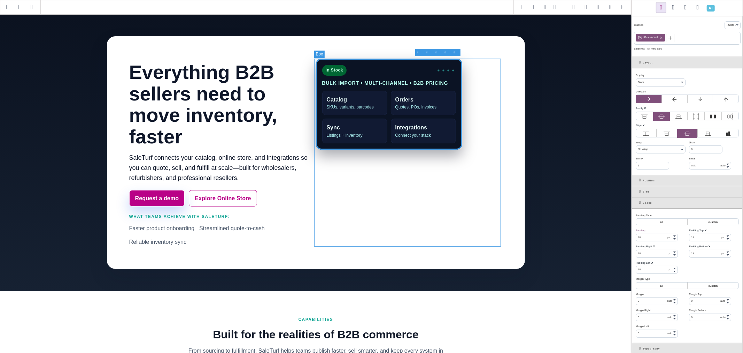
click at [485, 168] on div "In Stock Bulk Import • Multi‑Channel • B2B Pricing Catalog SKUs, variants, barc…" at bounding box center [409, 153] width 187 height 188
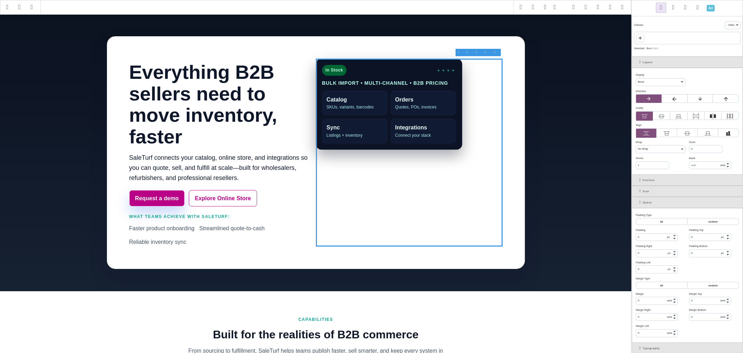
click at [31, 8] on span at bounding box center [31, 7] width 10 height 10
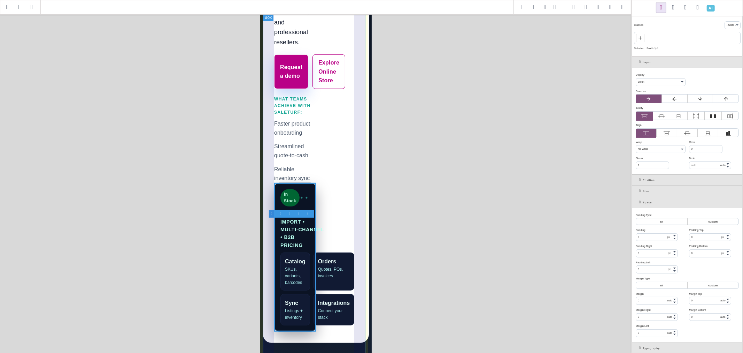
scroll to position [271, 0]
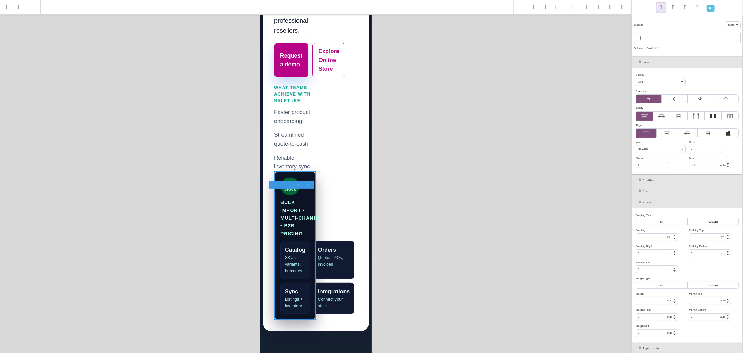
click at [640, 193] on icon at bounding box center [640, 191] width 3 height 4
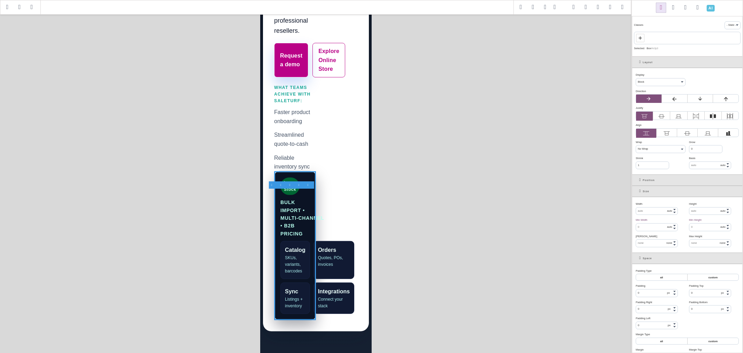
click at [654, 215] on input "text" at bounding box center [656, 210] width 41 height 7
click at [654, 206] on div "Width ⨯" at bounding box center [660, 204] width 48 height 4
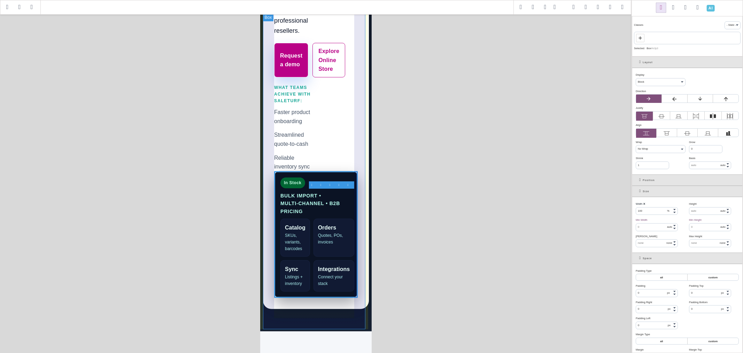
click at [327, 147] on div "Everything B2B sellers need to move inventory, faster SaleTurf connects your ca…" at bounding box center [316, 37] width 106 height 543
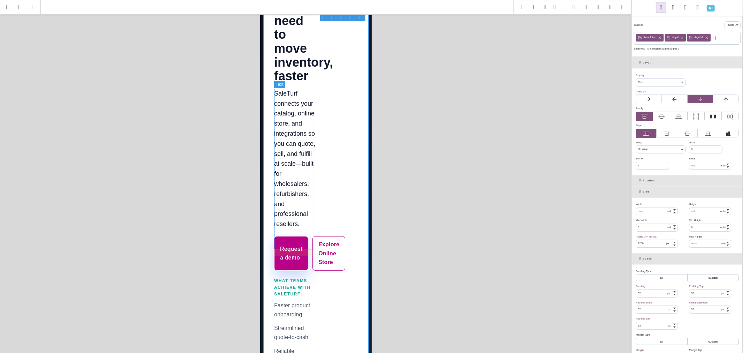
scroll to position [77, 0]
click at [311, 116] on p "SaleTurf connects your catalog, online store, and integrations so you can quote…" at bounding box center [295, 159] width 42 height 140
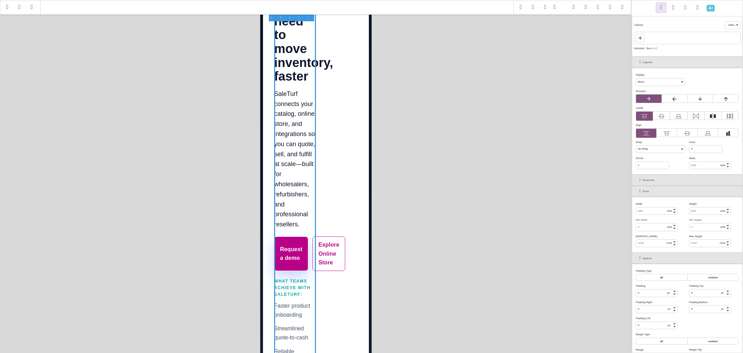
click at [656, 215] on input "text" at bounding box center [656, 210] width 41 height 7
click at [657, 206] on div "Width ⨯" at bounding box center [660, 204] width 48 height 4
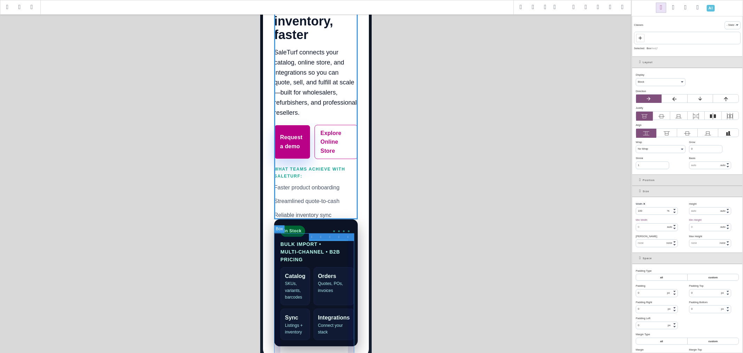
click at [290, 236] on div "In Stock Bulk Import • Multi‑Channel • B2B Pricing Catalog SKUs, variants, barc…" at bounding box center [316, 282] width 84 height 126
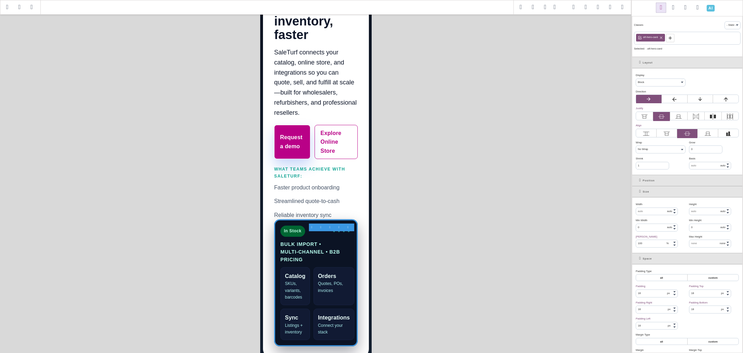
click at [16, 7] on span at bounding box center [19, 7] width 10 height 10
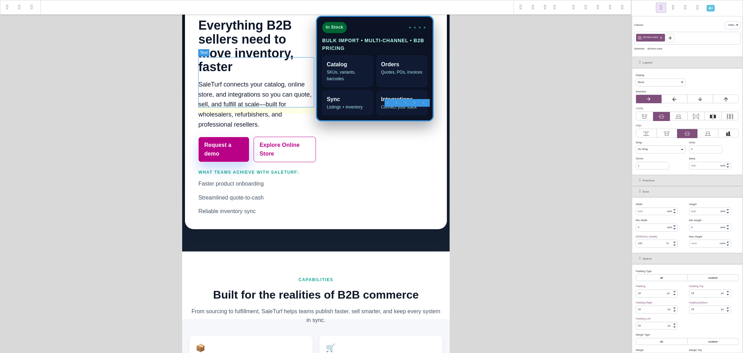
scroll to position [0, 0]
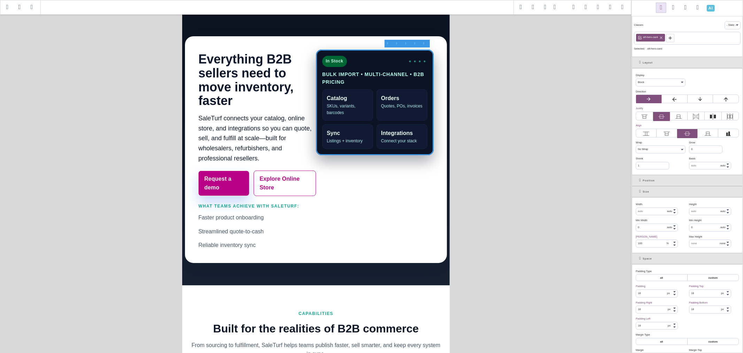
click at [32, 10] on span at bounding box center [31, 7] width 10 height 10
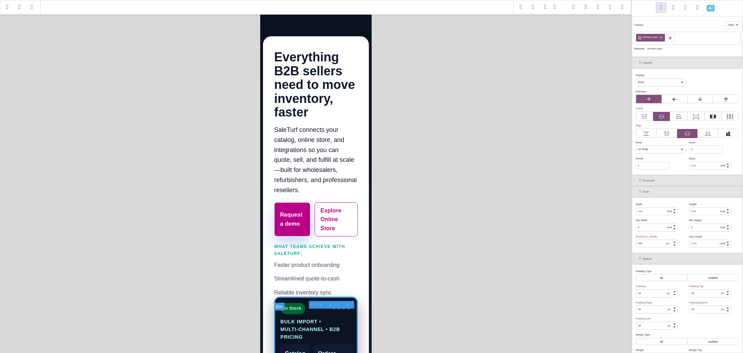
click at [20, 9] on span at bounding box center [19, 7] width 10 height 10
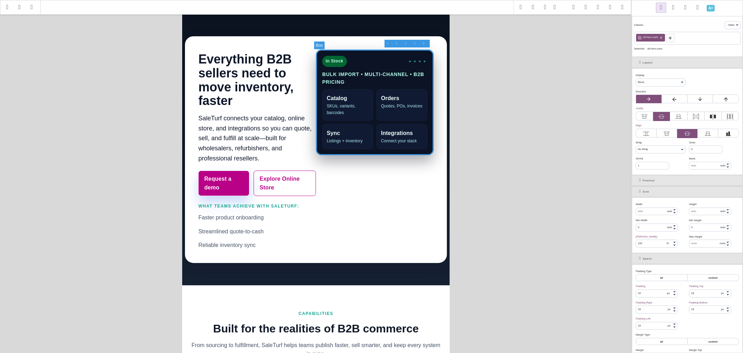
click at [5, 8] on span at bounding box center [7, 7] width 10 height 10
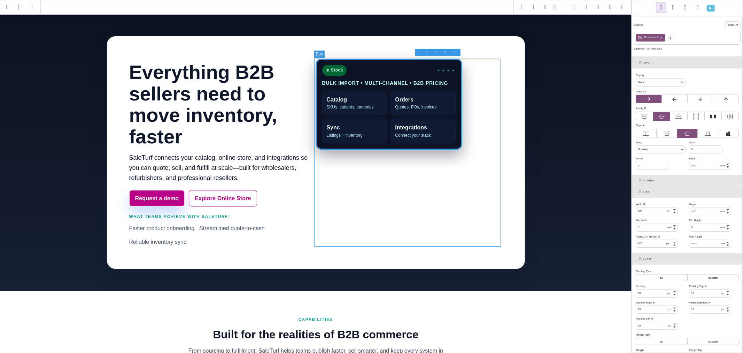
click at [463, 73] on div "In Stock Bulk Import • Multi‑Channel • B2B Pricing Catalog SKUs, variants, barc…" at bounding box center [409, 153] width 187 height 188
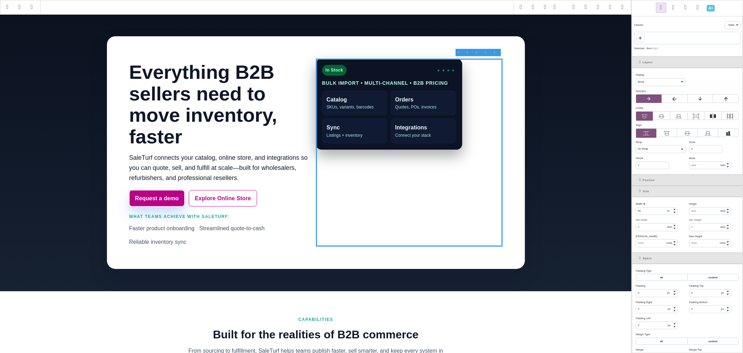
click at [649, 86] on select "Block Inline Inline Block Flex None Contents Table Table Row Table Cell" at bounding box center [660, 81] width 49 height 7
click at [636, 86] on select "Block Inline Inline Block Flex None Contents Table Table Row Table Cell" at bounding box center [660, 81] width 49 height 7
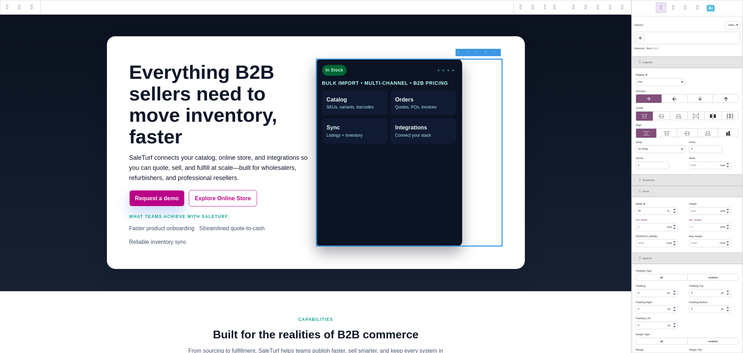
click at [664, 121] on label at bounding box center [661, 115] width 17 height 9
click at [0, 0] on input "radio" at bounding box center [0, 0] width 0 height 0
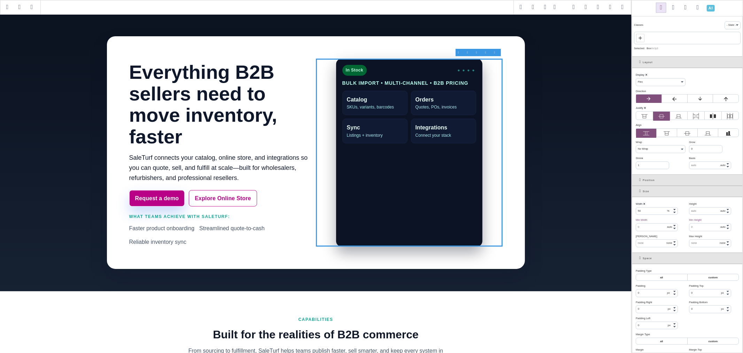
click at [682, 138] on label at bounding box center [687, 133] width 20 height 9
click at [0, 0] on input "radio" at bounding box center [0, 0] width 0 height 0
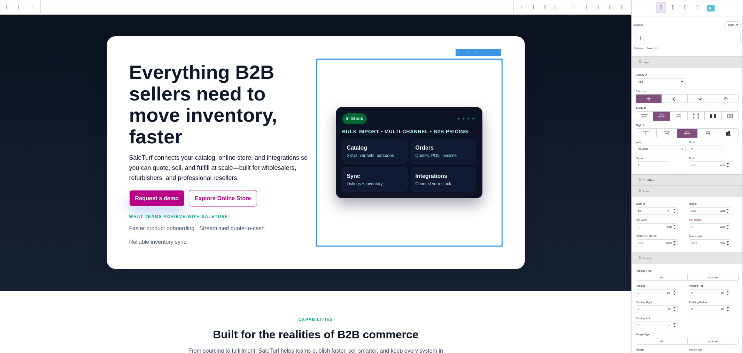
click at [35, 6] on span at bounding box center [31, 7] width 10 height 10
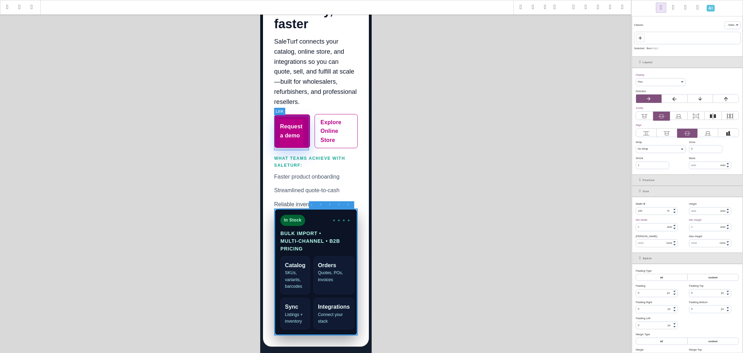
scroll to position [77, 0]
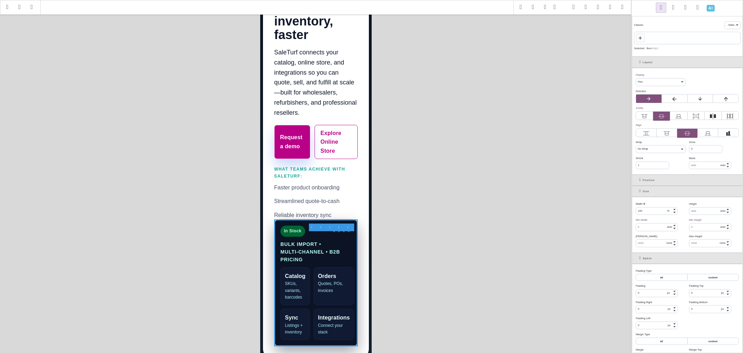
click at [19, 6] on span at bounding box center [19, 7] width 10 height 10
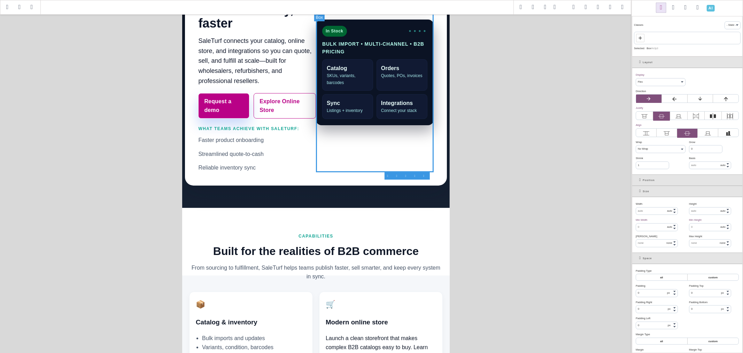
click at [9, 8] on span at bounding box center [7, 7] width 10 height 10
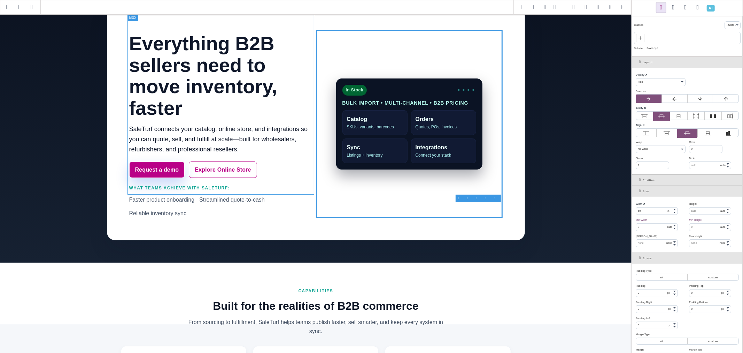
scroll to position [0, 0]
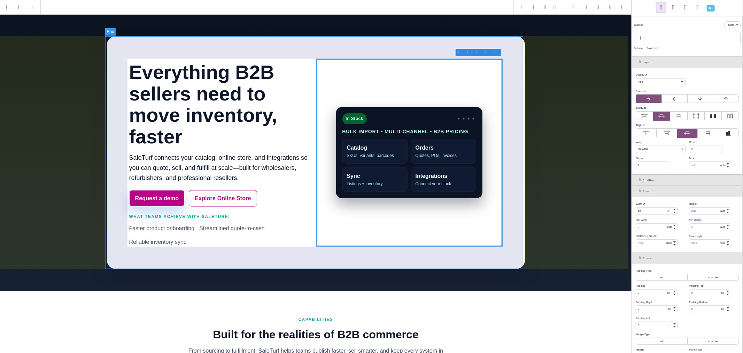
click at [312, 50] on div "Everything B2B sellers need to move inventory, faster SaleTurf connects your ca…" at bounding box center [316, 152] width 418 height 232
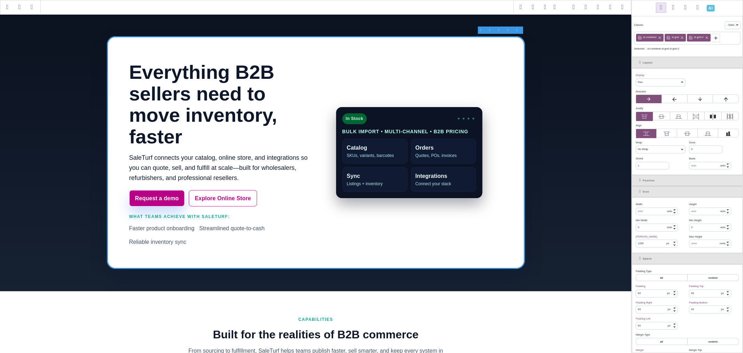
click at [640, 193] on icon at bounding box center [640, 191] width 3 height 4
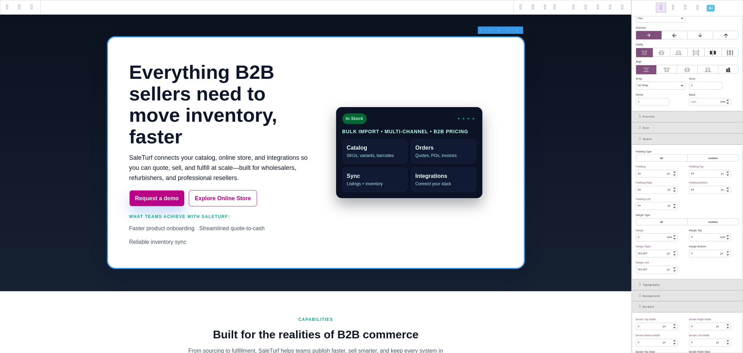
scroll to position [77, 0]
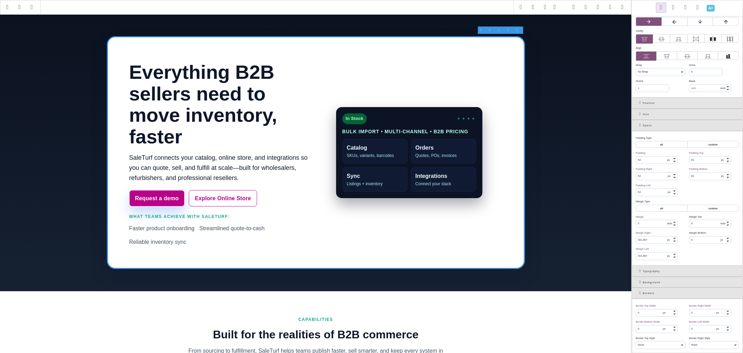
click at [639, 131] on div "Space" at bounding box center [687, 125] width 110 height 11
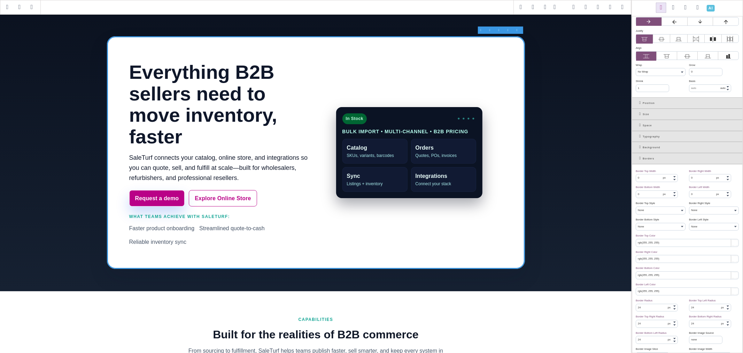
click at [638, 120] on div "Size" at bounding box center [687, 114] width 110 height 11
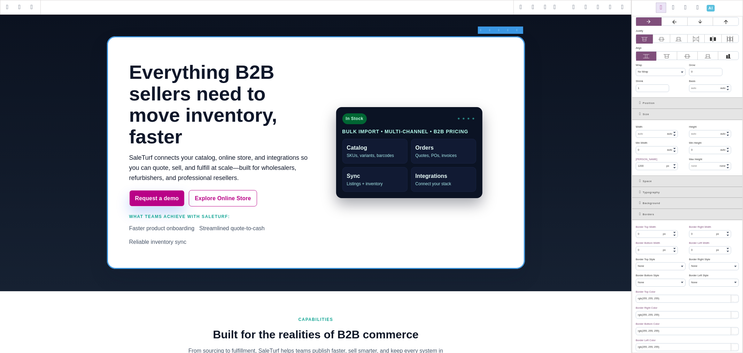
click at [638, 120] on div "Size" at bounding box center [687, 114] width 110 height 11
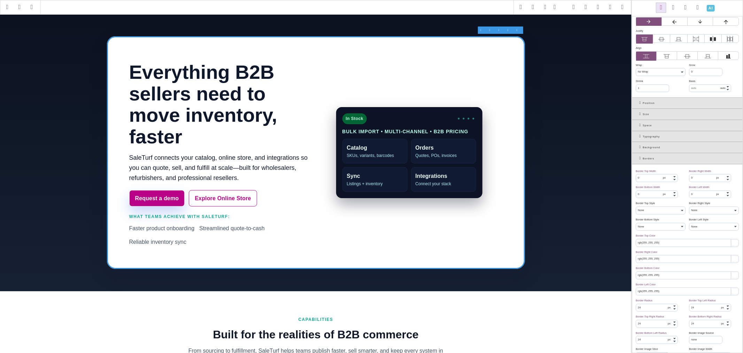
click at [637, 109] on div "Position" at bounding box center [687, 103] width 110 height 11
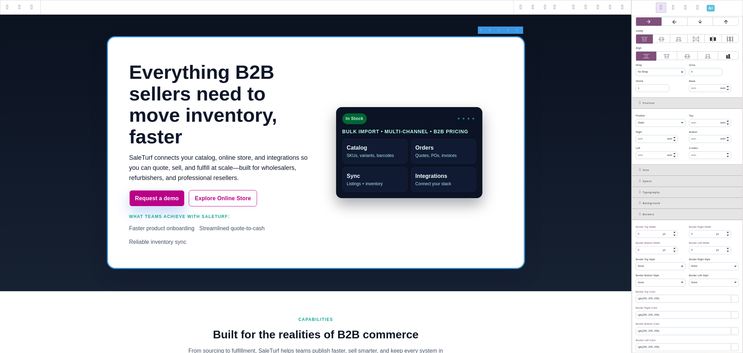
click at [638, 109] on div "Position" at bounding box center [687, 103] width 110 height 11
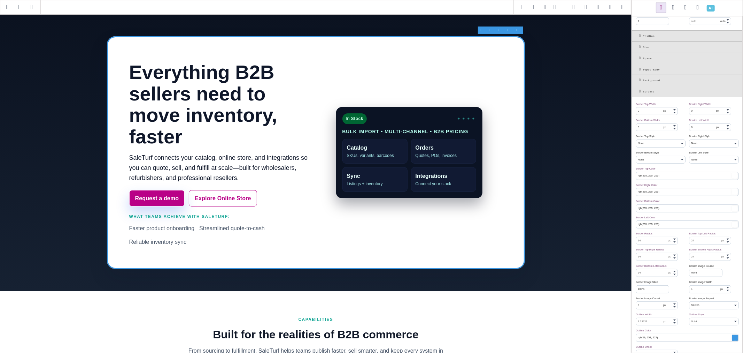
scroll to position [155, 0]
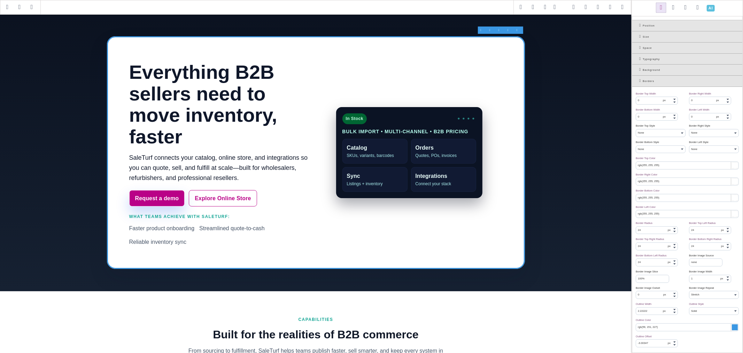
click at [638, 87] on div "Borders" at bounding box center [687, 81] width 110 height 11
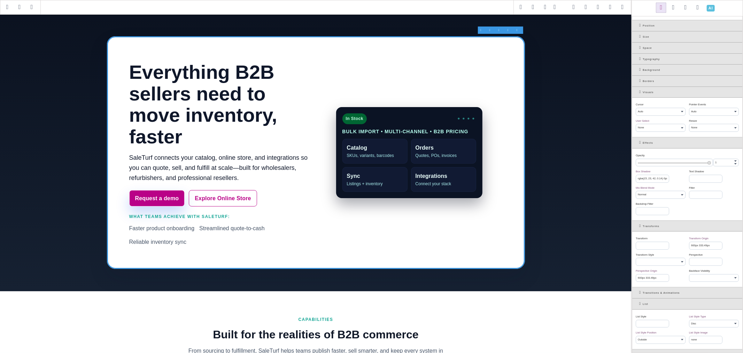
click at [639, 94] on icon at bounding box center [640, 92] width 3 height 4
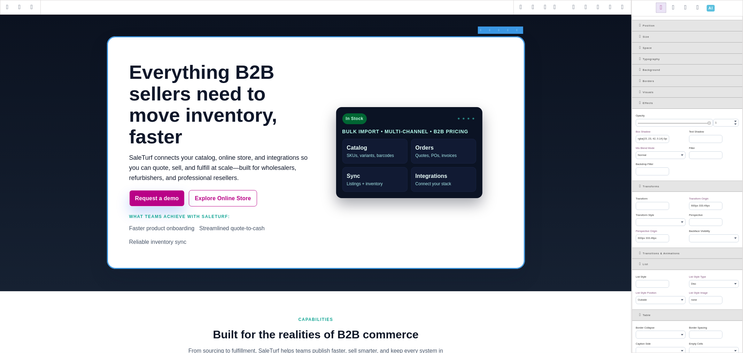
click at [640, 105] on icon at bounding box center [640, 103] width 3 height 4
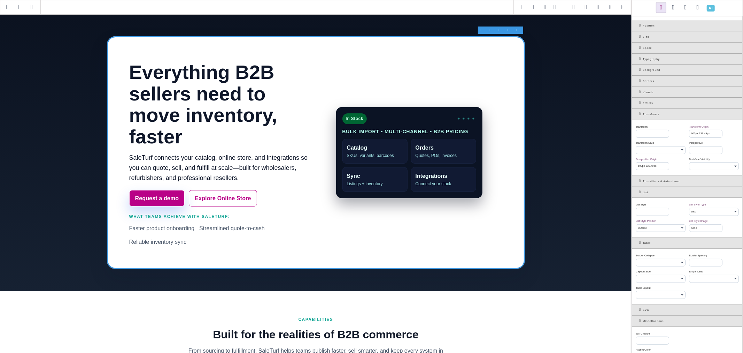
click at [639, 116] on icon at bounding box center [640, 114] width 3 height 4
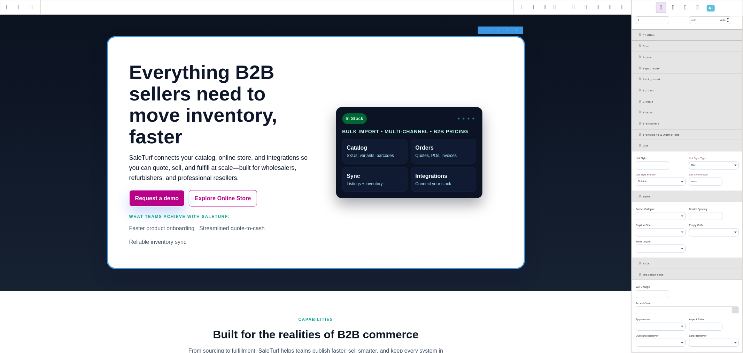
click at [638, 151] on div "List" at bounding box center [687, 145] width 110 height 11
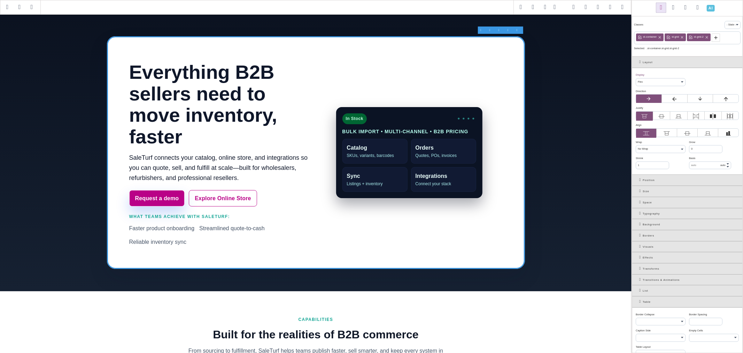
scroll to position [0, 0]
click at [665, 153] on select "No Wrap Wrap Wrap Reverse" at bounding box center [660, 149] width 49 height 7
click at [636, 153] on select "No Wrap Wrap Wrap Reverse" at bounding box center [660, 149] width 49 height 7
click at [667, 153] on select "No Wrap Wrap Wrap Reverse" at bounding box center [660, 149] width 49 height 7
click at [647, 145] on div "Wrap ⨯" at bounding box center [660, 143] width 48 height 4
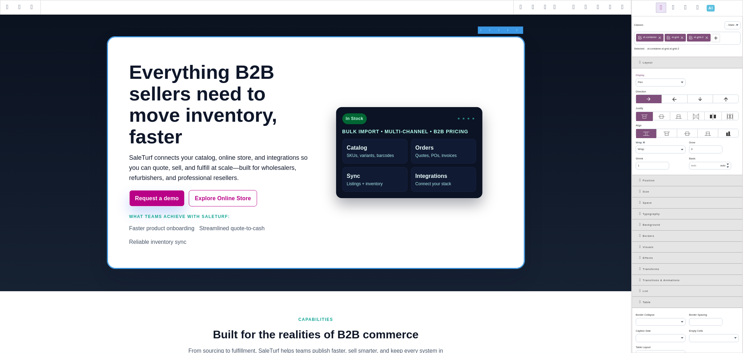
click at [645, 144] on b "⨯" at bounding box center [644, 142] width 2 height 3
click at [401, 215] on div "In Stock Bulk Import • Multi‑Channel • B2B Pricing Catalog SKUs, variants, barc…" at bounding box center [409, 153] width 187 height 188
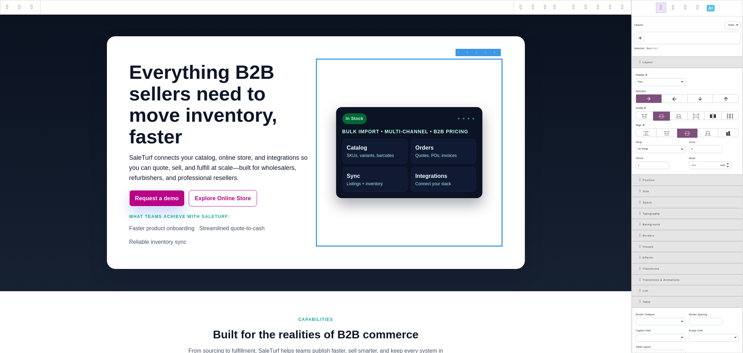
click at [30, 7] on span at bounding box center [31, 7] width 10 height 10
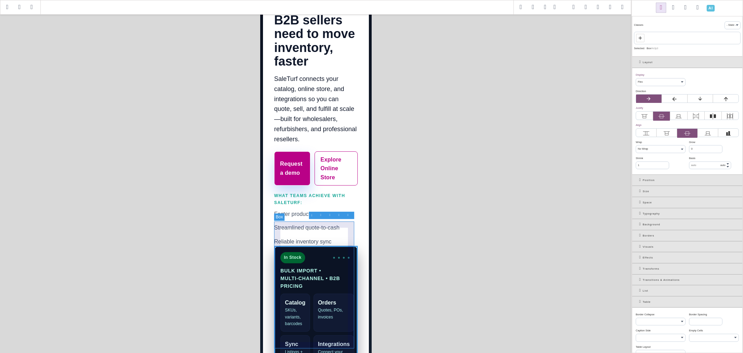
scroll to position [155, 0]
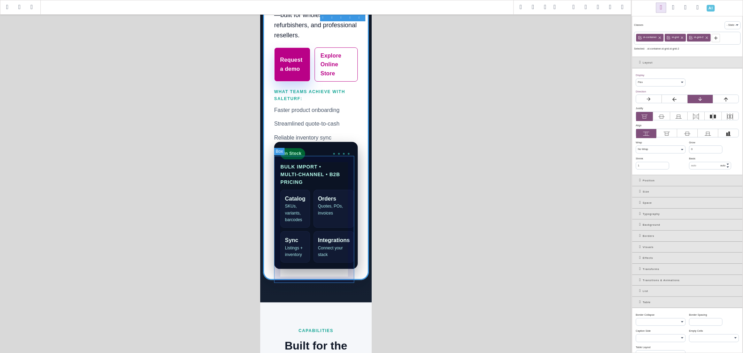
click at [340, 156] on div "In Stock Bulk Import • Multi‑Channel • B2B Pricing Catalog SKUs, variants, barc…" at bounding box center [316, 205] width 84 height 126
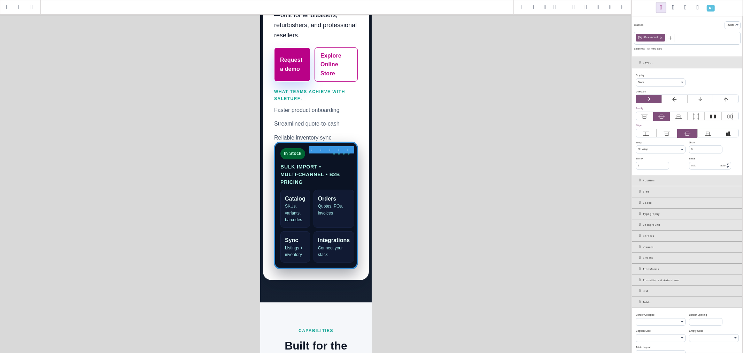
click at [638, 208] on div "Space" at bounding box center [687, 202] width 110 height 11
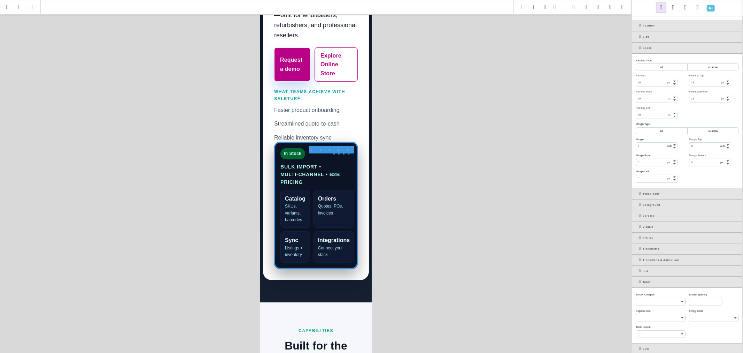
click at [651, 150] on input "0" at bounding box center [656, 146] width 41 height 7
click at [694, 150] on input "0" at bounding box center [710, 146] width 41 height 7
click at [706, 141] on div "Margin Top ⨯" at bounding box center [713, 140] width 48 height 4
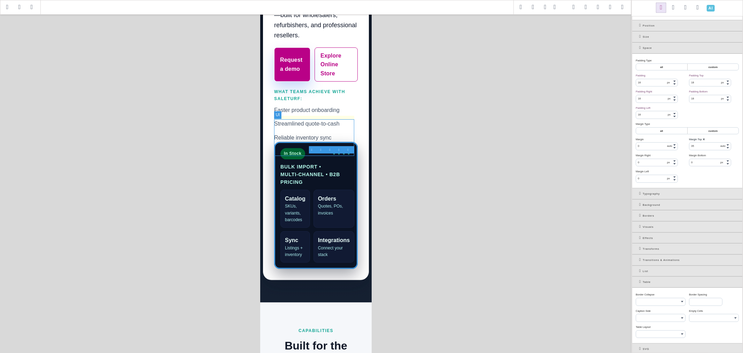
click at [350, 138] on ul "Faster product onboarding Streamlined quote-to-cash Reliable inventory sync" at bounding box center [316, 124] width 84 height 37
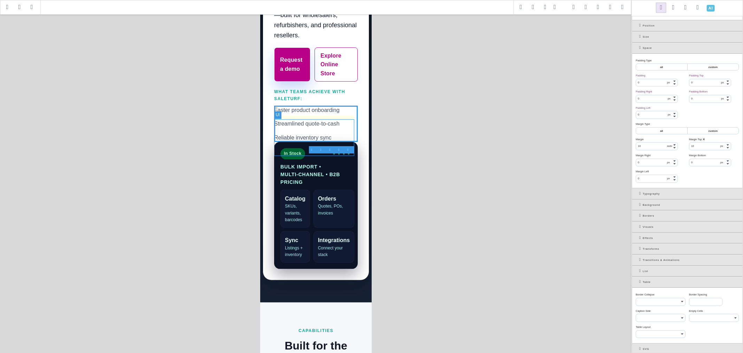
scroll to position [0, 0]
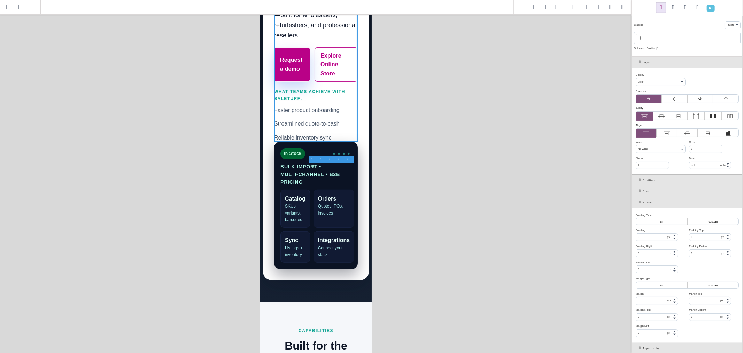
click at [702, 257] on input "0" at bounding box center [710, 252] width 41 height 7
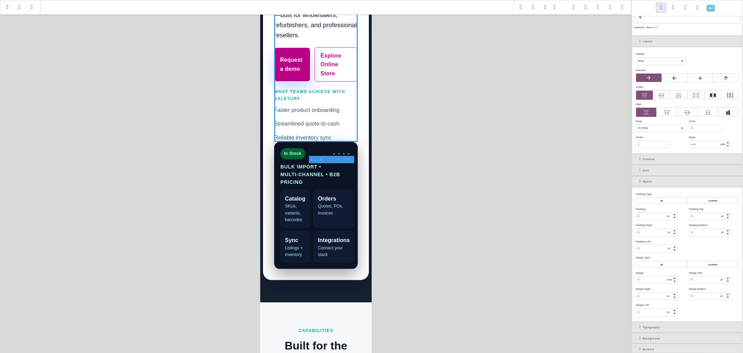
scroll to position [39, 0]
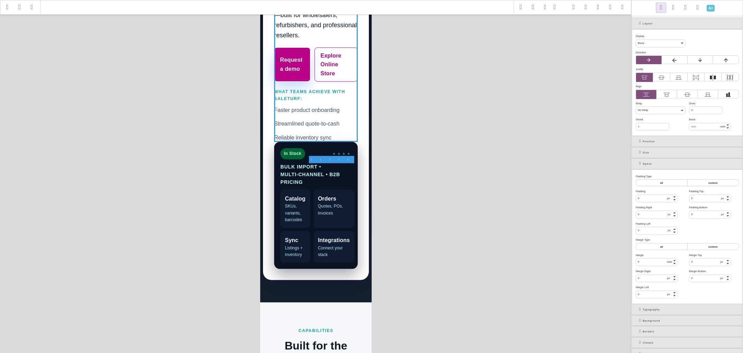
click at [695, 282] on input "0" at bounding box center [710, 278] width 41 height 7
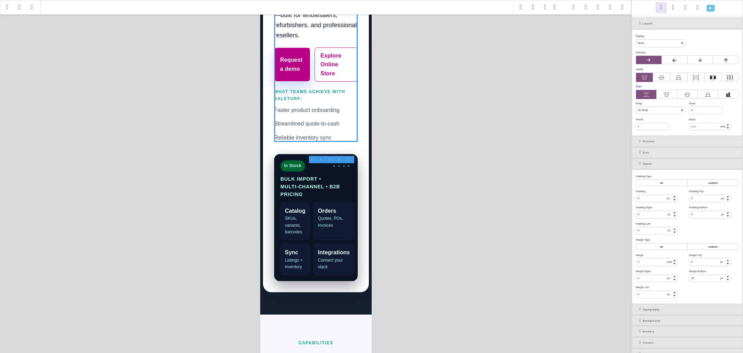
click at [718, 273] on div "Margin Bottom ⨯" at bounding box center [713, 271] width 48 height 4
click at [275, 168] on div "In Stock Bulk Import • Multi‑Channel • B2B Pricing Catalog SKUs, variants, barc…" at bounding box center [316, 217] width 84 height 126
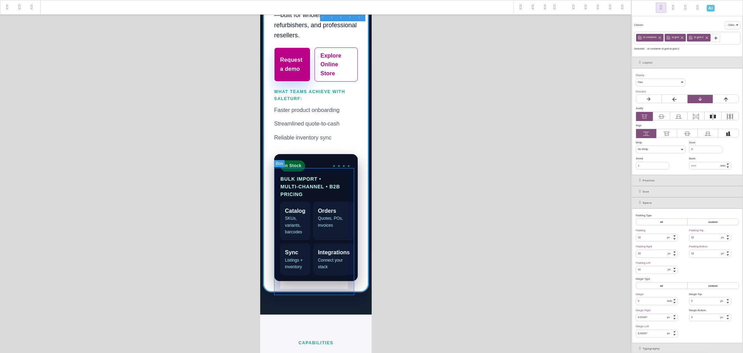
click at [275, 170] on div "In Stock Bulk Import • Multi‑Channel • B2B Pricing Catalog SKUs, variants, barc…" at bounding box center [316, 217] width 84 height 126
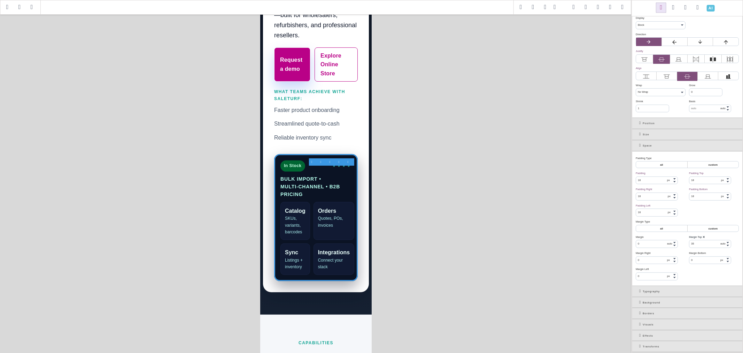
scroll to position [77, 0]
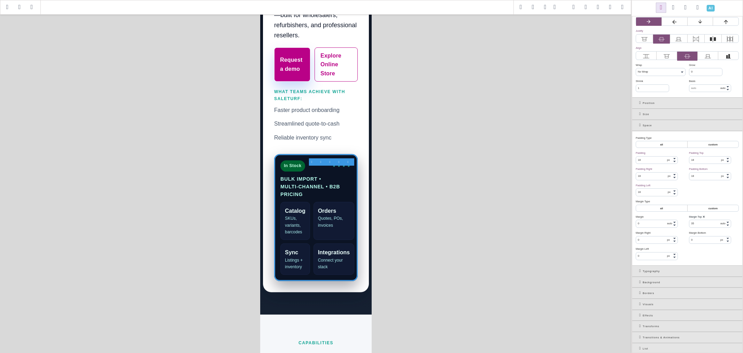
click at [701, 227] on input "35" at bounding box center [710, 223] width 41 height 7
click at [705, 218] on b "⨯" at bounding box center [704, 216] width 2 height 3
click at [715, 219] on div "Margin Top ⨯" at bounding box center [713, 217] width 48 height 4
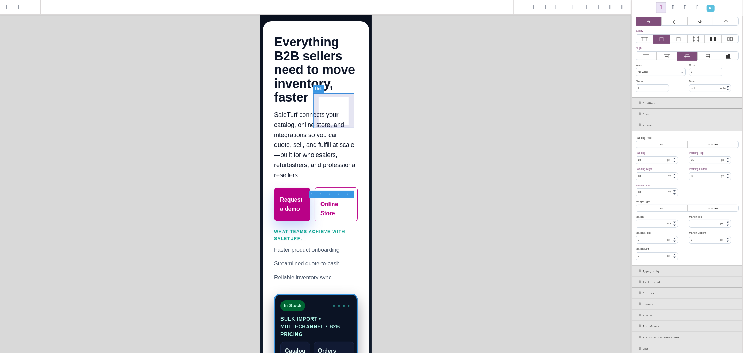
scroll to position [0, 0]
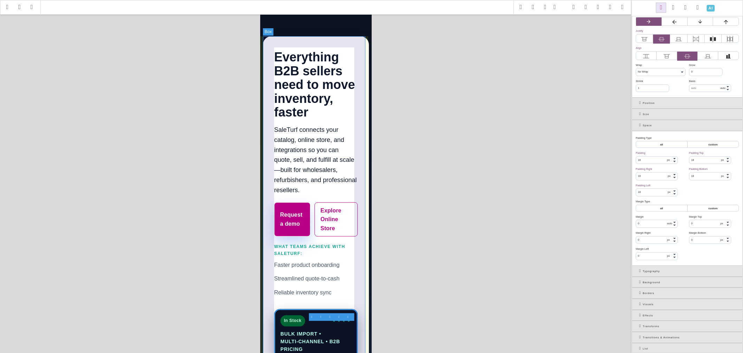
click at [358, 53] on div "Everything B2B sellers need to move inventory, faster SaleTurf connects your ca…" at bounding box center [316, 241] width 106 height 410
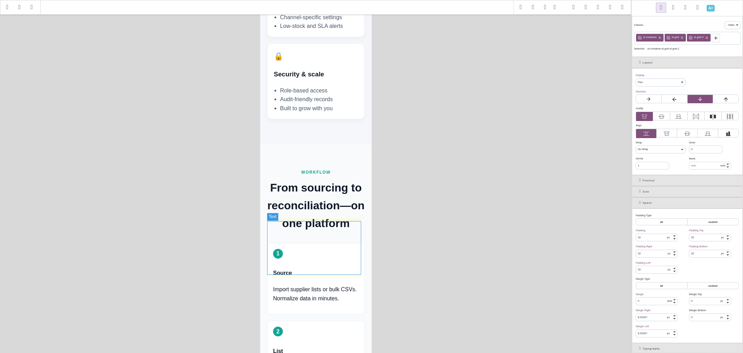
scroll to position [968, 0]
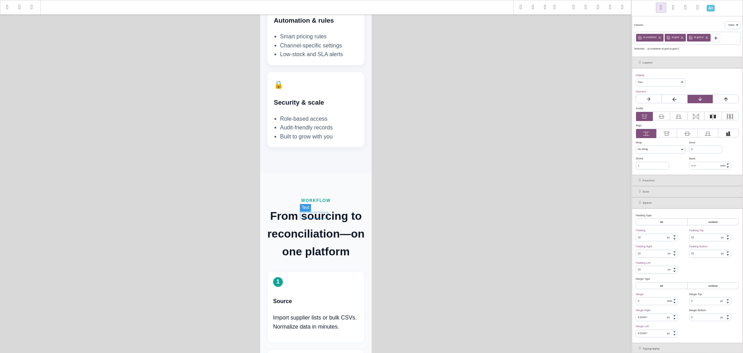
click at [320, 204] on span "Workflow" at bounding box center [316, 201] width 30 height 7
click at [658, 39] on icon at bounding box center [657, 37] width 2 height 2
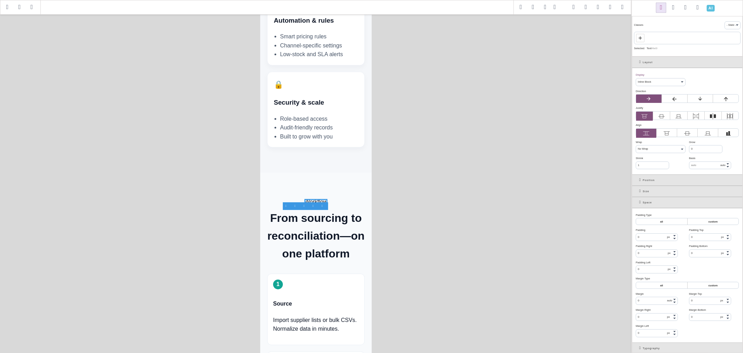
click at [641, 39] on icon at bounding box center [641, 38] width 6 height 6
paste input "st-badge"
click at [694, 45] on div "st-badge" at bounding box center [687, 38] width 107 height 13
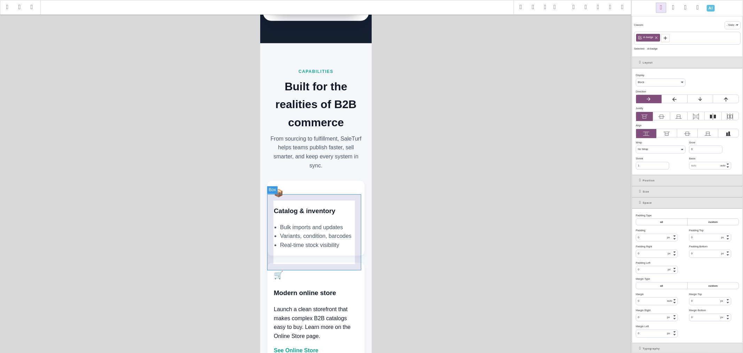
scroll to position [387, 0]
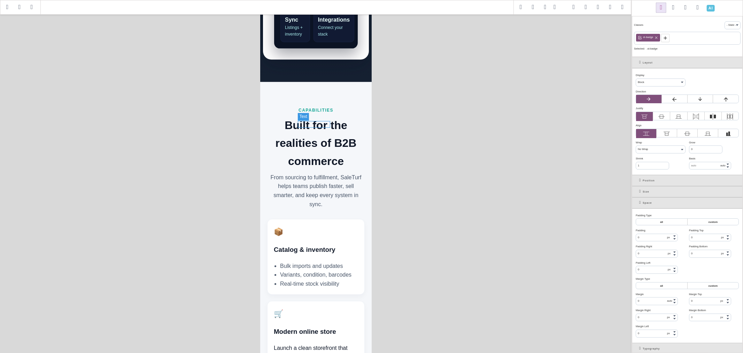
click at [326, 114] on span "Capabilities" at bounding box center [315, 110] width 35 height 7
click at [657, 40] on icon at bounding box center [657, 38] width 4 height 4
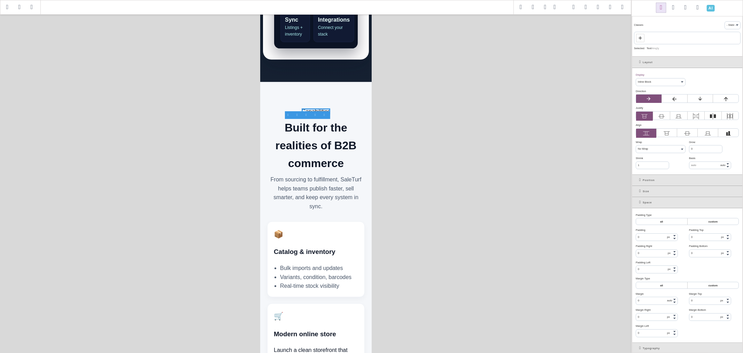
drag, startPoint x: 634, startPoint y: 44, endPoint x: 638, endPoint y: 44, distance: 3.8
click at [635, 44] on div at bounding box center [687, 38] width 107 height 13
click at [639, 41] on icon at bounding box center [641, 38] width 6 height 6
paste input "st-badge"
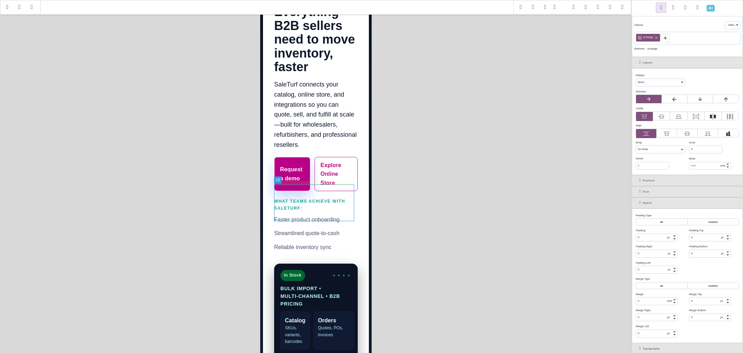
scroll to position [39, 0]
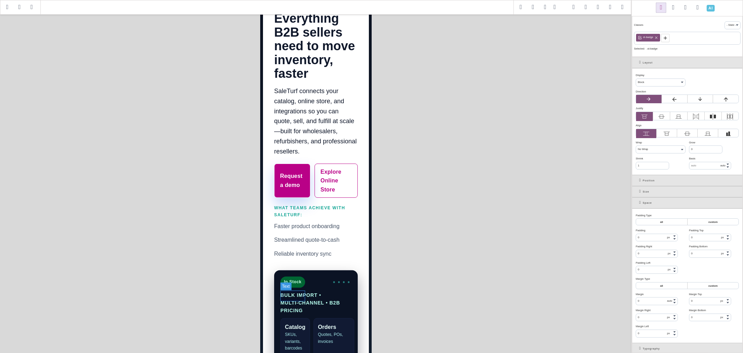
click at [299, 287] on span "In Stock" at bounding box center [292, 281] width 25 height 11
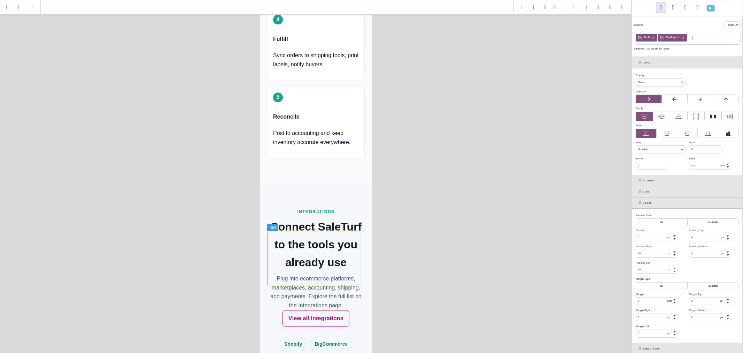
scroll to position [1471, 0]
click at [316, 214] on span "Integrations" at bounding box center [315, 211] width 37 height 7
click at [659, 40] on icon at bounding box center [657, 38] width 4 height 4
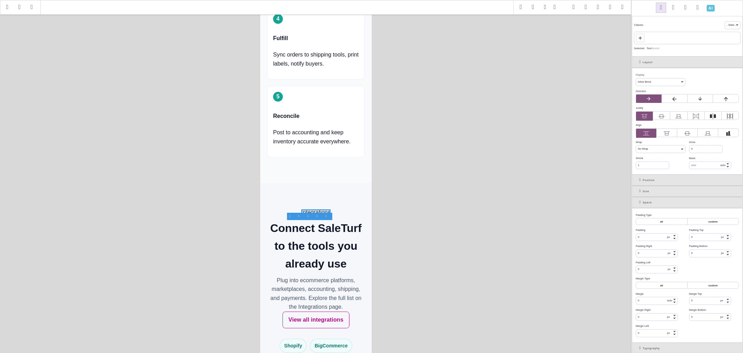
click at [643, 40] on icon at bounding box center [641, 38] width 6 height 6
paste input "st-badge"
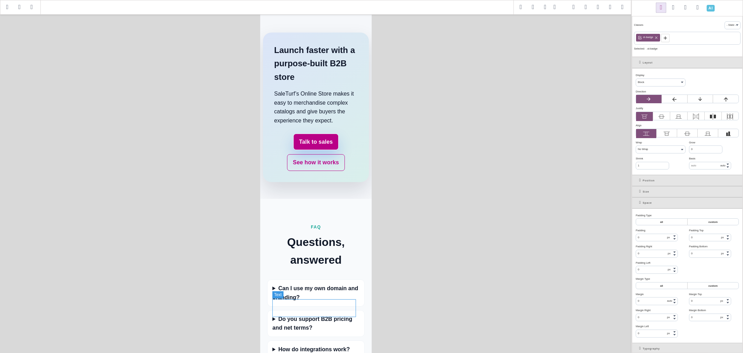
scroll to position [1936, 0]
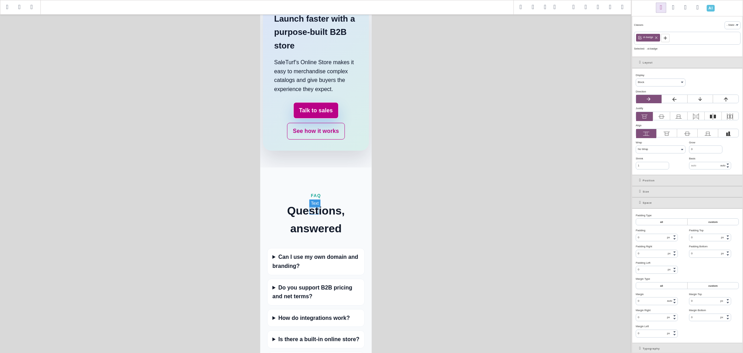
click at [317, 199] on span "FAQ" at bounding box center [316, 195] width 10 height 7
click at [308, 227] on h2 "Questions, answered" at bounding box center [316, 220] width 98 height 36
click at [22, 7] on span at bounding box center [19, 7] width 10 height 10
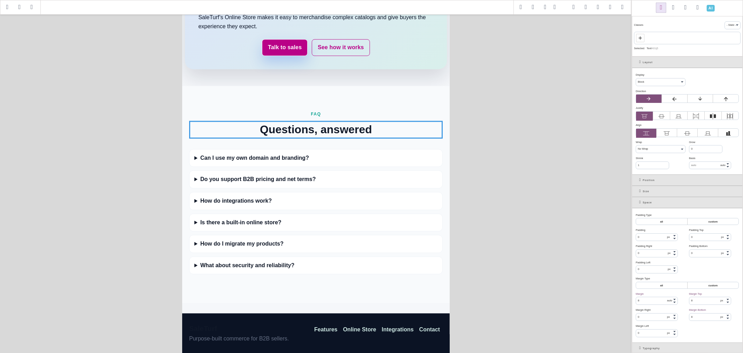
scroll to position [1185, 0]
click at [315, 114] on span "FAQ" at bounding box center [316, 114] width 10 height 7
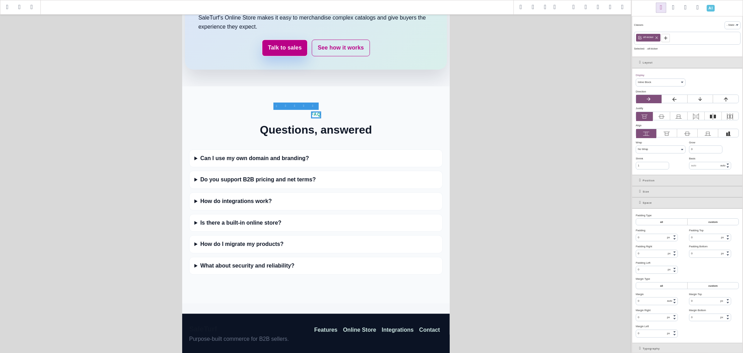
click at [658, 40] on icon at bounding box center [657, 38] width 4 height 4
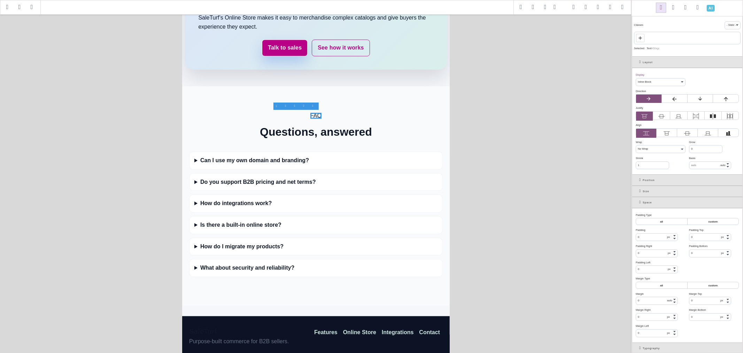
click at [644, 39] on span at bounding box center [640, 38] width 8 height 8
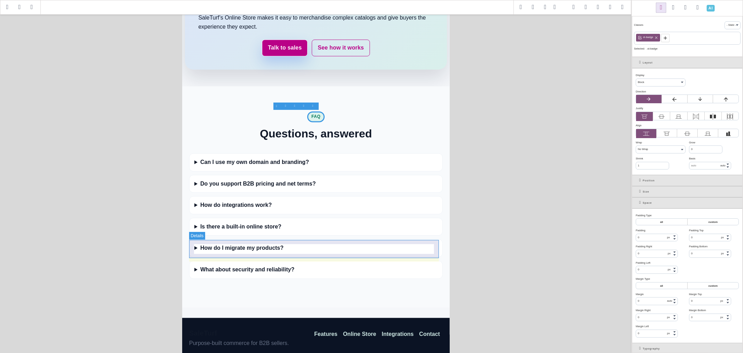
scroll to position [1190, 0]
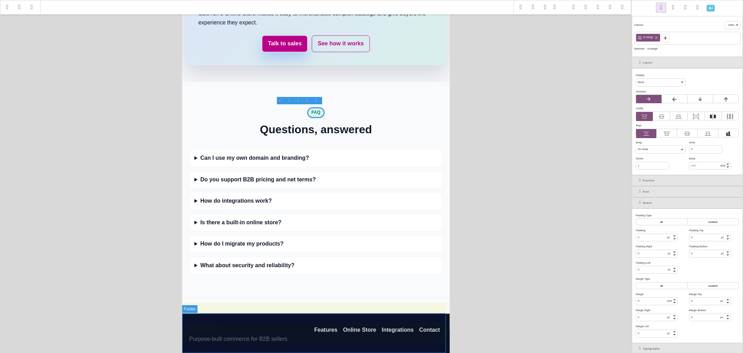
click at [366, 315] on footer "SaleTurf Purpose‑built commerce for B2B sellers. Features Online Store Integrat…" at bounding box center [316, 333] width 268 height 40
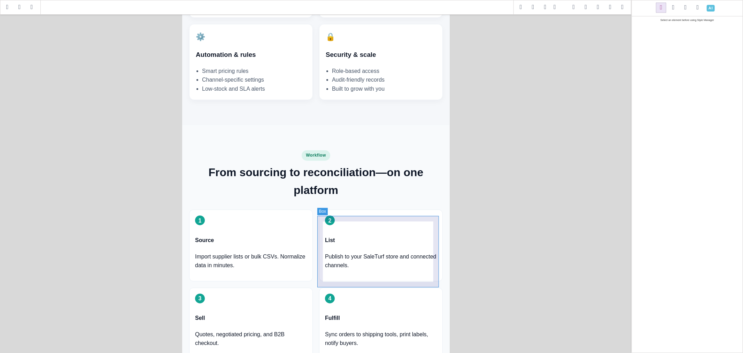
scroll to position [521, 0]
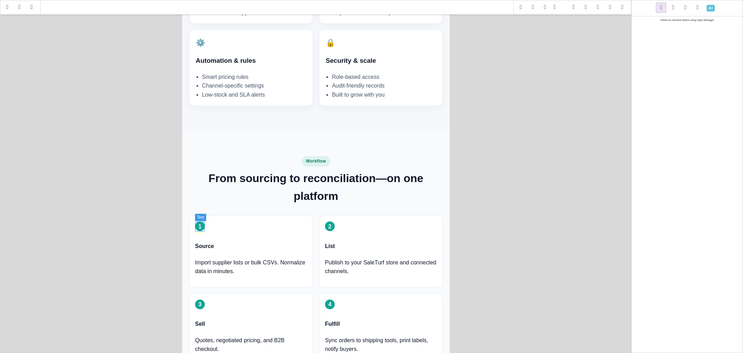
click at [200, 226] on div "1" at bounding box center [200, 226] width 10 height 10
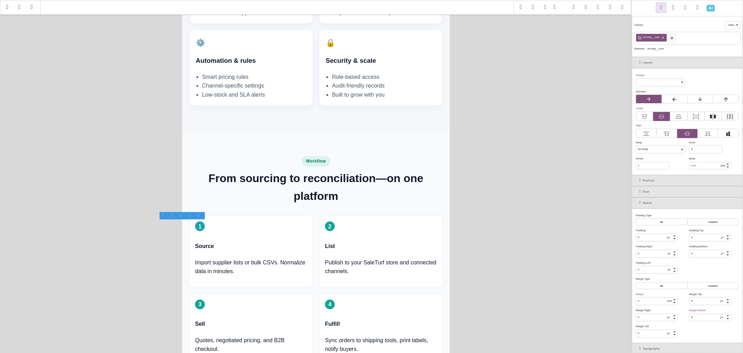
click at [639, 208] on div "Space" at bounding box center [687, 202] width 110 height 11
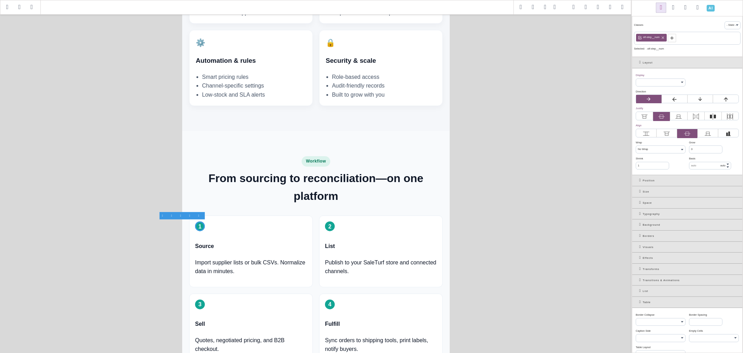
click at [639, 220] on div "Typography" at bounding box center [687, 213] width 110 height 11
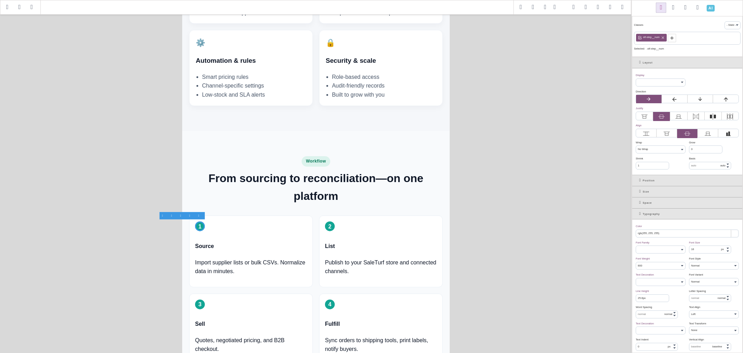
click at [639, 215] on icon at bounding box center [640, 213] width 3 height 4
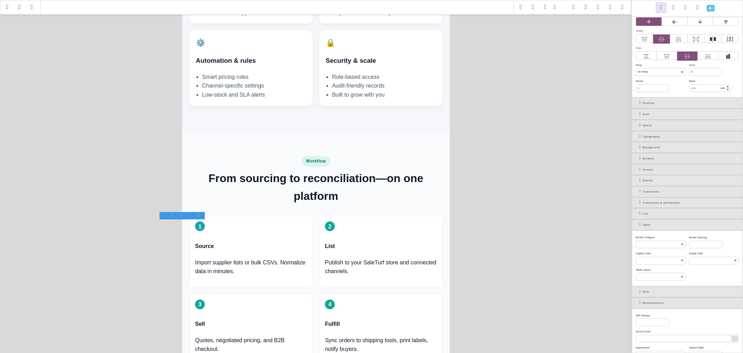
scroll to position [0, 0]
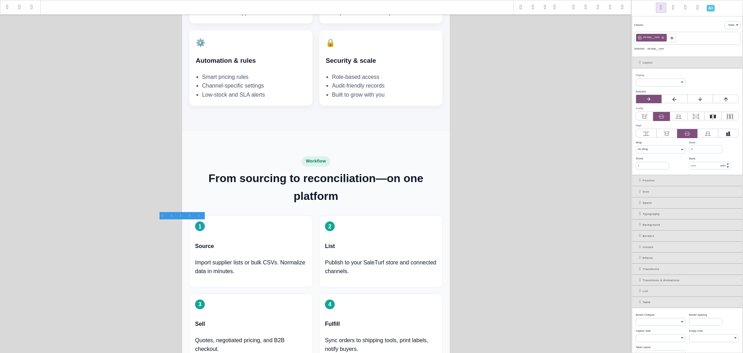
click at [639, 67] on div "Layout" at bounding box center [687, 62] width 110 height 11
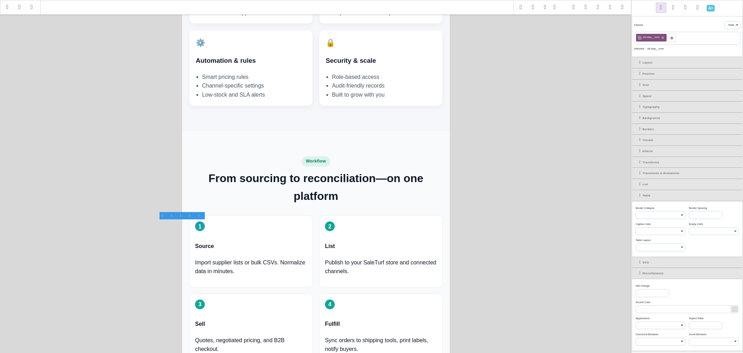
click at [638, 201] on div "Table" at bounding box center [687, 195] width 110 height 11
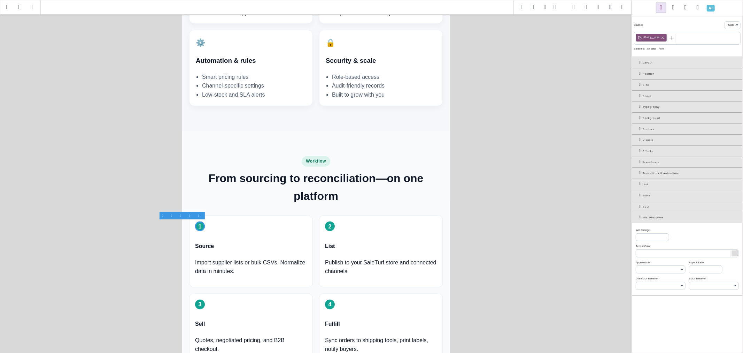
click at [638, 124] on div "Background" at bounding box center [687, 118] width 110 height 11
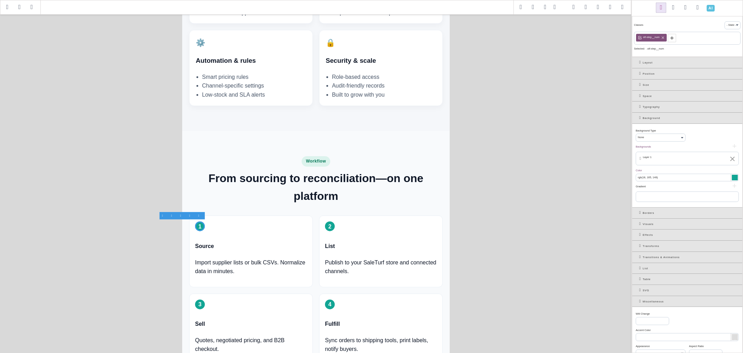
click at [668, 181] on input "rgb(18, 165, 148)" at bounding box center [687, 177] width 102 height 7
paste input "236, 254, 255"
click at [672, 181] on div "Color ⨯ rgb(236, 254, 255)" at bounding box center [687, 174] width 107 height 14
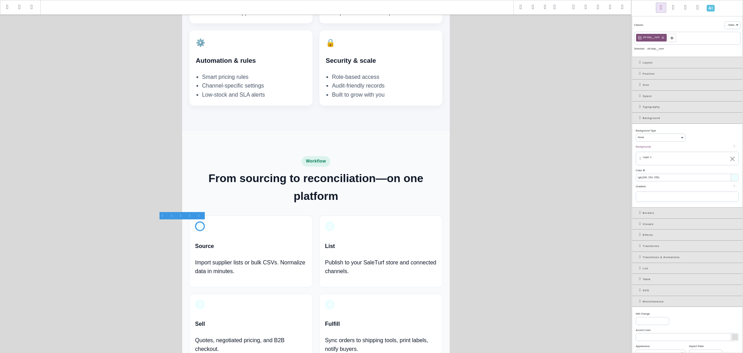
click at [639, 113] on div "Typography" at bounding box center [687, 106] width 110 height 11
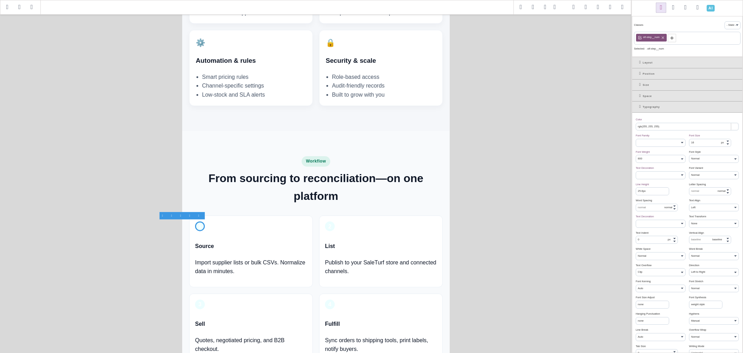
click at [655, 130] on input "rgb(255, 255, 255)" at bounding box center [687, 126] width 102 height 7
paste input "8, 145, 178"
click at [657, 122] on div "Color ⨯" at bounding box center [686, 120] width 101 height 4
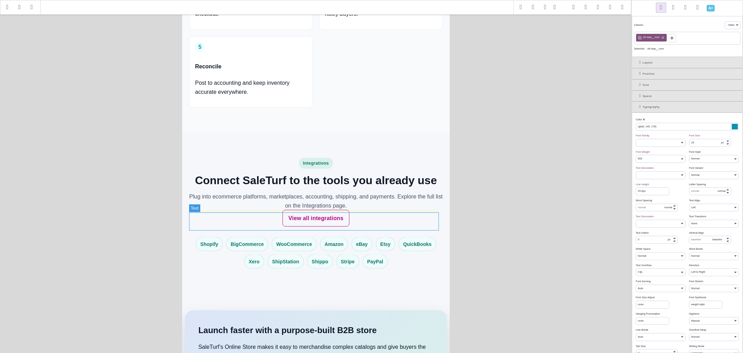
scroll to position [869, 0]
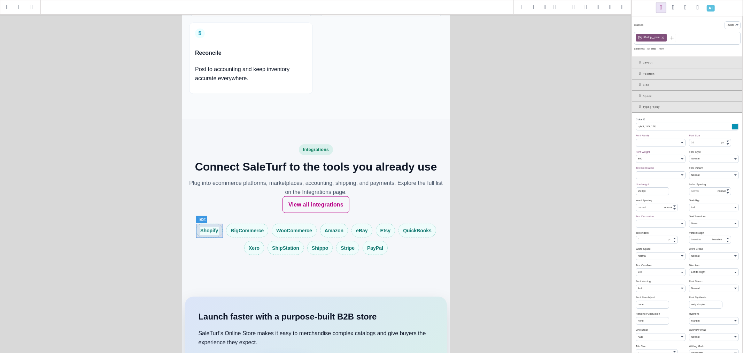
click at [220, 232] on span "Shopify" at bounding box center [208, 230] width 27 height 14
click at [320, 207] on link "View all integrations" at bounding box center [315, 204] width 67 height 17
click at [675, 6] on span at bounding box center [673, 7] width 10 height 10
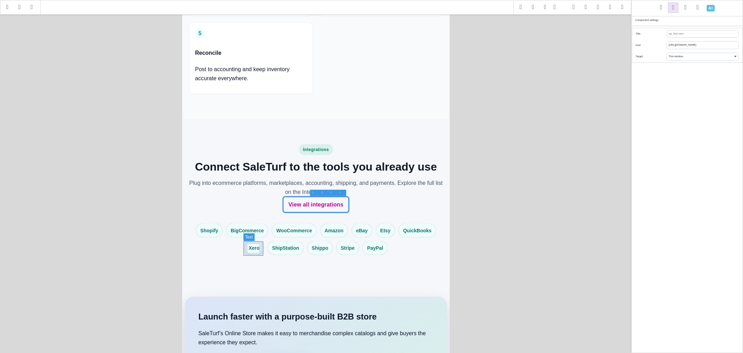
click at [259, 245] on span "Xero" at bounding box center [254, 248] width 20 height 14
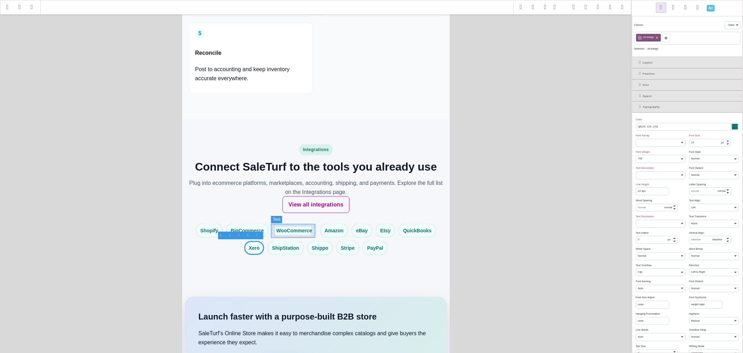
click at [292, 228] on span "WooCommerce" at bounding box center [293, 230] width 45 height 14
click at [297, 231] on span "WooCommerce" at bounding box center [293, 230] width 45 height 14
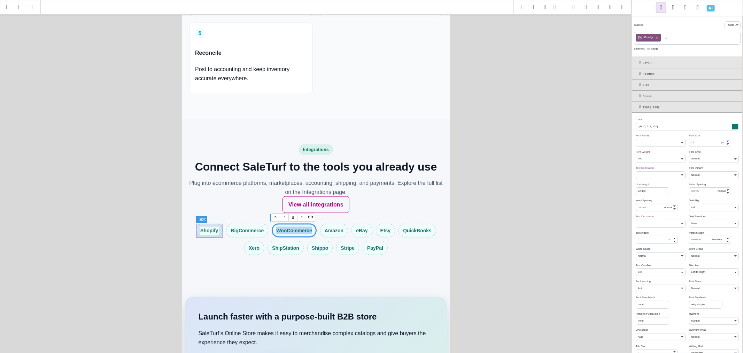
click at [211, 231] on span "Shopify" at bounding box center [208, 230] width 27 height 14
click at [255, 232] on span "BigCommerce" at bounding box center [247, 230] width 42 height 14
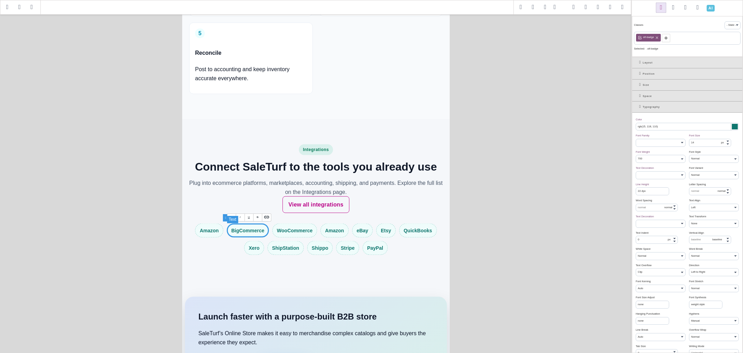
click at [255, 232] on span "BigCommerce" at bounding box center [247, 230] width 42 height 14
click at [258, 232] on span "WooCommerce" at bounding box center [272, 230] width 45 height 14
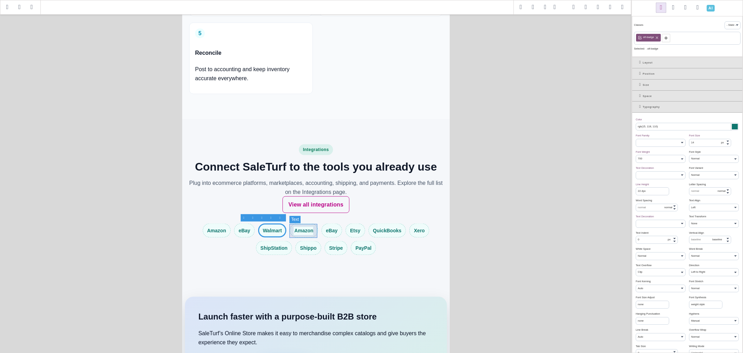
click at [300, 232] on span "Amazon" at bounding box center [304, 230] width 28 height 14
click at [330, 231] on span "eBay" at bounding box center [330, 230] width 21 height 14
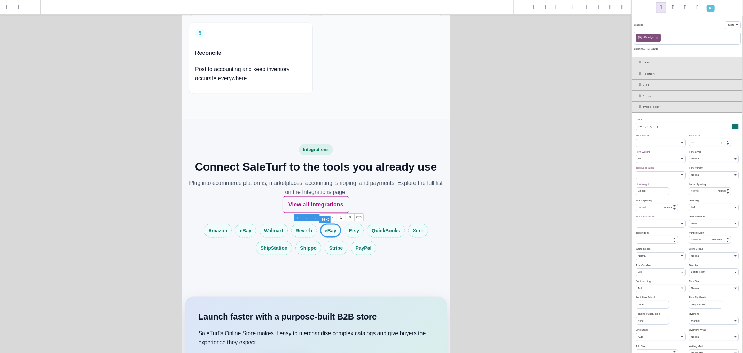
click at [330, 231] on span "eBay" at bounding box center [330, 230] width 21 height 14
click at [352, 231] on span "Etsy" at bounding box center [356, 230] width 20 height 14
click at [419, 231] on span "Xero" at bounding box center [422, 230] width 20 height 14
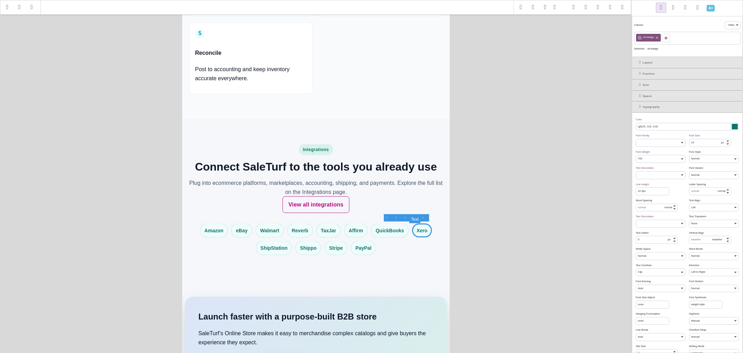
click at [419, 231] on span "Xero" at bounding box center [422, 230] width 20 height 14
click at [303, 247] on span "Shippo" at bounding box center [307, 248] width 25 height 14
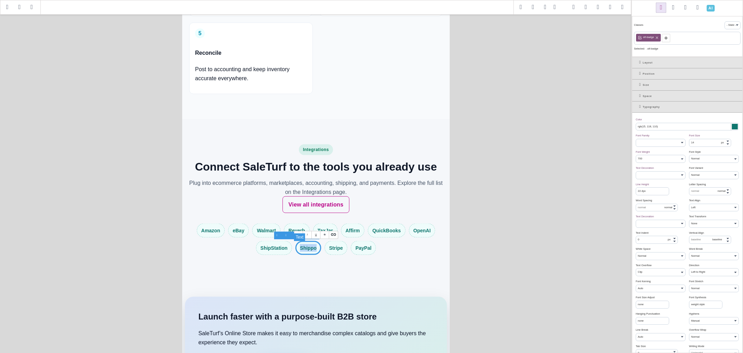
copy span "Shippo"
click at [305, 250] on span "Shippo" at bounding box center [307, 248] width 25 height 14
click at [339, 248] on span "Stripe" at bounding box center [343, 248] width 23 height 14
click at [370, 251] on span "PayPal" at bounding box center [371, 248] width 25 height 14
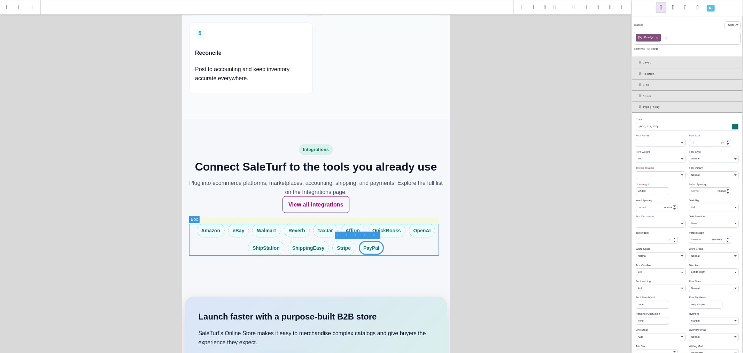
click at [401, 251] on div "Amazon eBay Walmart Reverb TaxJar Affirm QuickBooks OpenAI ShipStation Shipping…" at bounding box center [316, 239] width 254 height 32
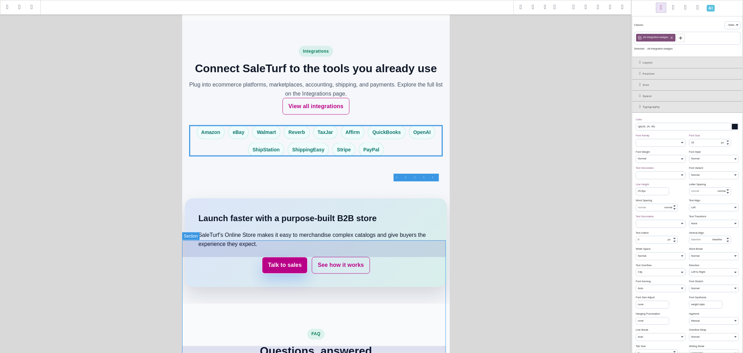
scroll to position [985, 0]
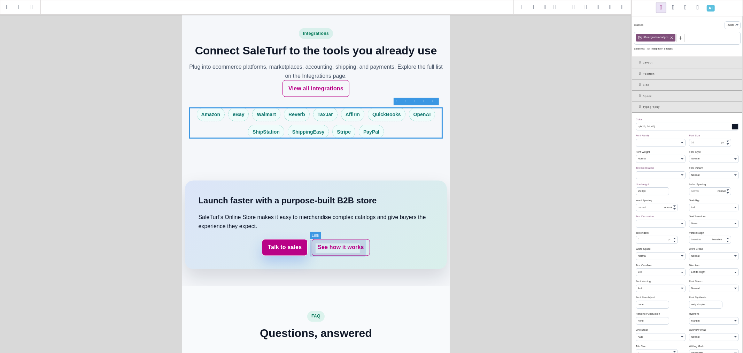
click at [363, 249] on link "See how it works" at bounding box center [340, 247] width 58 height 17
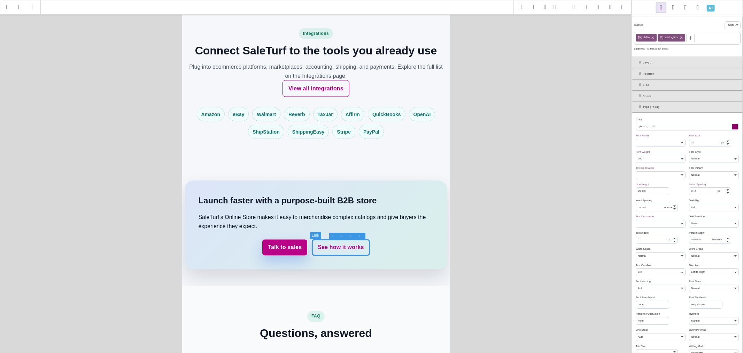
click at [324, 249] on link "See how it works" at bounding box center [340, 247] width 58 height 17
click at [327, 249] on link "See how it works" at bounding box center [340, 247] width 58 height 17
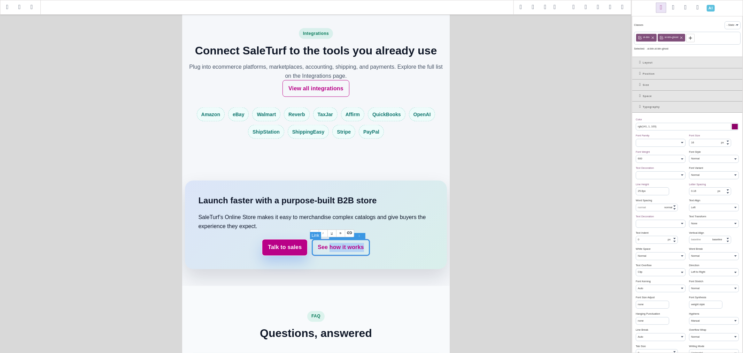
drag, startPoint x: 327, startPoint y: 249, endPoint x: 359, endPoint y: 246, distance: 32.6
click at [359, 246] on link "See how it works" at bounding box center [340, 247] width 58 height 17
click at [356, 253] on link "See a Demo" at bounding box center [340, 247] width 44 height 17
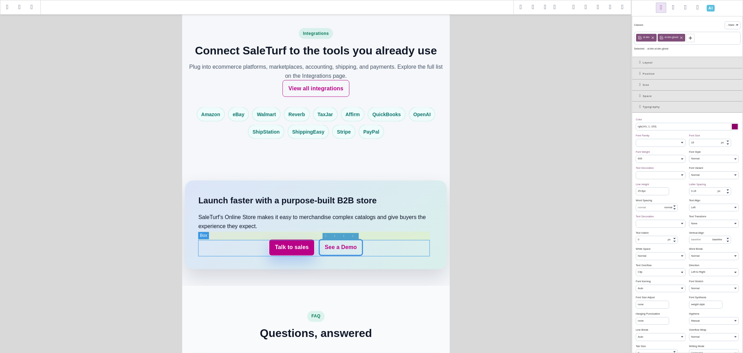
click at [367, 251] on div "Talk to sales See a Demo" at bounding box center [315, 247] width 235 height 17
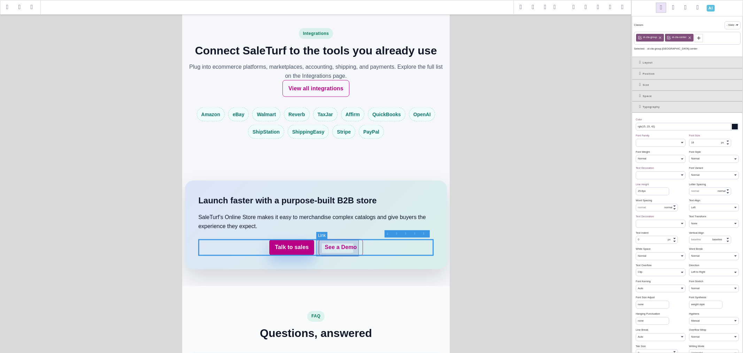
click at [354, 252] on link "See a Demo" at bounding box center [340, 247] width 44 height 17
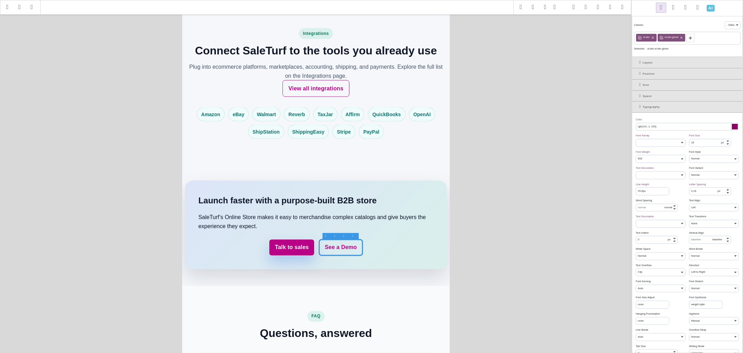
click at [675, 5] on span at bounding box center [673, 7] width 10 height 10
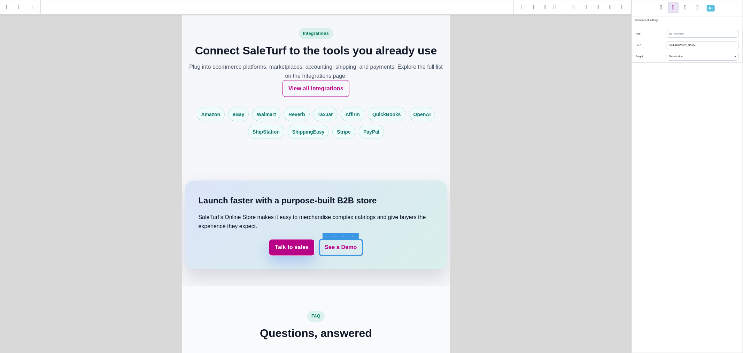
drag, startPoint x: 723, startPoint y: 52, endPoint x: 705, endPoint y: 52, distance: 18.8
click at [705, 49] on input "https://www.saleturf.com/online-store" at bounding box center [702, 44] width 71 height 7
click at [708, 90] on div "Classes - State - Hover Click Even/Odd st-btn st-btn-ghost Selected: .st-btn.st…" at bounding box center [687, 176] width 111 height 353
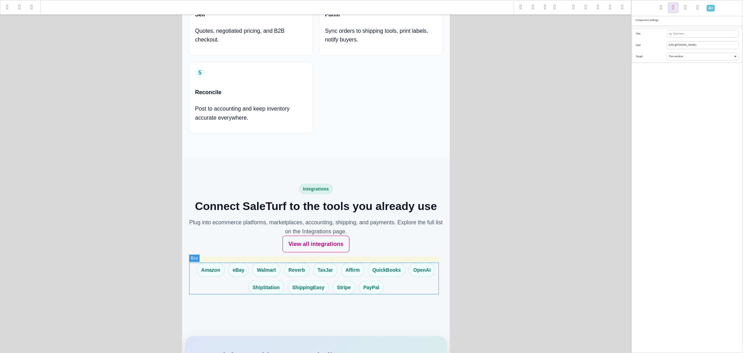
scroll to position [831, 0]
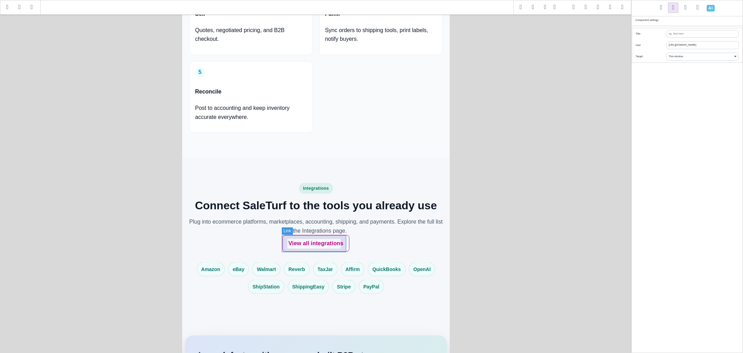
click at [345, 248] on link "View all integrations" at bounding box center [315, 243] width 67 height 17
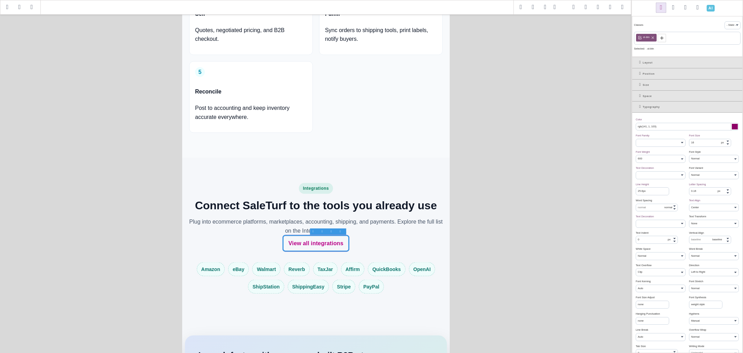
click at [665, 40] on icon at bounding box center [662, 38] width 6 height 6
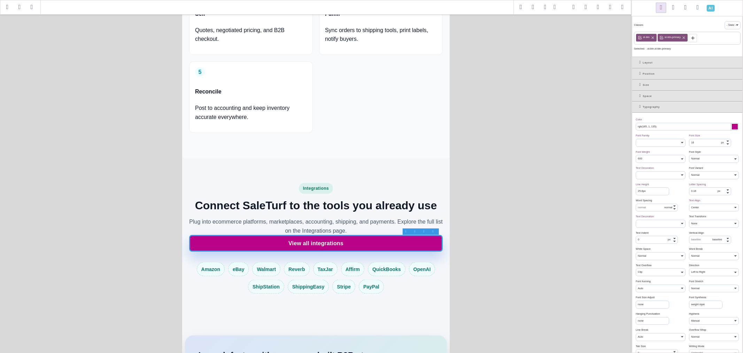
click at [639, 91] on div "Size" at bounding box center [687, 84] width 110 height 11
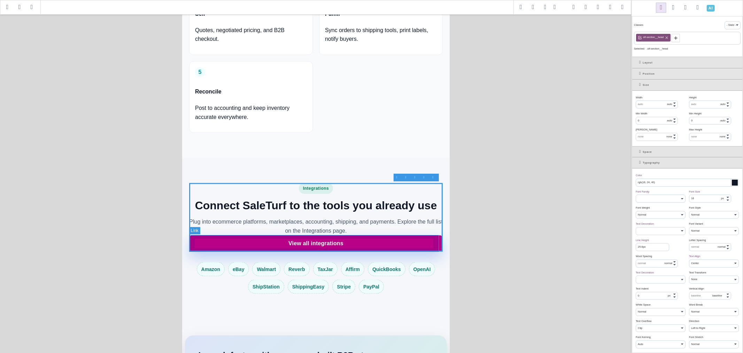
click at [399, 236] on link "View all integrations" at bounding box center [316, 243] width 254 height 17
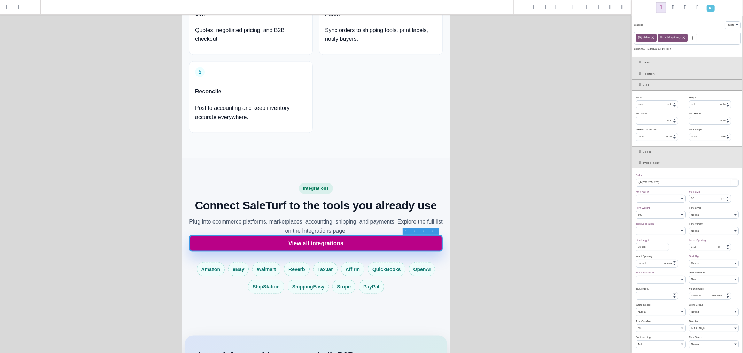
click at [658, 108] on input "text" at bounding box center [656, 104] width 41 height 7
click at [662, 100] on div "Width ⨯" at bounding box center [660, 98] width 48 height 4
click at [662, 108] on input "200" at bounding box center [656, 104] width 41 height 7
click at [669, 100] on div "Width ⨯" at bounding box center [660, 98] width 48 height 4
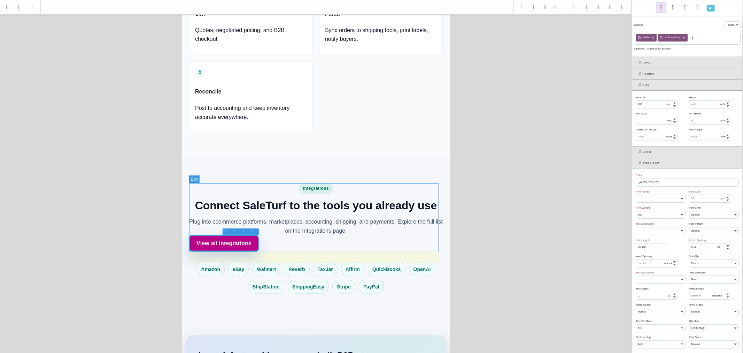
click at [267, 240] on div "Integrations Connect SaleTurf to the tools you already use Plug into ecommerce …" at bounding box center [316, 217] width 254 height 68
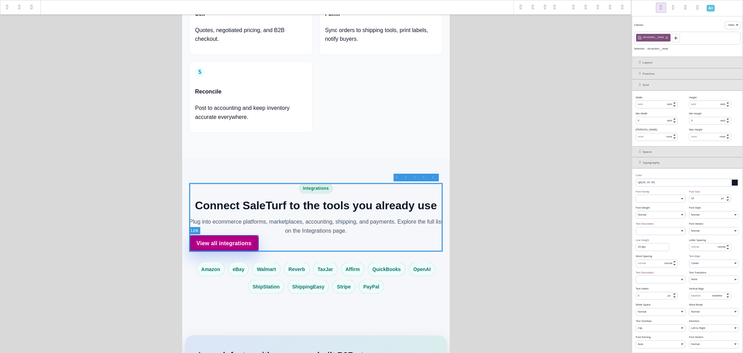
click at [247, 239] on link "View all integrations" at bounding box center [224, 243] width 70 height 17
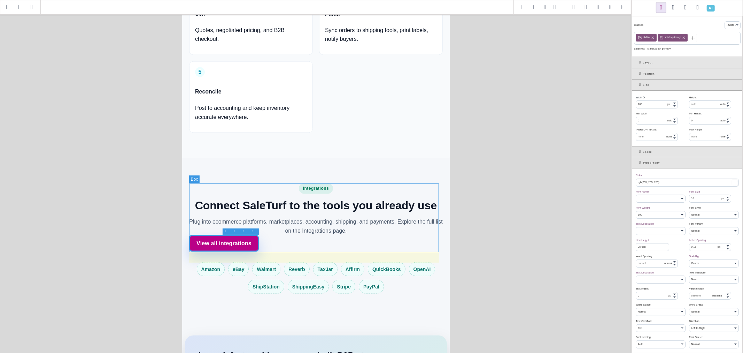
click at [266, 239] on div "Integrations Connect SaleTurf to the tools you already use Plug into ecommerce …" at bounding box center [316, 217] width 254 height 68
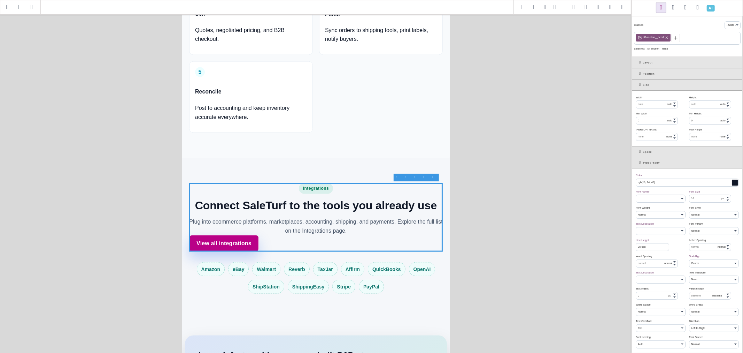
click at [679, 39] on icon at bounding box center [676, 38] width 6 height 6
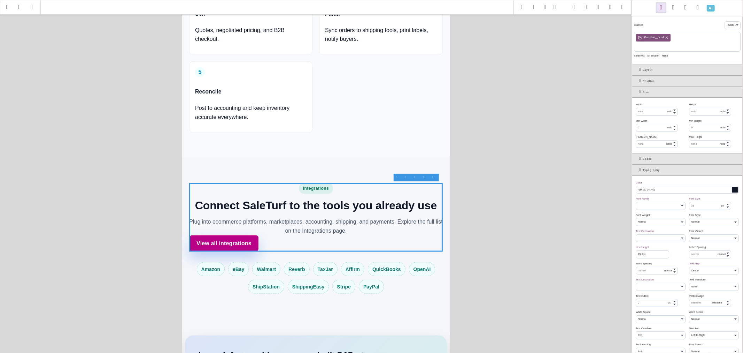
paste input "st-cta-center"
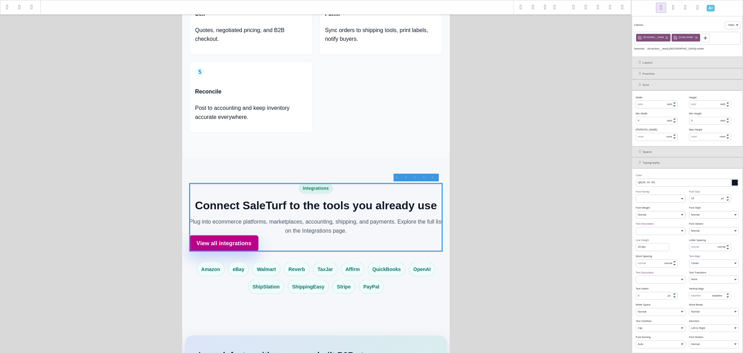
click at [638, 79] on div "Position" at bounding box center [687, 73] width 110 height 11
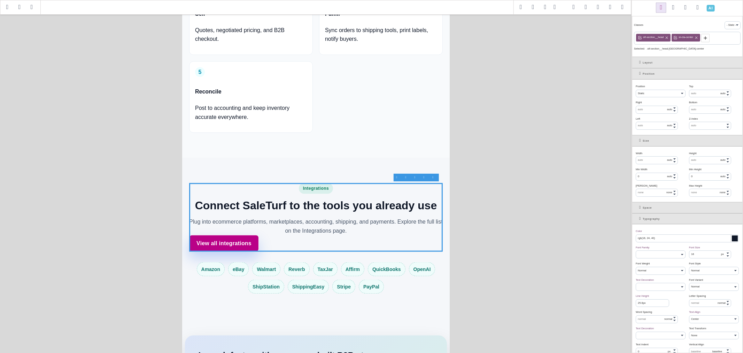
click at [638, 68] on div "Layout" at bounding box center [687, 62] width 110 height 11
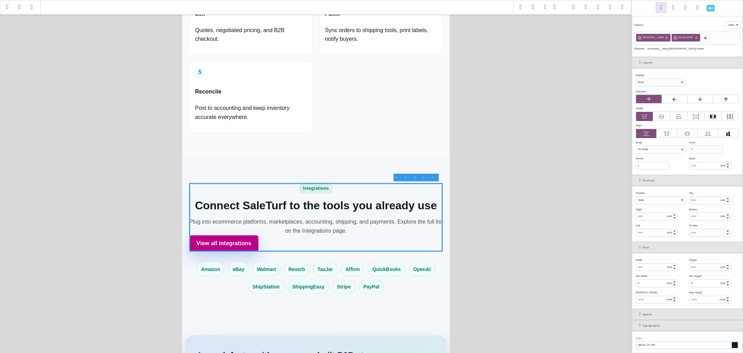
click at [662, 120] on icon at bounding box center [662, 116] width 6 height 6
click at [0, 0] on input "radio" at bounding box center [0, 0] width 0 height 0
click at [662, 120] on icon at bounding box center [662, 116] width 6 height 6
click at [0, 0] on input "radio" at bounding box center [0, 0] width 0 height 0
click at [685, 137] on icon at bounding box center [687, 133] width 6 height 6
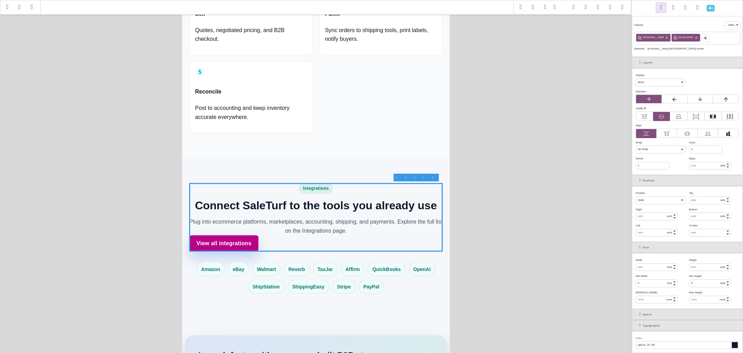
click at [0, 0] on input "radio" at bounding box center [0, 0] width 0 height 0
click at [646, 110] on b "⨯" at bounding box center [645, 108] width 2 height 3
click at [645, 127] on b "⨯" at bounding box center [644, 125] width 2 height 3
click at [254, 238] on link "View all integrations" at bounding box center [224, 243] width 70 height 17
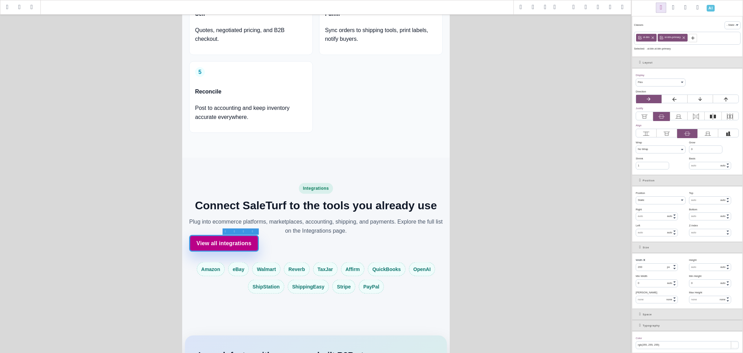
click at [686, 40] on icon at bounding box center [684, 38] width 4 height 4
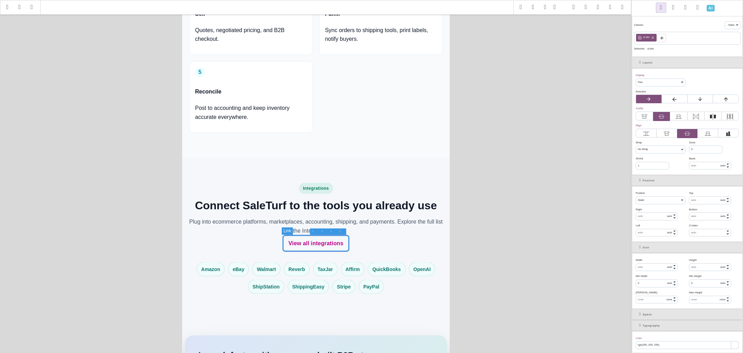
click at [313, 244] on link "View all integrations" at bounding box center [315, 243] width 67 height 17
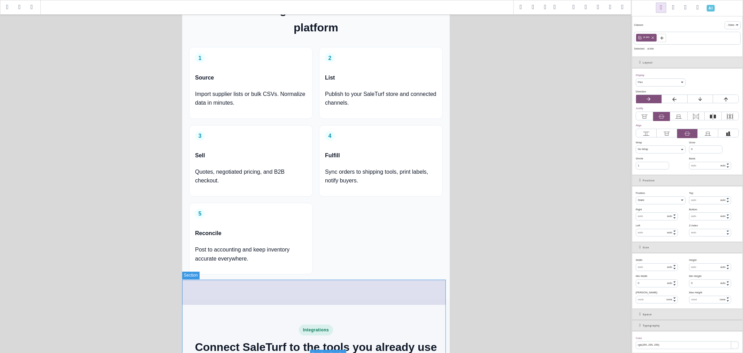
scroll to position [676, 0]
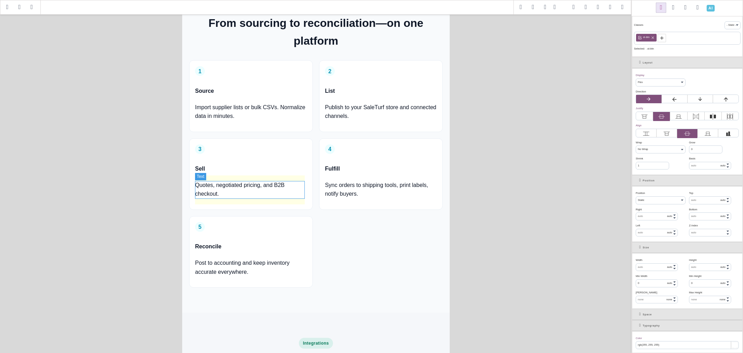
click at [216, 191] on p "Quotes, negotiated pricing, and B2B checkout." at bounding box center [251, 189] width 112 height 18
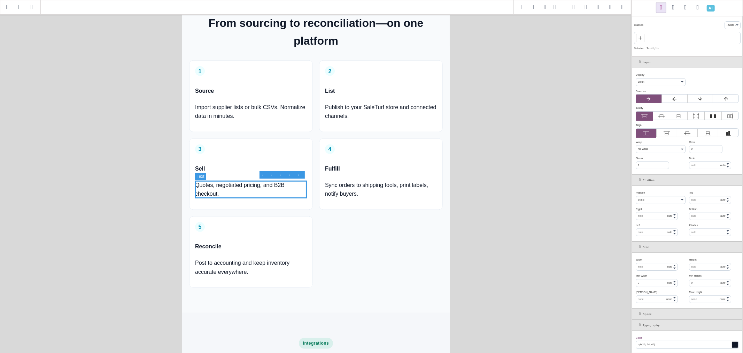
click at [216, 191] on p "Quotes, negotiated pricing, and B2B checkout." at bounding box center [251, 189] width 112 height 18
click at [217, 195] on p "Quotes, negotiated pricing, and B2B checkout." at bounding box center [251, 189] width 112 height 18
click at [264, 187] on p "Quotes, negotiated pricing, and B2B checkout." at bounding box center [251, 189] width 112 height 18
click at [236, 113] on p "Import supplier lists or bulk CSVs. Normalize data in minutes." at bounding box center [251, 112] width 112 height 18
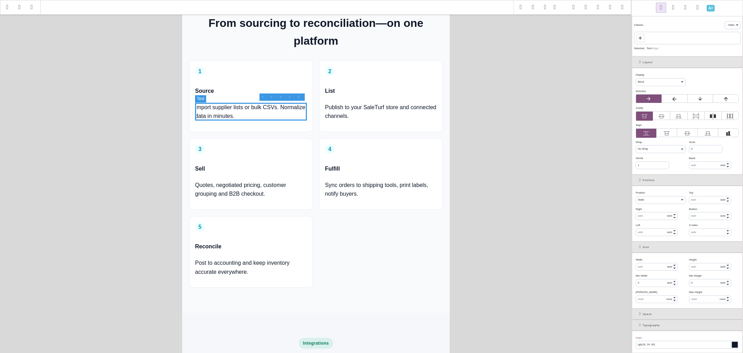
click at [237, 116] on p "Import supplier lists or bulk CSVs. Normalize data in minutes." at bounding box center [251, 112] width 112 height 18
click at [231, 117] on p "Import supplier lists or bulk CSVs. Normalize data in minutes." at bounding box center [251, 112] width 112 height 18
drag, startPoint x: 276, startPoint y: 108, endPoint x: 242, endPoint y: 108, distance: 33.5
click at [242, 108] on p "Import supplier lists or bulk CSVs. Normalize data in minutes." at bounding box center [251, 112] width 112 height 18
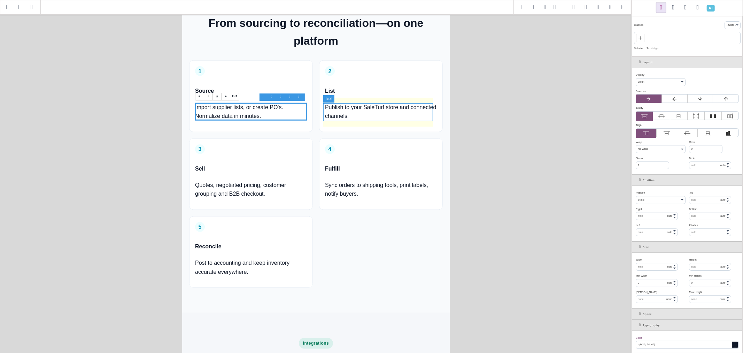
click at [379, 114] on p "Publish to your SaleTurf store and connected channels." at bounding box center [381, 112] width 112 height 18
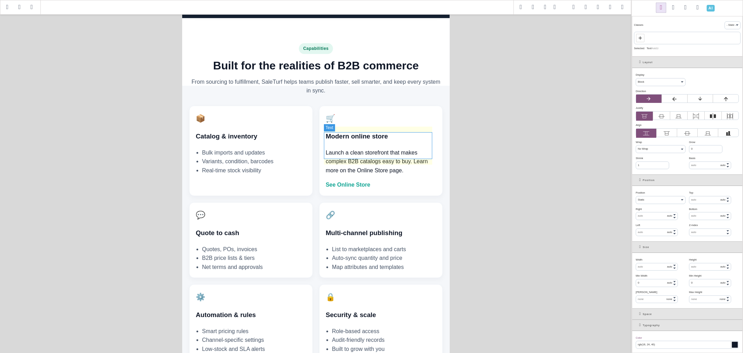
scroll to position [250, 0]
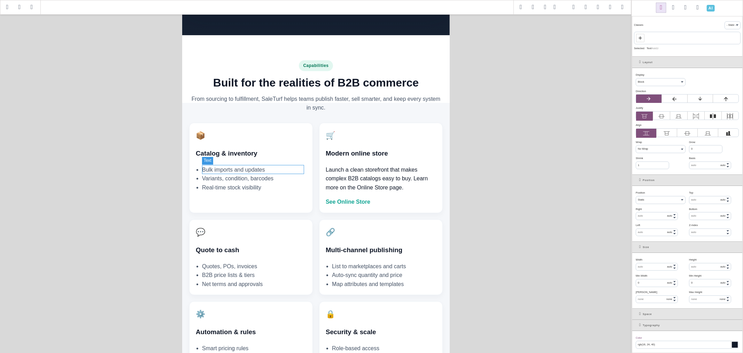
click at [270, 171] on li "Bulk imports and updates" at bounding box center [254, 169] width 104 height 9
click at [266, 169] on li "Bulk imports and updates" at bounding box center [254, 169] width 104 height 9
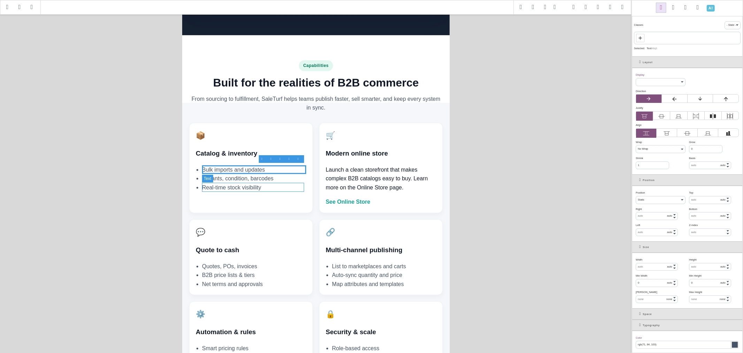
click at [263, 183] on li "Real‑time stock visibility" at bounding box center [254, 187] width 104 height 9
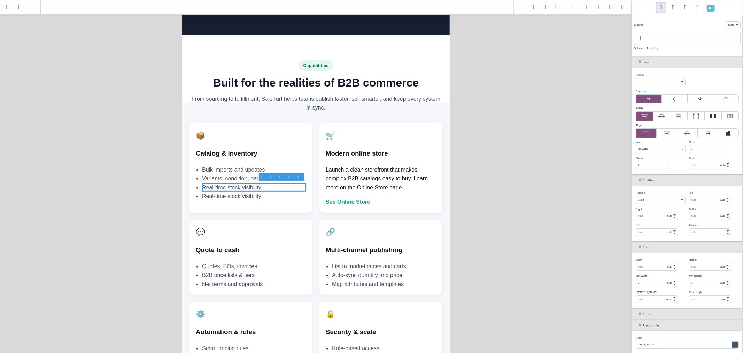
click at [290, 175] on div at bounding box center [290, 177] width 9 height 6
click at [266, 197] on li "Real‑time stock visibility" at bounding box center [254, 196] width 104 height 9
click at [266, 196] on li "Real‑time stock visibility" at bounding box center [254, 196] width 104 height 9
click at [280, 197] on li at bounding box center [254, 196] width 104 height 9
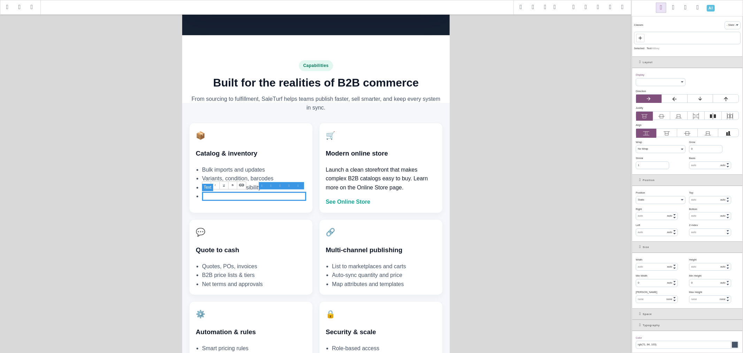
click at [280, 197] on li at bounding box center [254, 196] width 104 height 9
click at [252, 183] on li "Real‑time stock visibility" at bounding box center [254, 187] width 104 height 9
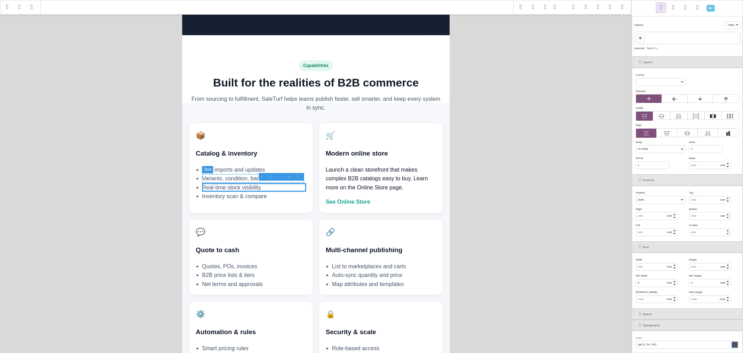
click at [243, 180] on li "Variants, condition, barcodes" at bounding box center [254, 178] width 104 height 9
click at [241, 172] on li "Bulk imports and updates" at bounding box center [254, 169] width 104 height 9
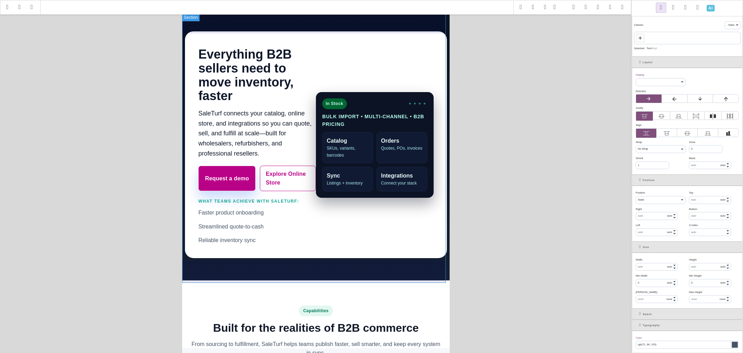
scroll to position [0, 0]
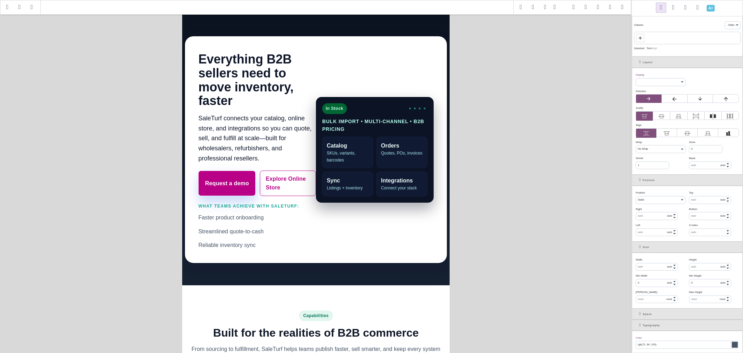
click at [21, 9] on span at bounding box center [19, 7] width 10 height 10
click at [6, 6] on span at bounding box center [7, 7] width 10 height 10
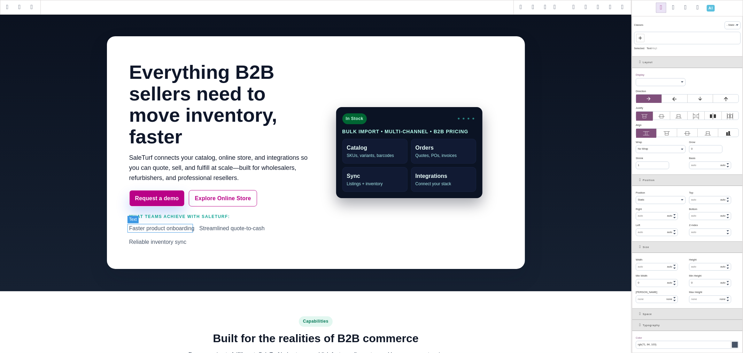
click at [186, 231] on li "Faster product onboarding" at bounding box center [162, 228] width 66 height 9
click at [202, 231] on li "Streamlined quote-to-cash" at bounding box center [232, 228] width 66 height 9
click at [159, 230] on li "Faster product onboarding" at bounding box center [162, 228] width 66 height 9
click at [210, 229] on li "Streamlined quote-to-cash" at bounding box center [232, 228] width 66 height 9
click at [158, 244] on li "Reliable inventory sync" at bounding box center [157, 241] width 57 height 9
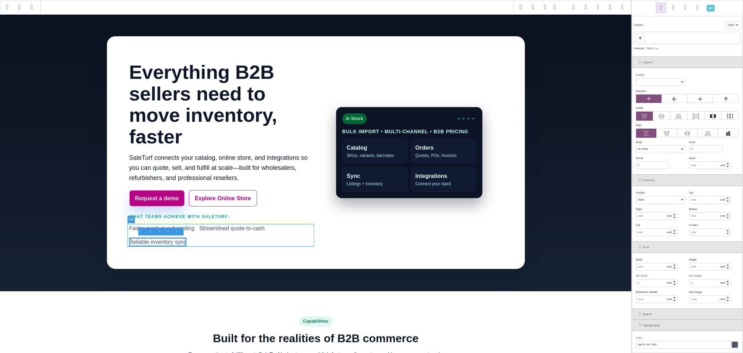
click at [223, 243] on ul "Faster product onboarding Streamlined quote-to-cash Reliable inventory sync" at bounding box center [222, 235] width 187 height 23
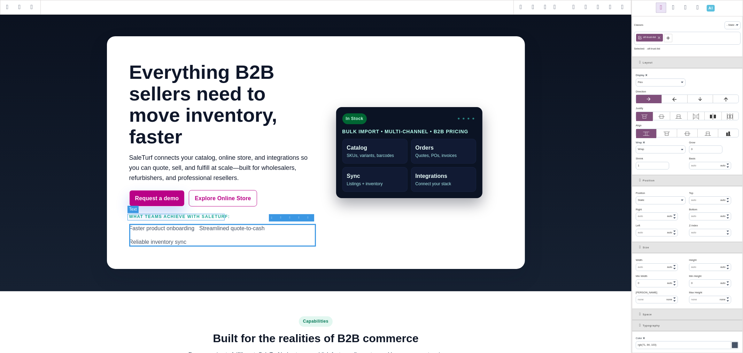
click at [209, 219] on span "What teams achieve with SaleTurf:" at bounding box center [179, 216] width 101 height 7
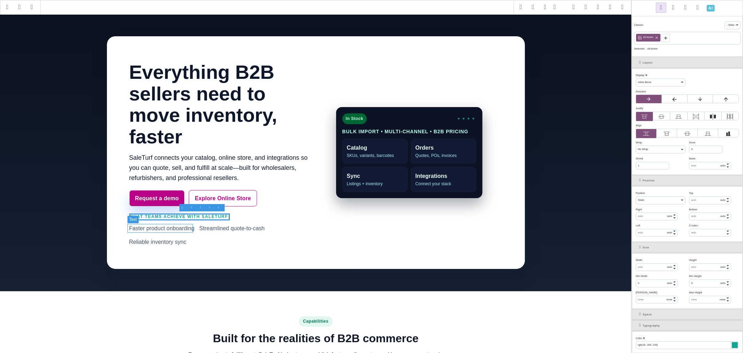
click at [171, 232] on li "Faster product onboarding" at bounding box center [162, 228] width 66 height 9
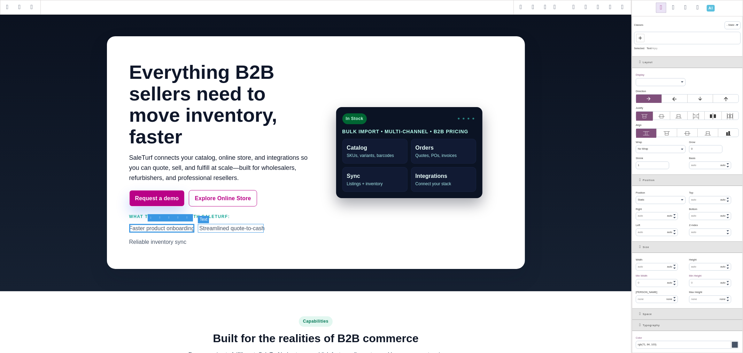
click at [211, 231] on li "Streamlined quote-to-cash" at bounding box center [232, 228] width 66 height 9
click at [147, 240] on li "Reliable inventory sync" at bounding box center [157, 241] width 57 height 9
click at [209, 240] on ul "Faster product onboarding Streamlined quote-to-cash Reliable inventory sync" at bounding box center [222, 235] width 187 height 23
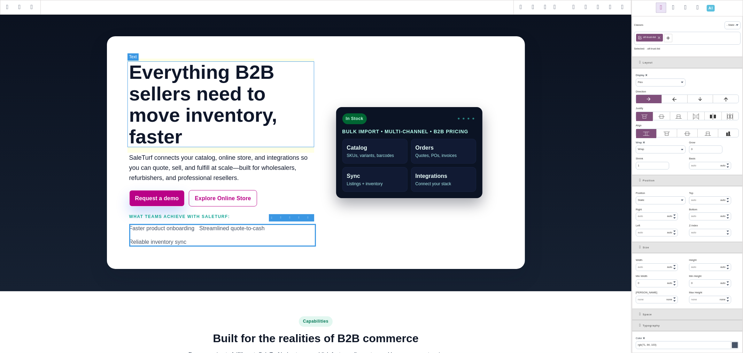
click at [210, 116] on h1 "Everything B2B sellers need to move inventory, faster" at bounding box center [222, 104] width 187 height 86
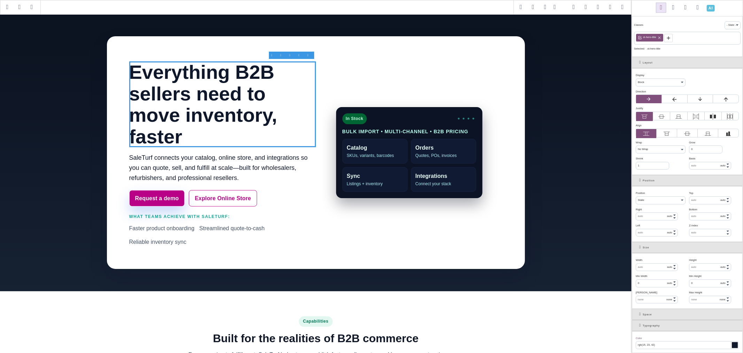
click at [624, 6] on span at bounding box center [622, 7] width 10 height 10
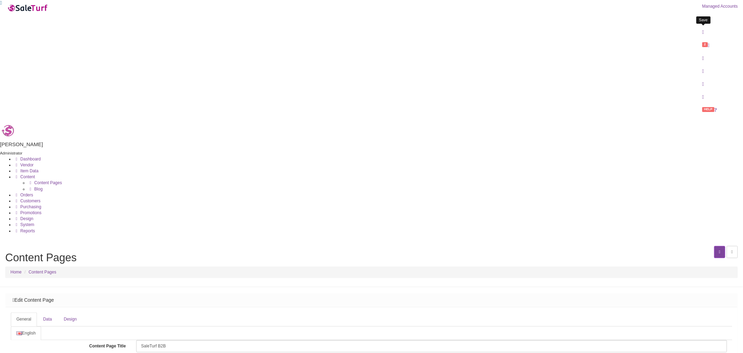
click at [714, 246] on button "submit" at bounding box center [719, 252] width 11 height 12
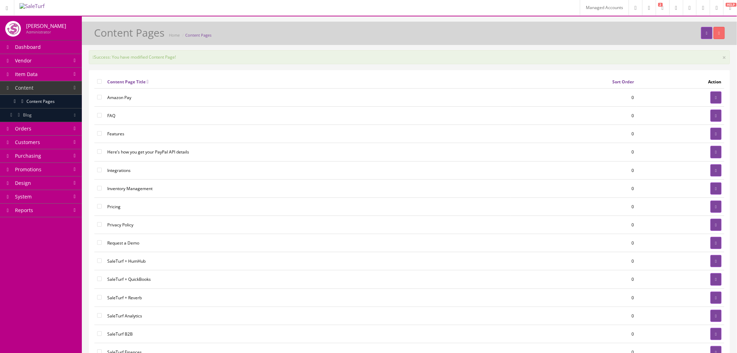
click at [46, 195] on link "System" at bounding box center [41, 197] width 82 height 14
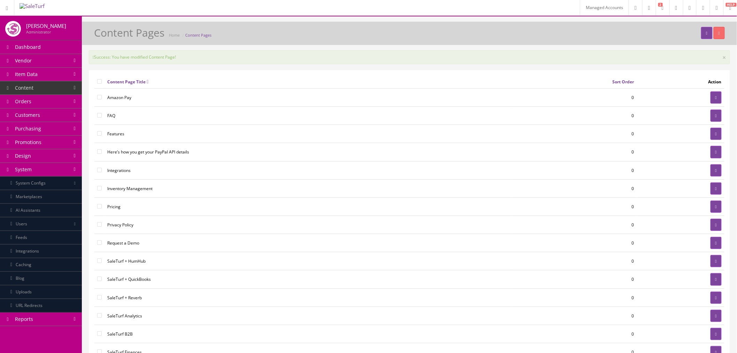
click at [50, 157] on link "Design" at bounding box center [41, 156] width 82 height 14
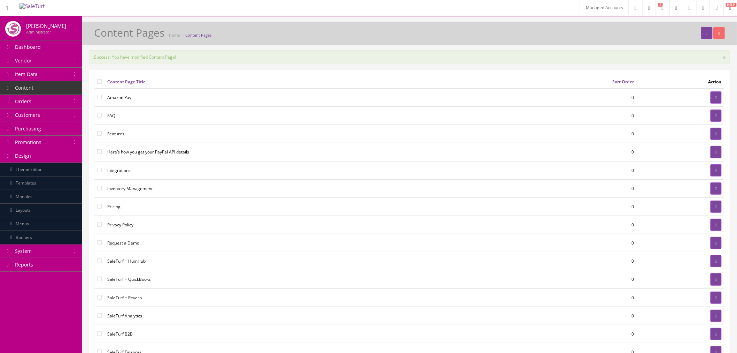
click at [51, 199] on link "Modules" at bounding box center [41, 197] width 82 height 14
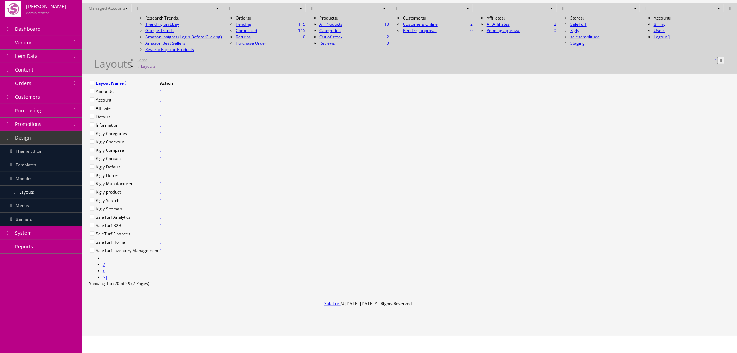
scroll to position [161, 0]
click at [161, 222] on link at bounding box center [160, 225] width 1 height 6
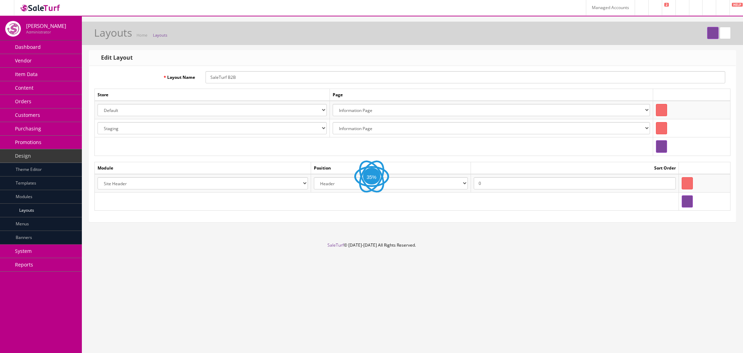
select select "0"
select select "3"
click at [29, 88] on span "Content" at bounding box center [24, 87] width 18 height 7
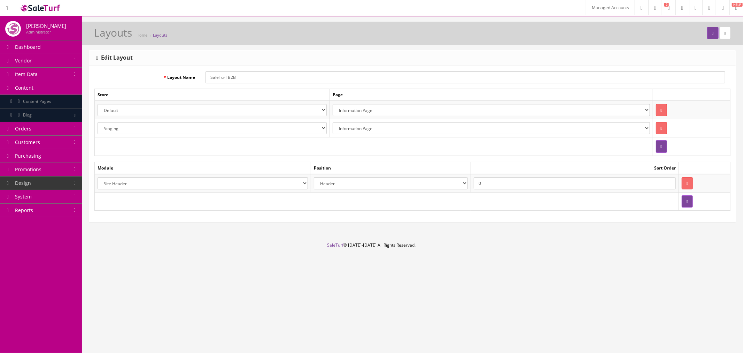
click at [50, 105] on link "Content Pages" at bounding box center [41, 102] width 82 height 14
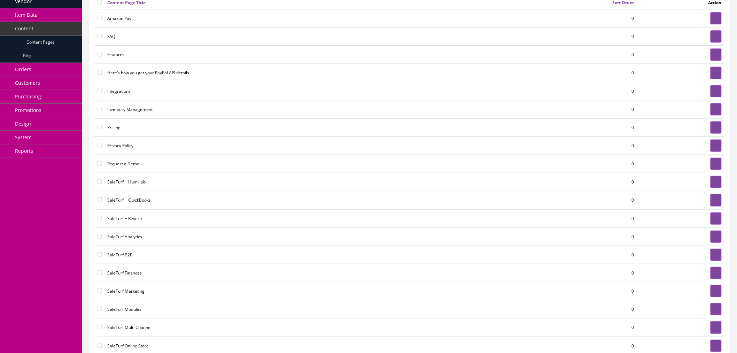
scroll to position [77, 0]
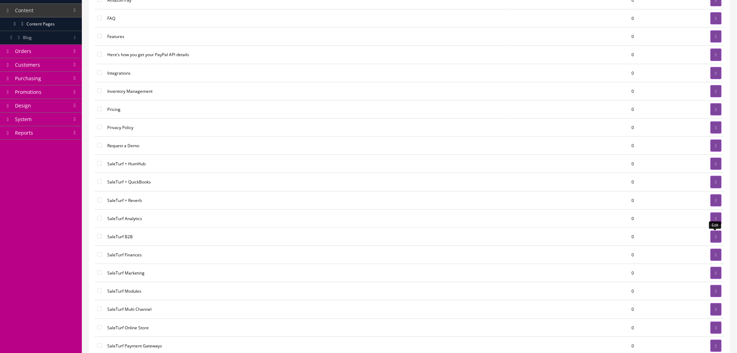
click at [716, 238] on icon at bounding box center [716, 236] width 1 height 4
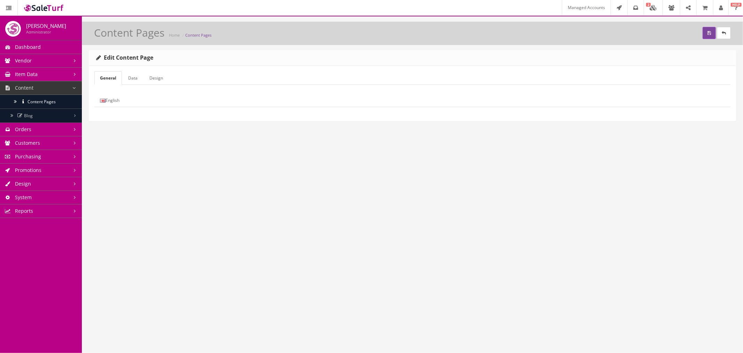
click at [115, 97] on link "English" at bounding box center [109, 100] width 31 height 14
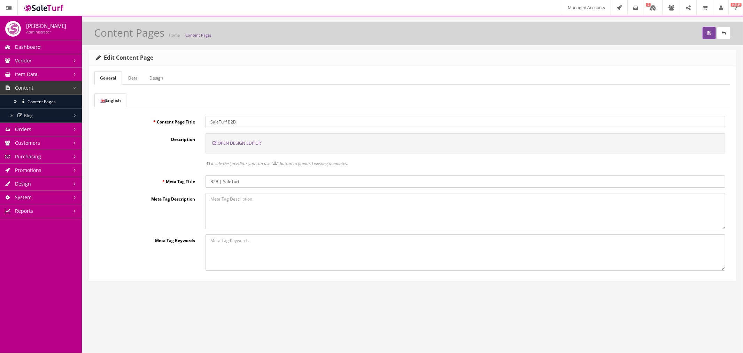
click at [249, 141] on span "Open Design Editor" at bounding box center [239, 143] width 43 height 6
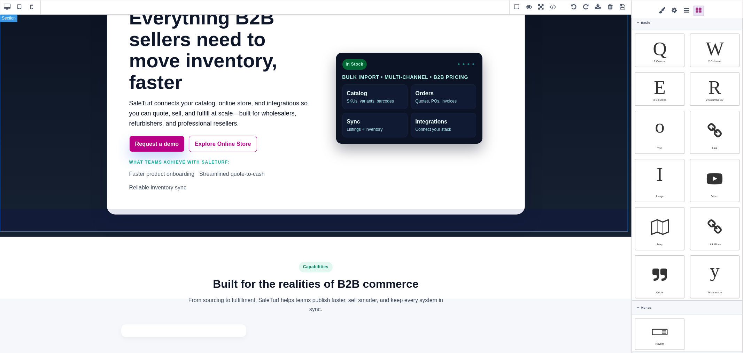
scroll to position [64, 0]
